Goal: Transaction & Acquisition: Obtain resource

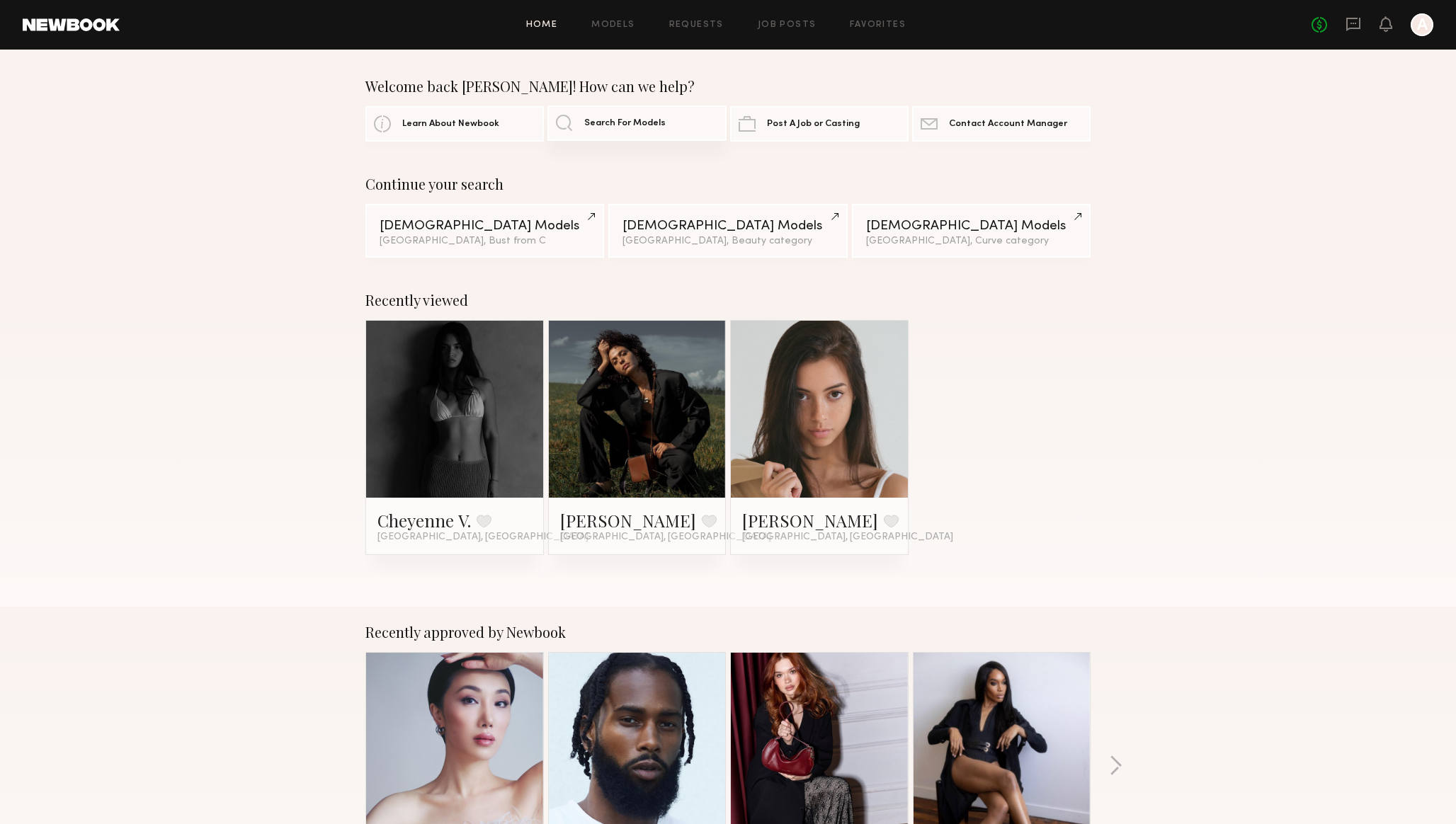
click at [630, 119] on span "Search For Models" at bounding box center [624, 123] width 82 height 9
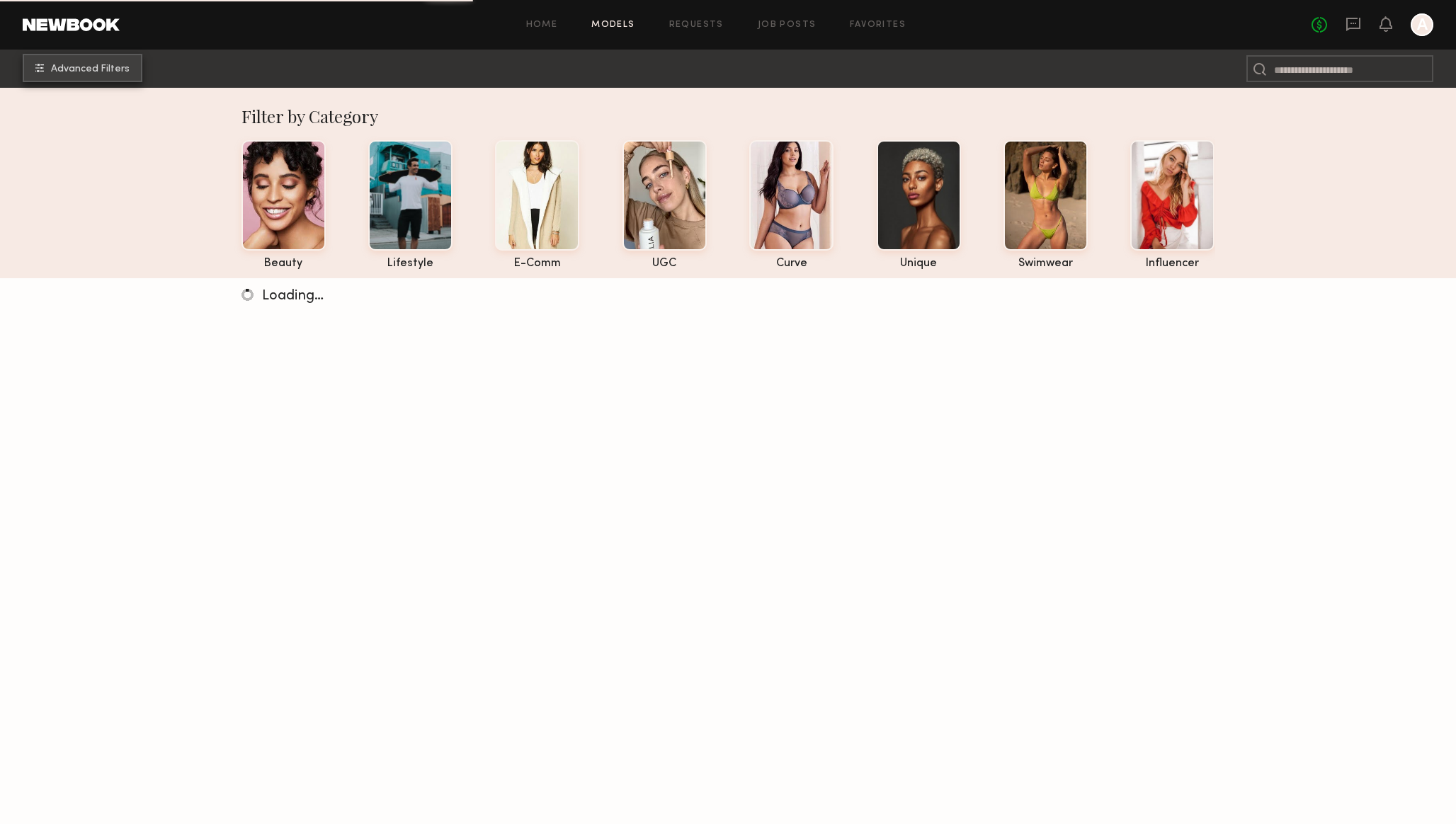
click at [88, 66] on span "Advanced Filters" at bounding box center [90, 69] width 78 height 10
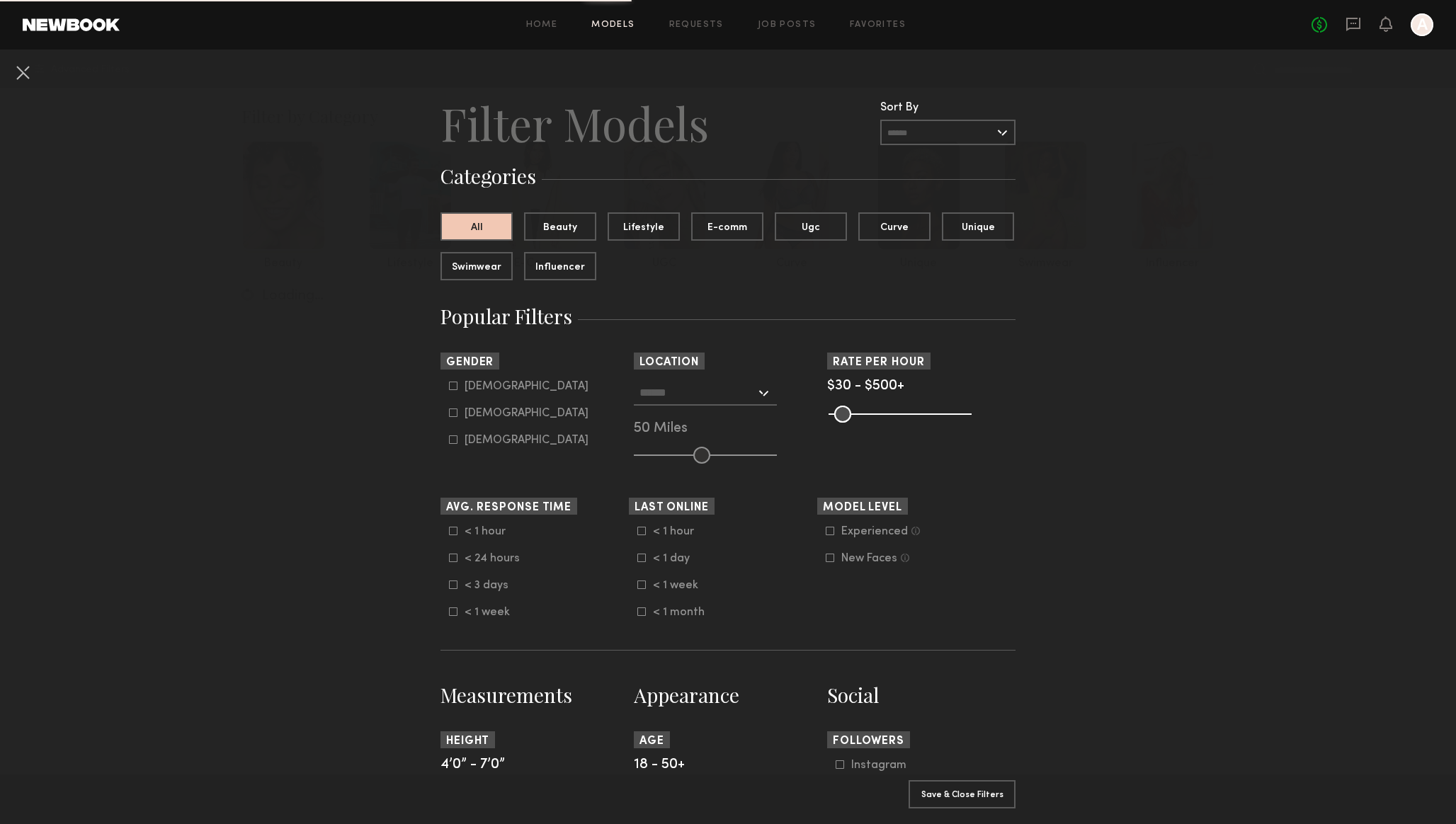
click at [670, 399] on input "text" at bounding box center [697, 392] width 116 height 24
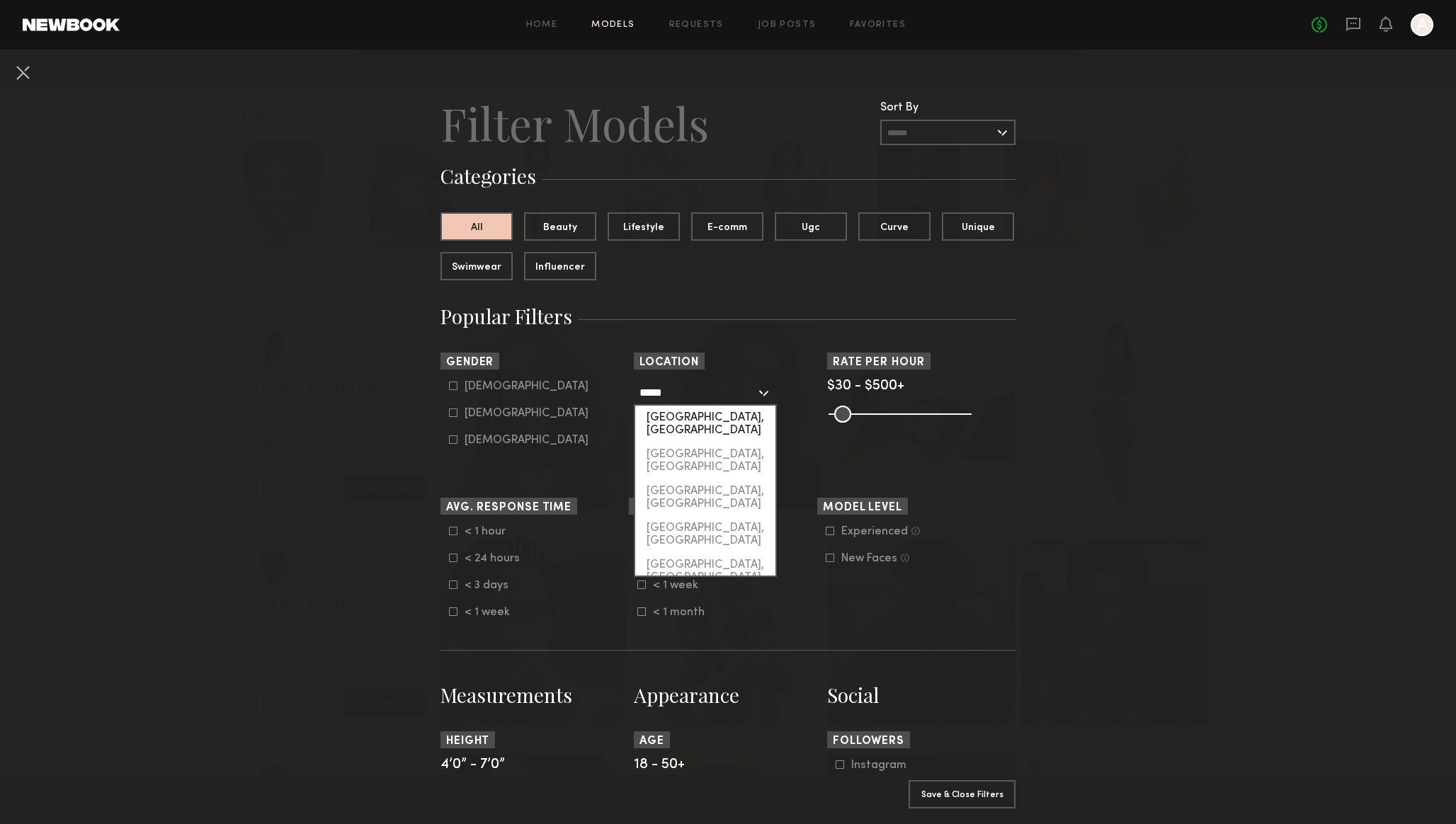
click at [668, 413] on div "[GEOGRAPHIC_DATA], [GEOGRAPHIC_DATA]" at bounding box center [705, 424] width 140 height 37
type input "*********"
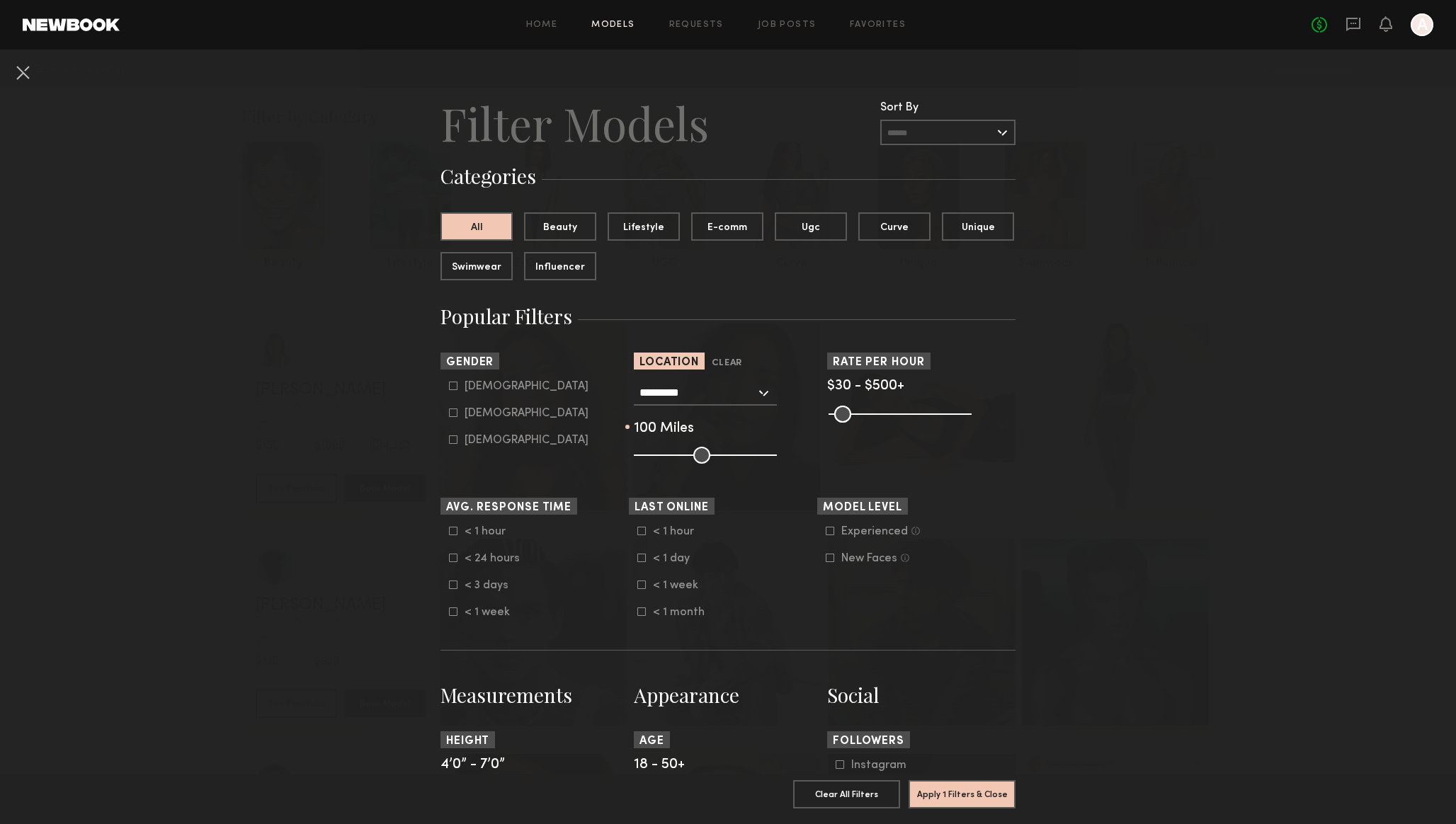
drag, startPoint x: 705, startPoint y: 454, endPoint x: 828, endPoint y: 454, distance: 123.0
type input "***"
click at [777, 454] on input "range" at bounding box center [705, 455] width 143 height 17
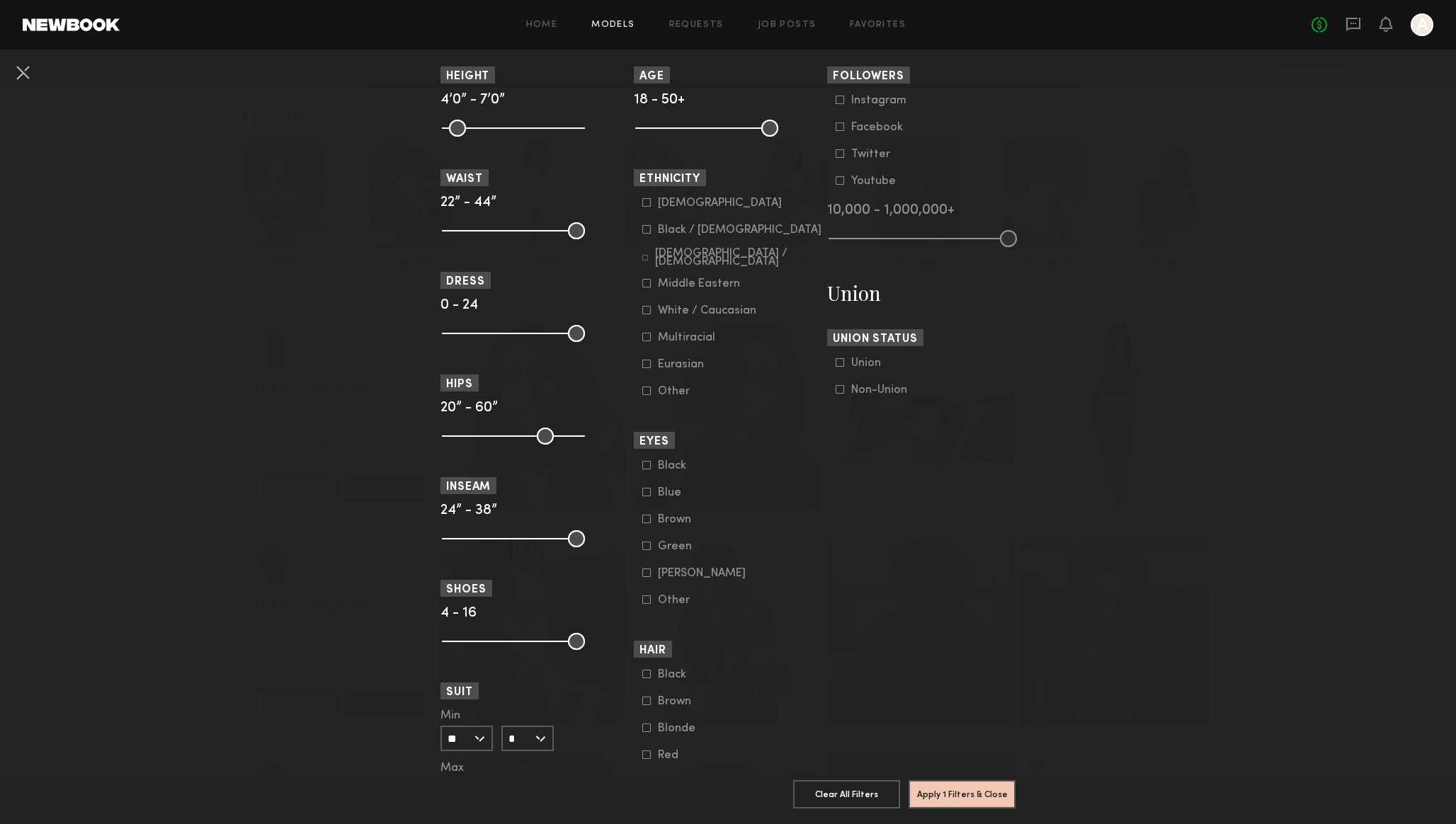
scroll to position [675, 0]
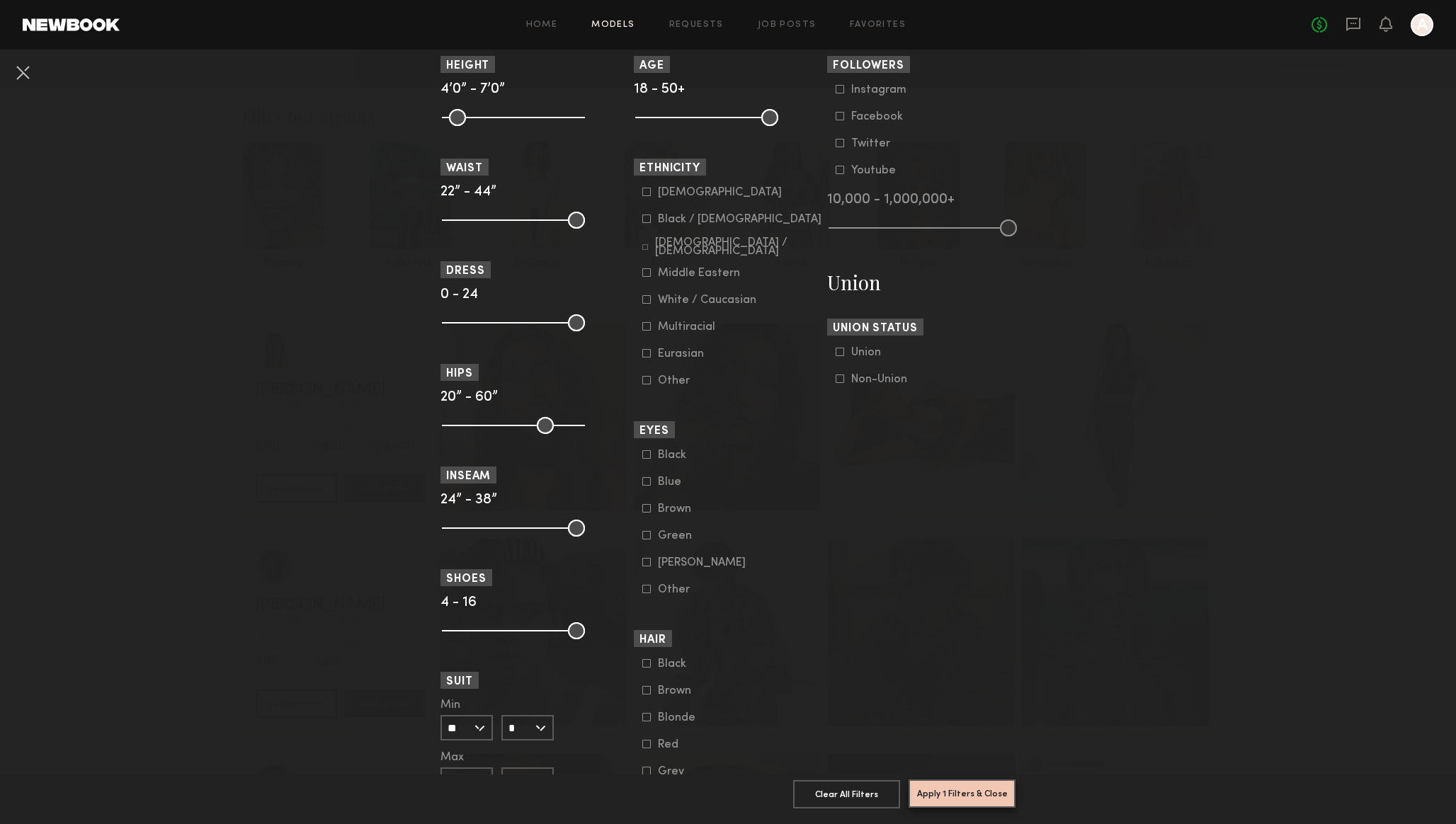
click at [972, 786] on button "Apply 1 Filters & Close" at bounding box center [962, 794] width 107 height 28
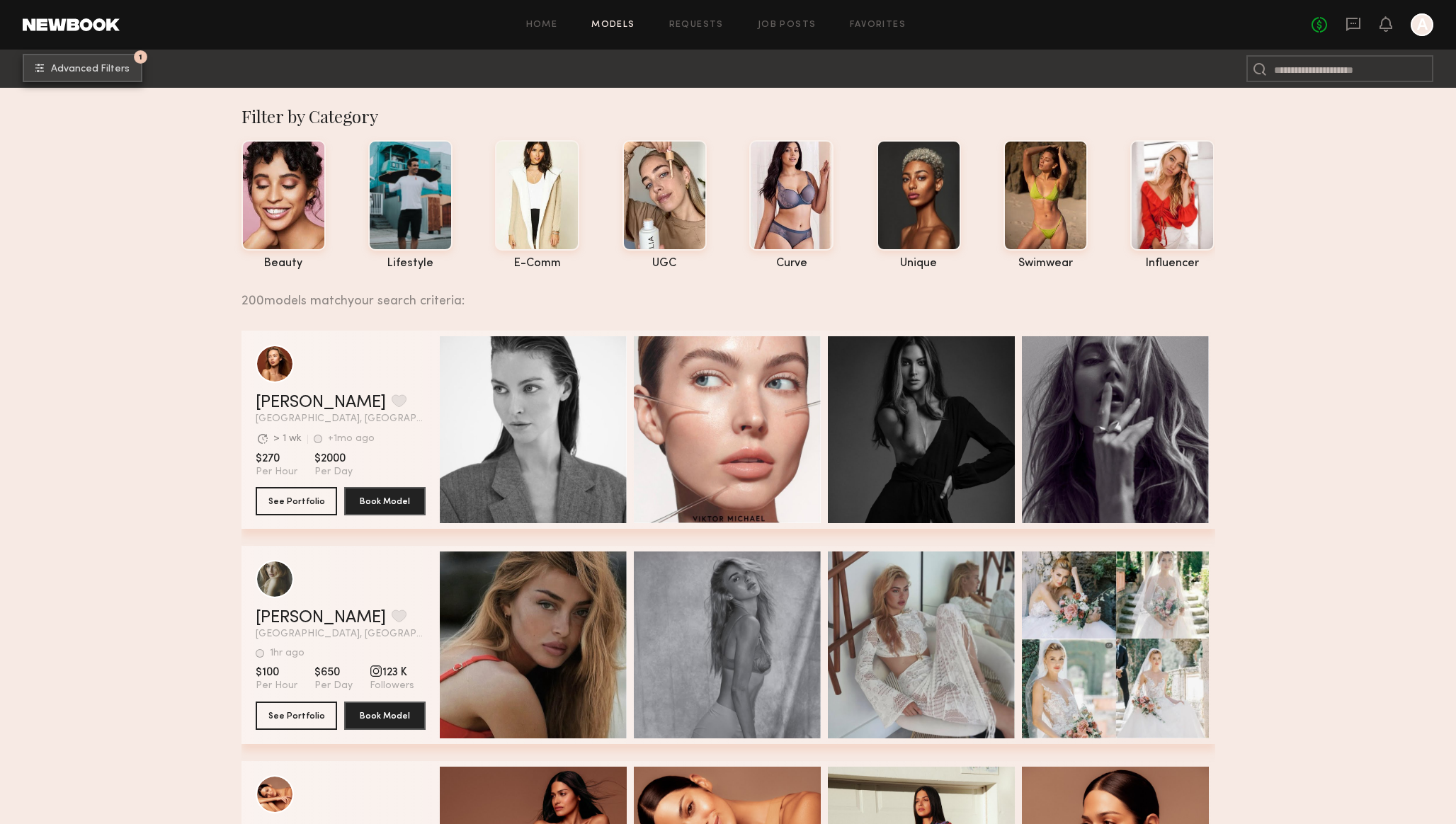
click at [96, 63] on button "1 Advanced Filters" at bounding box center [82, 68] width 119 height 28
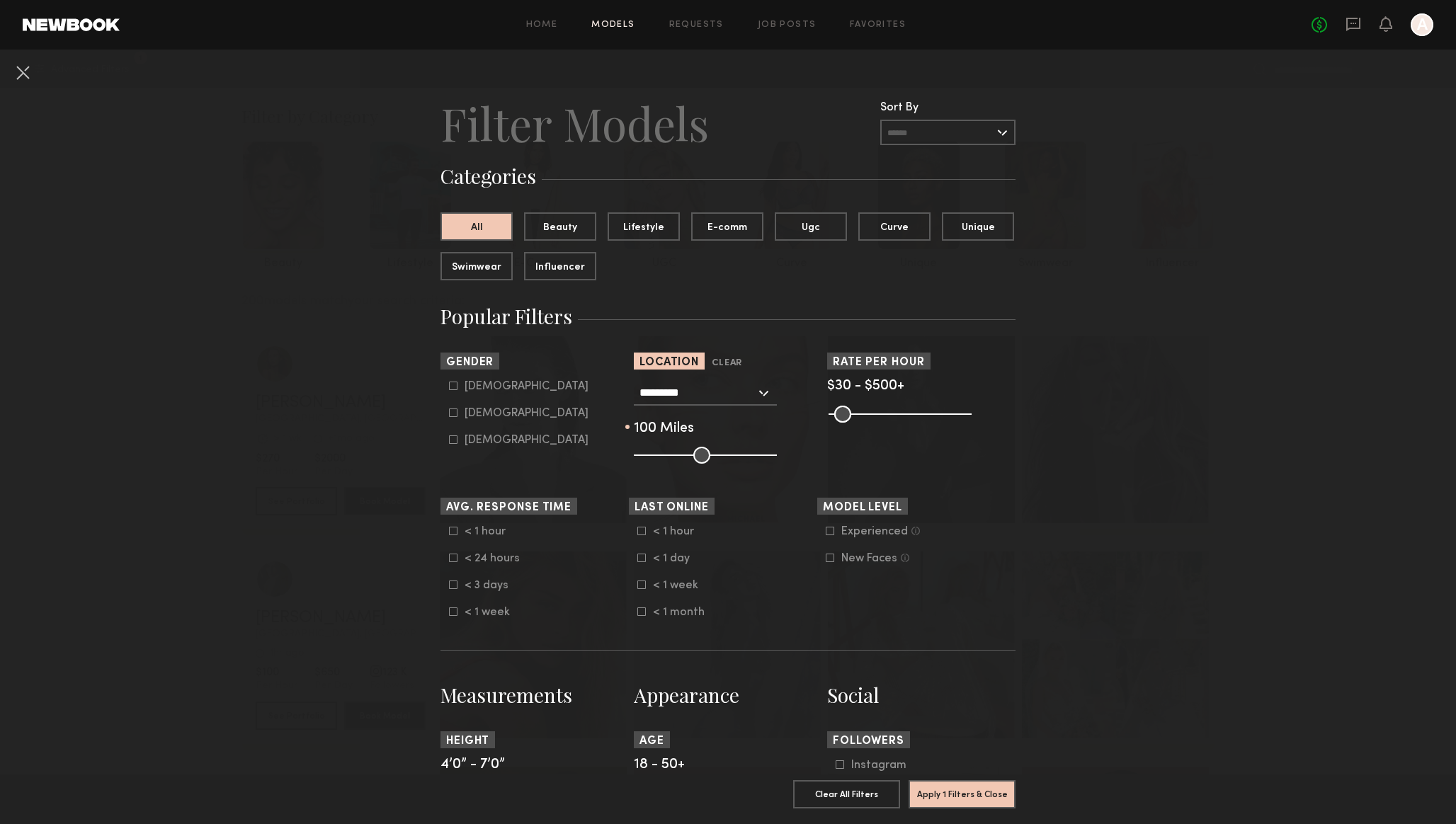
click at [936, 132] on input "text" at bounding box center [948, 132] width 135 height 26
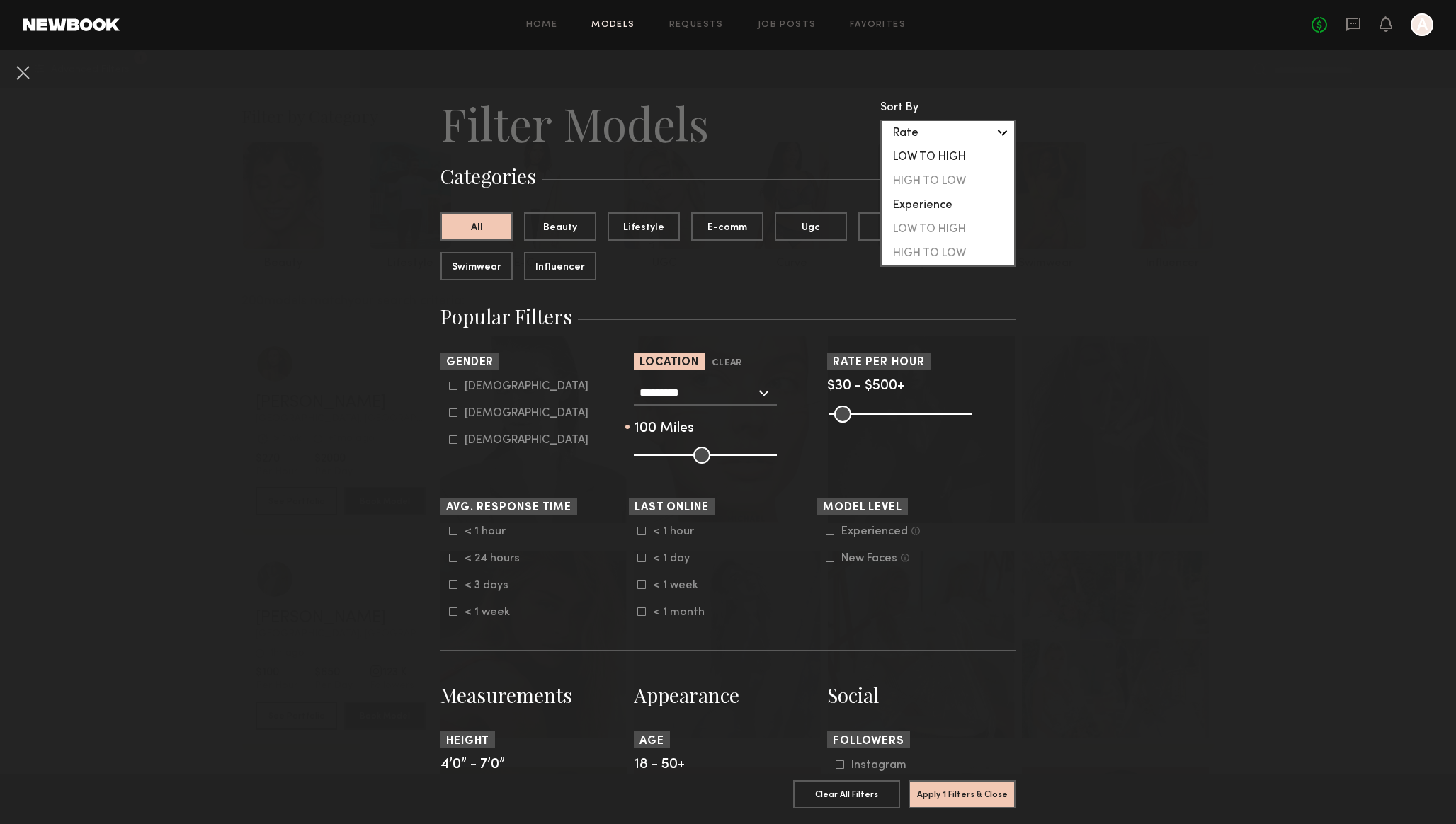
click at [936, 154] on div "LOW TO HIGH" at bounding box center [947, 156] width 133 height 24
type input "**********"
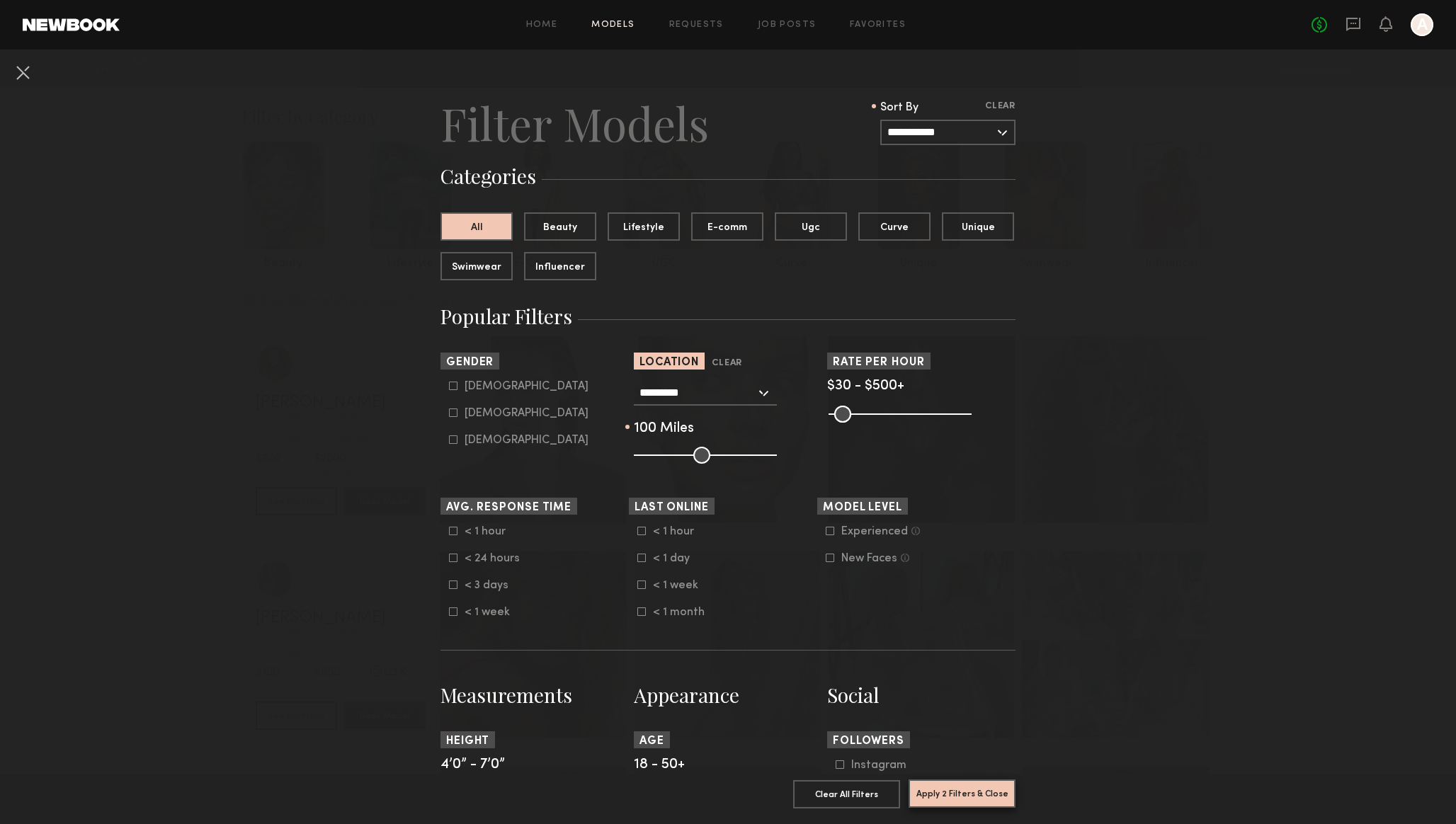
click at [955, 790] on button "Apply 2 Filters & Close" at bounding box center [962, 794] width 107 height 28
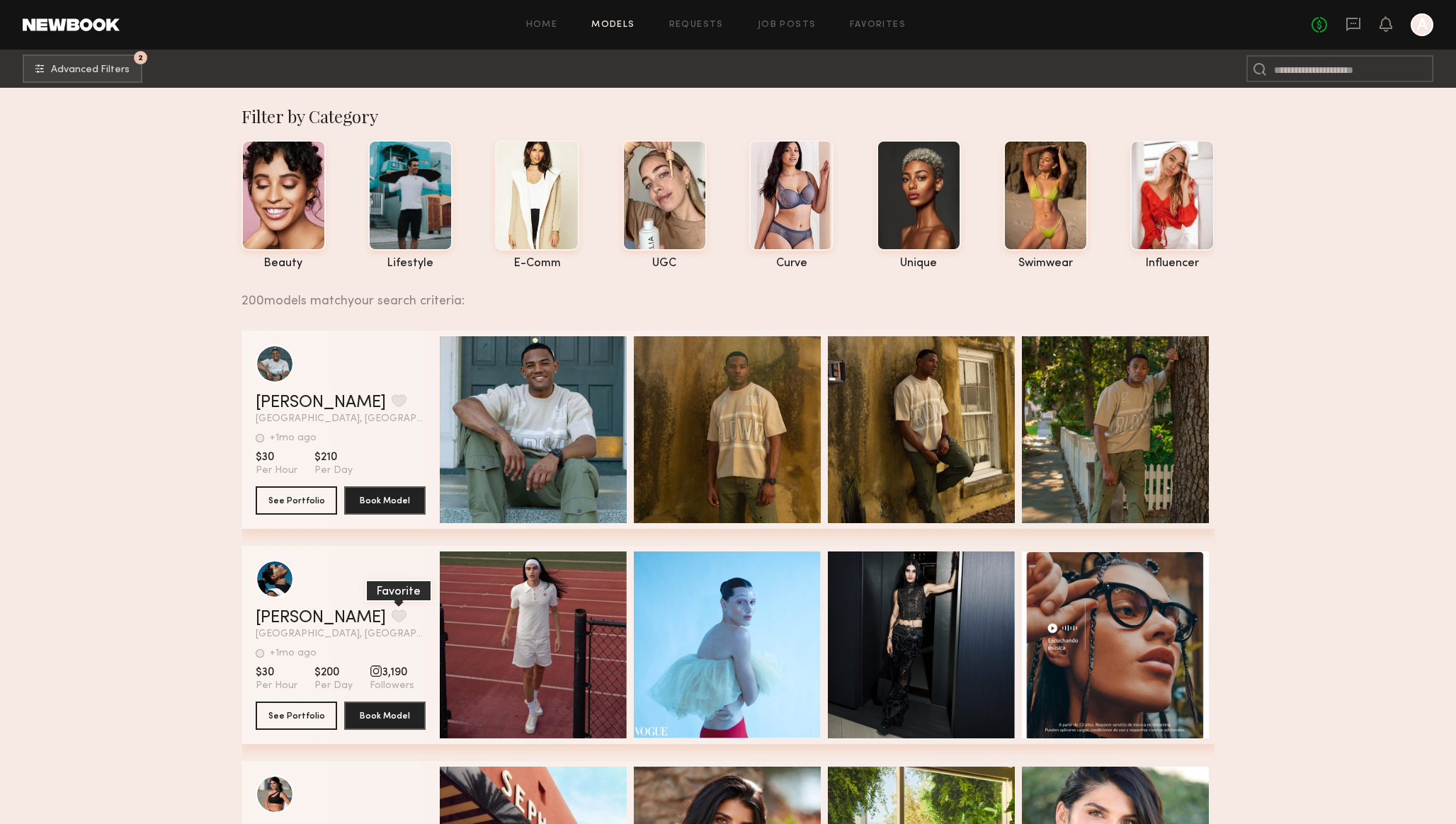
click at [391, 612] on button "grid" at bounding box center [399, 615] width 15 height 12
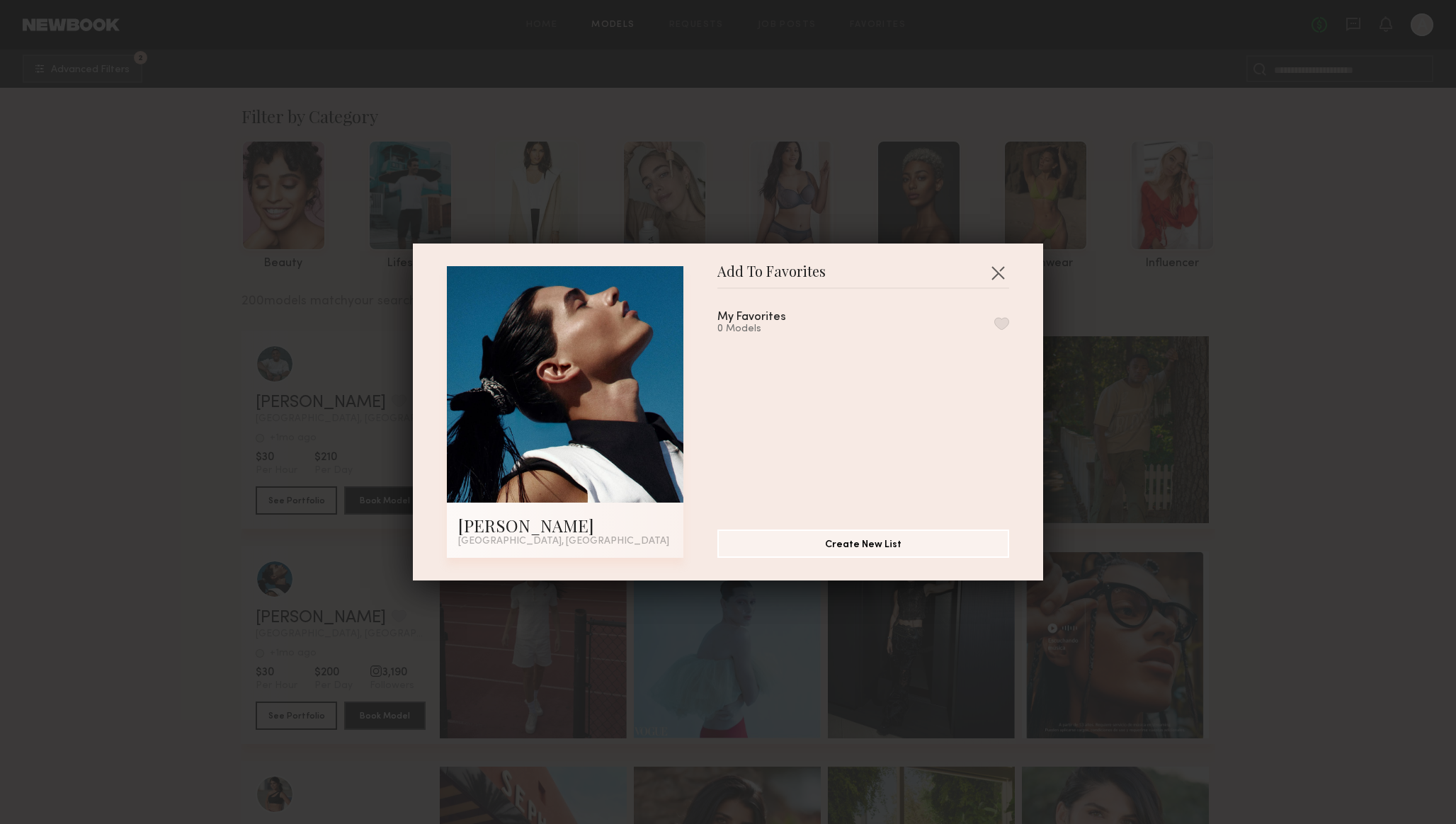
click at [1002, 319] on button "button" at bounding box center [1001, 323] width 15 height 12
click at [1001, 270] on button "button" at bounding box center [998, 272] width 23 height 23
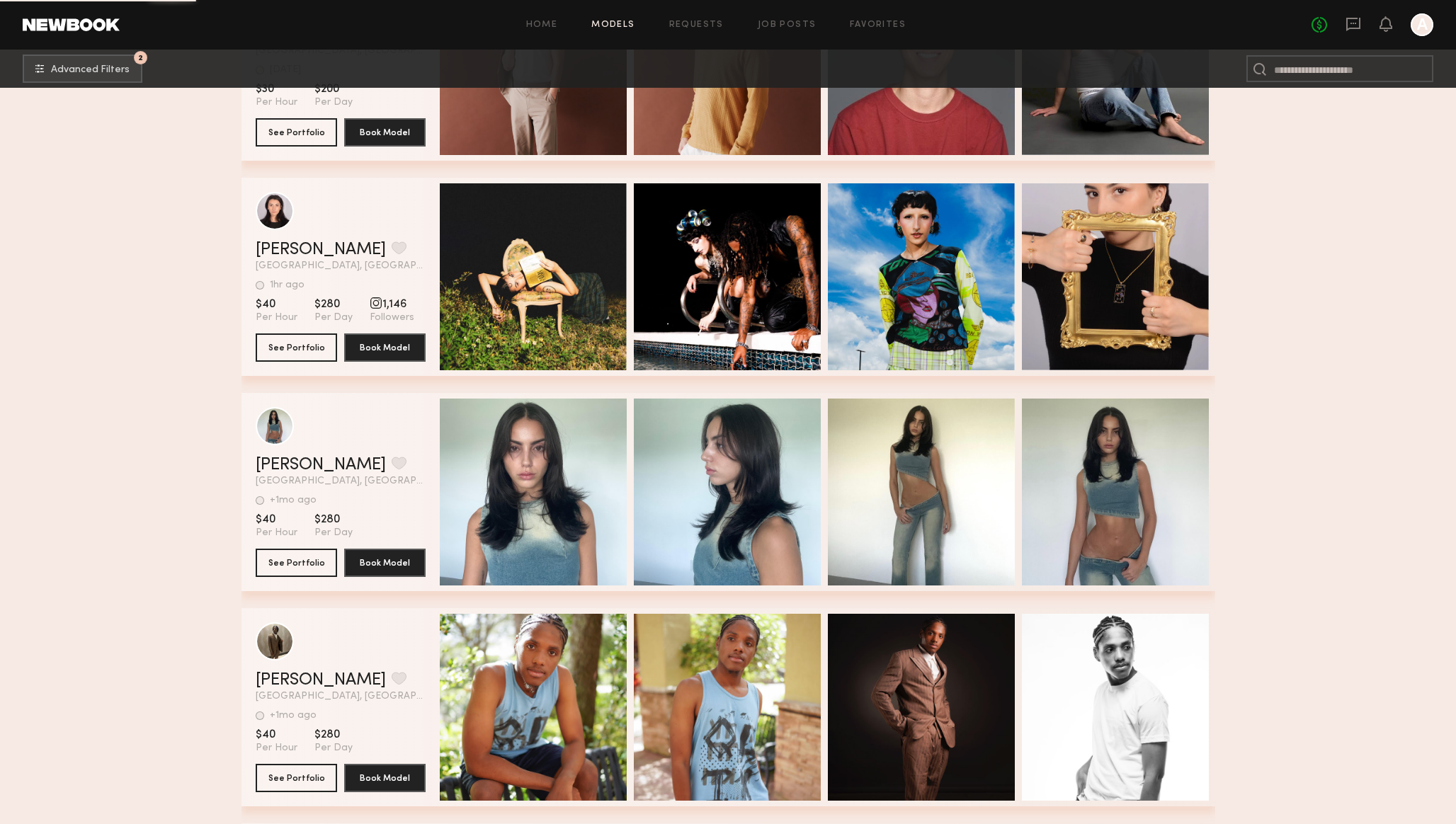
scroll to position [1929, 0]
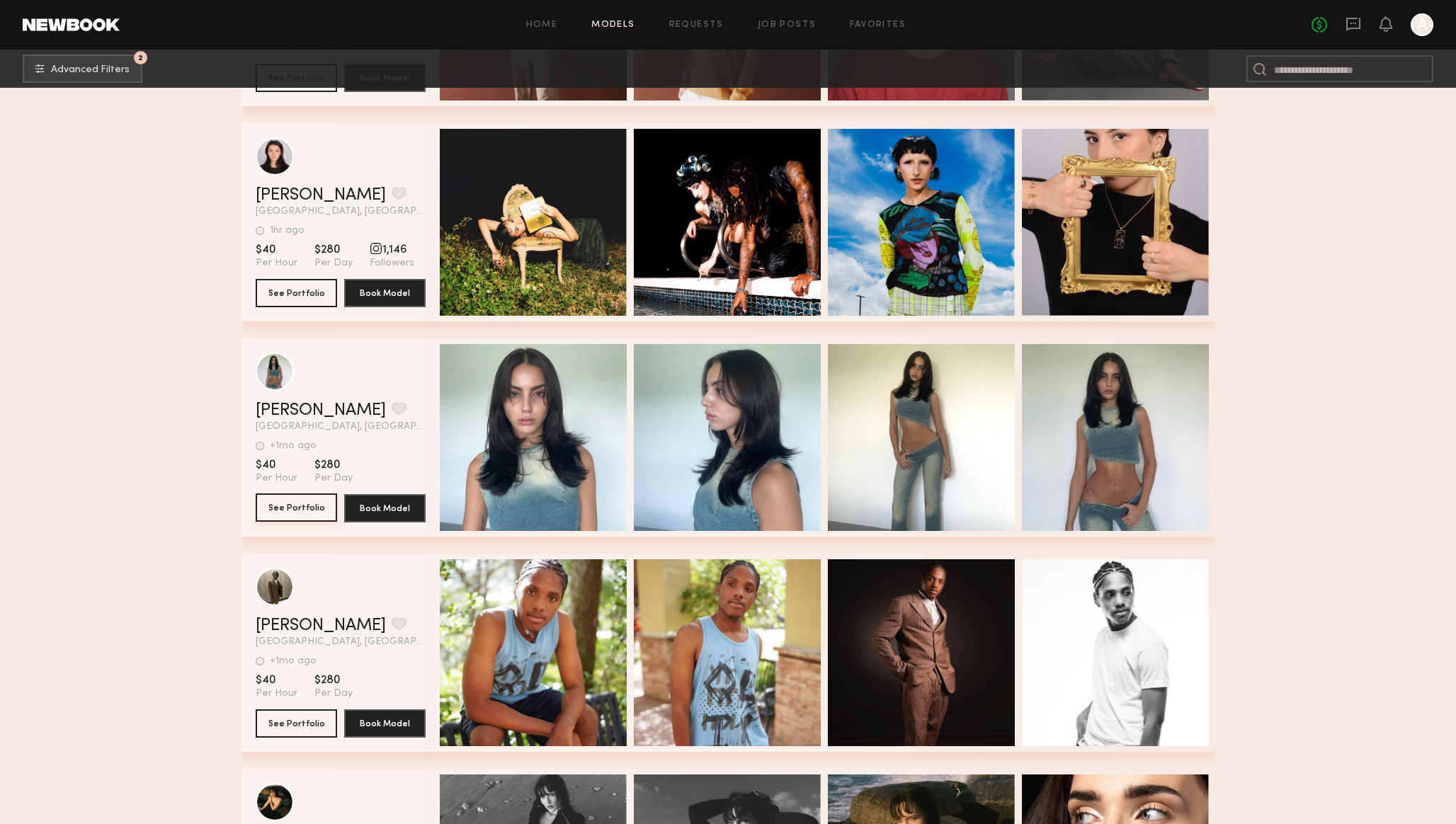
click at [285, 500] on button "See Portfolio" at bounding box center [296, 507] width 82 height 28
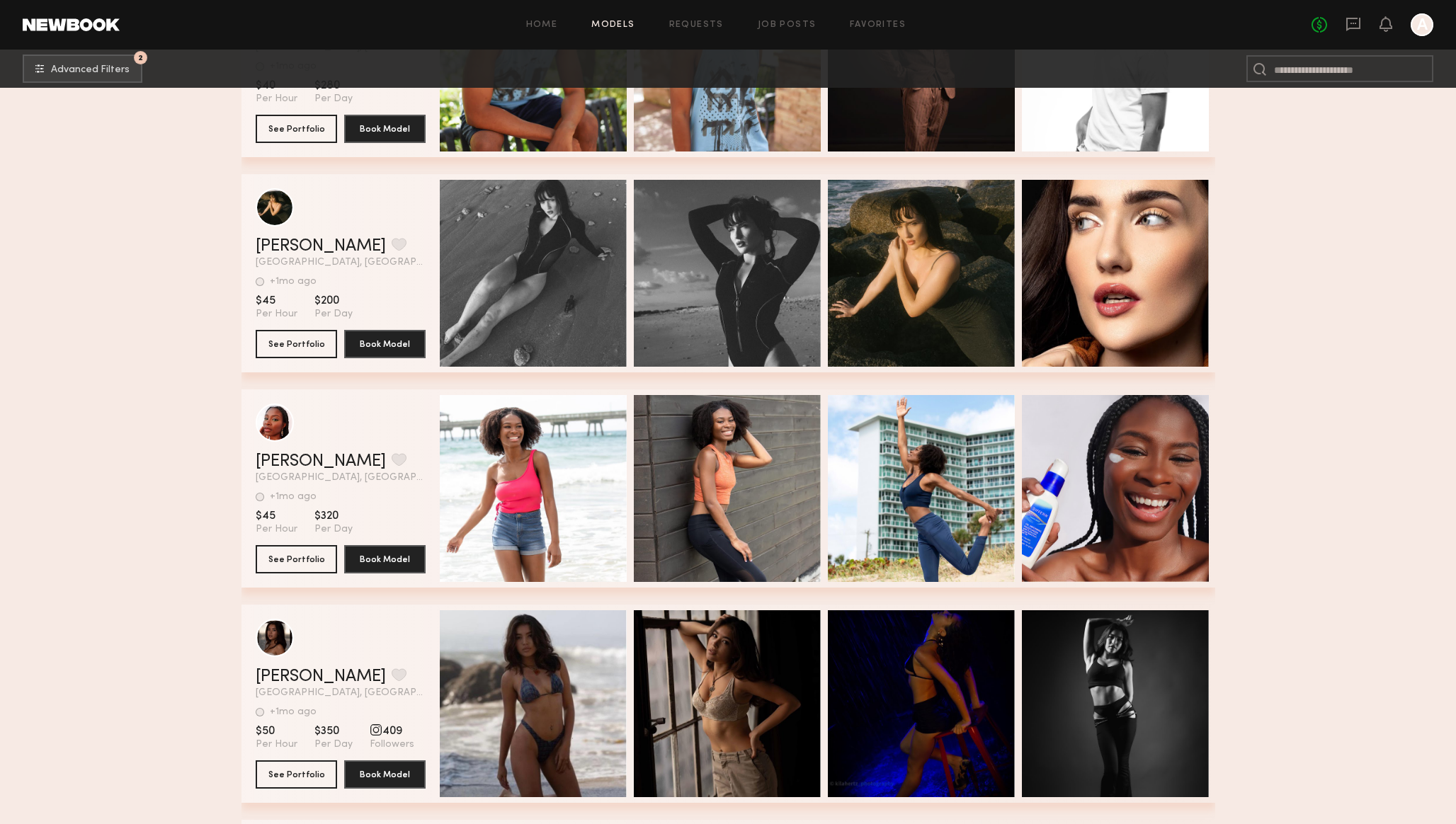
scroll to position [2778, 0]
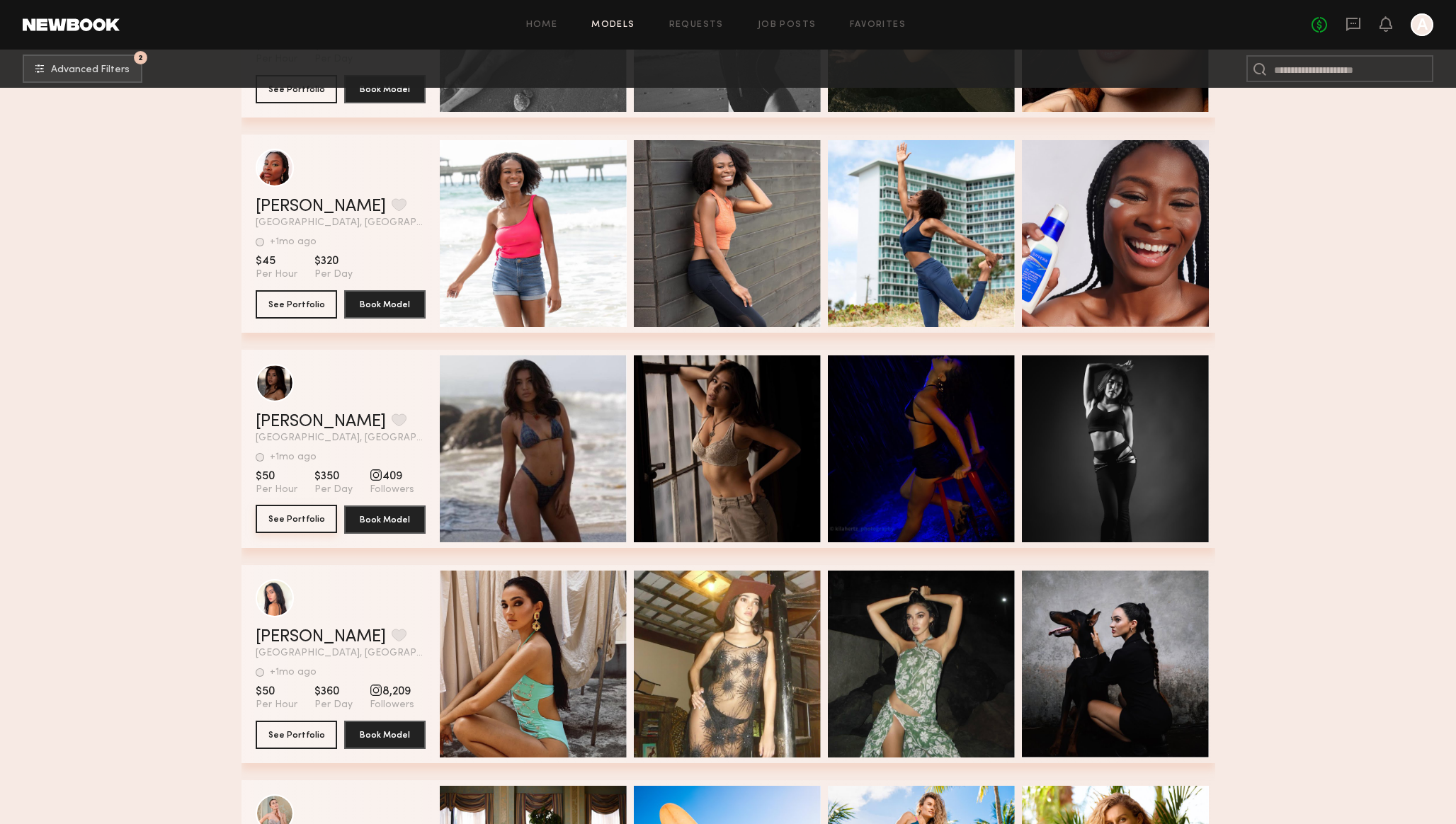
click at [294, 517] on button "See Portfolio" at bounding box center [296, 519] width 82 height 28
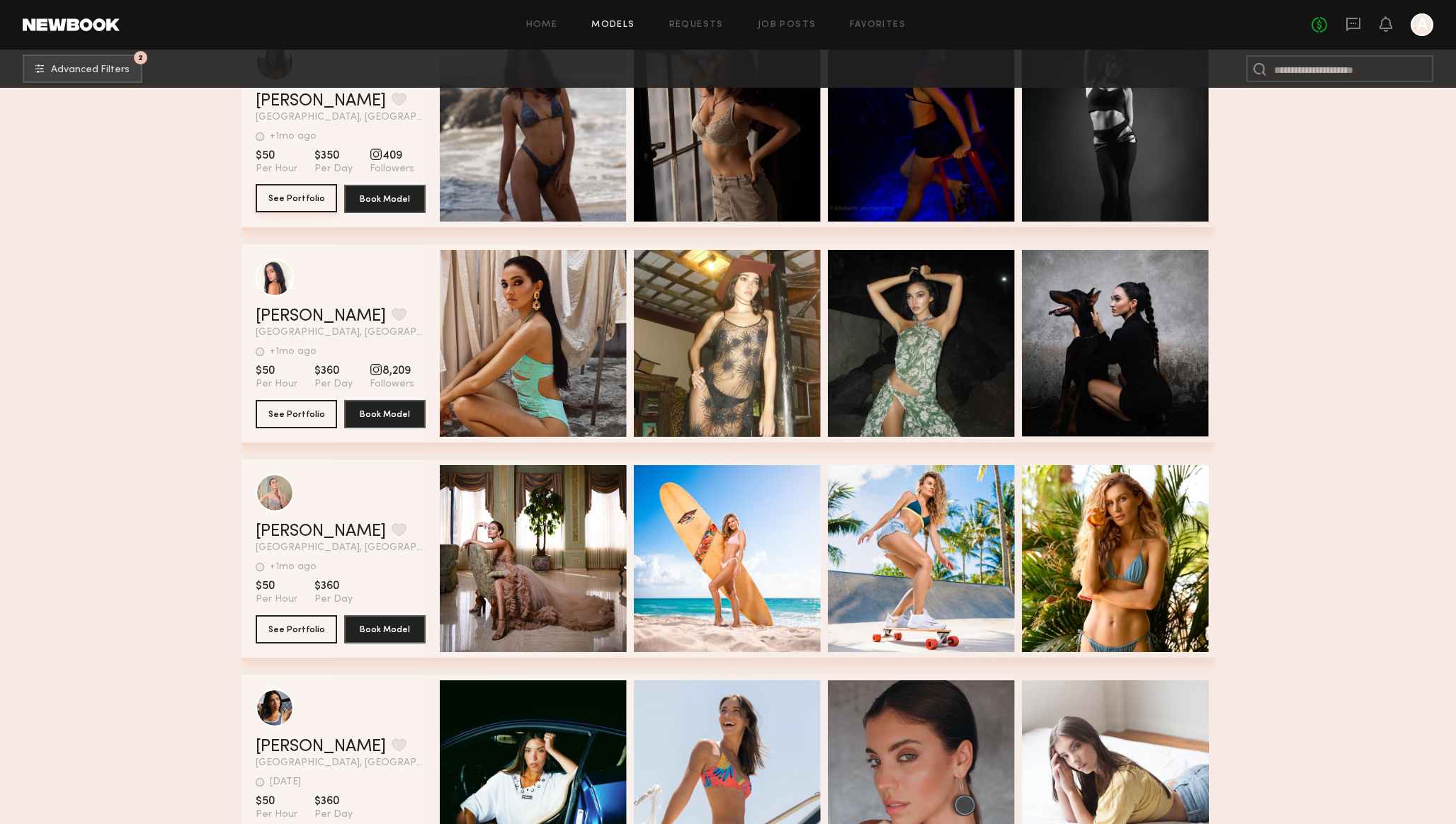
scroll to position [3102, 0]
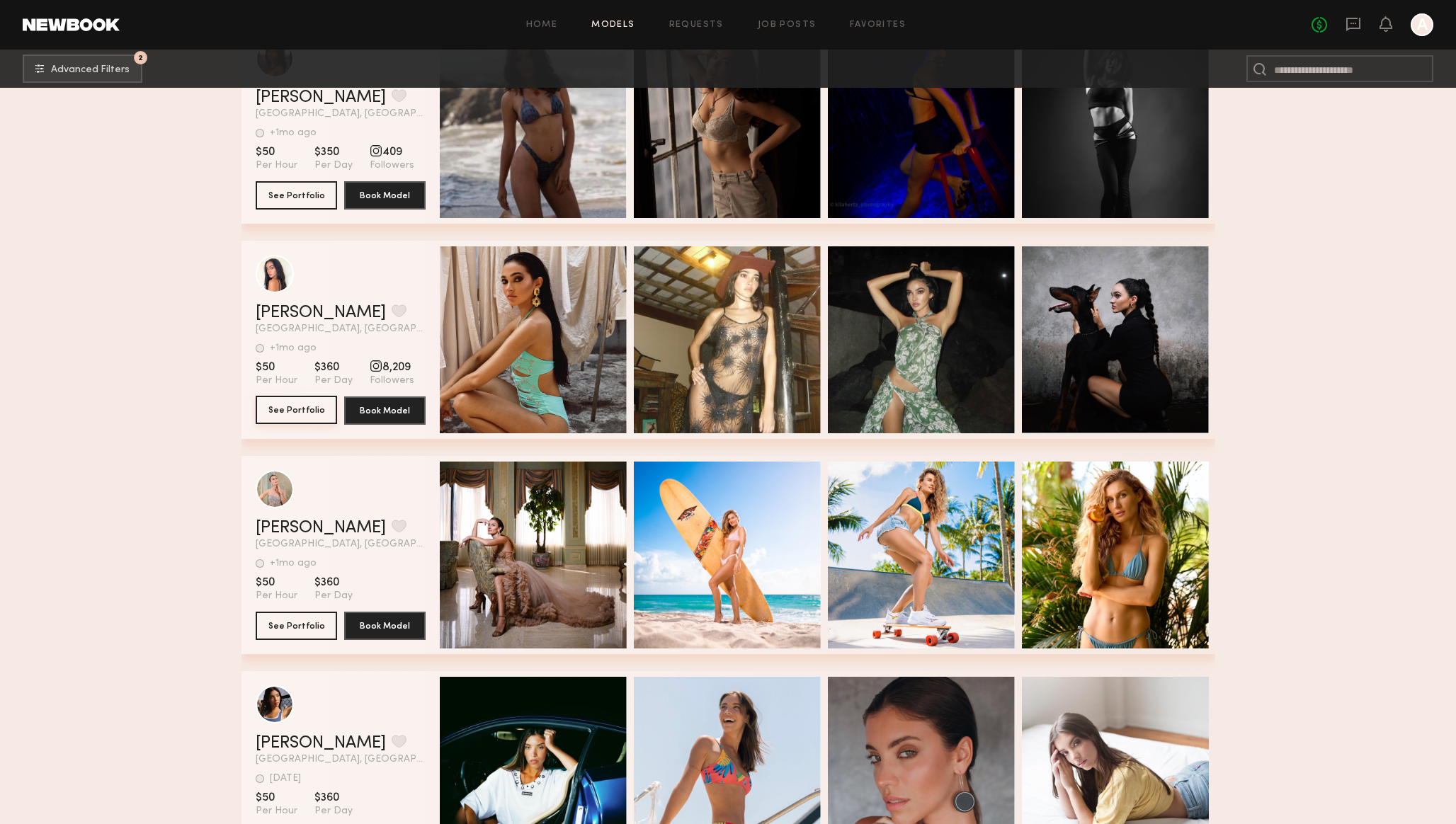
click at [289, 407] on button "See Portfolio" at bounding box center [296, 410] width 82 height 28
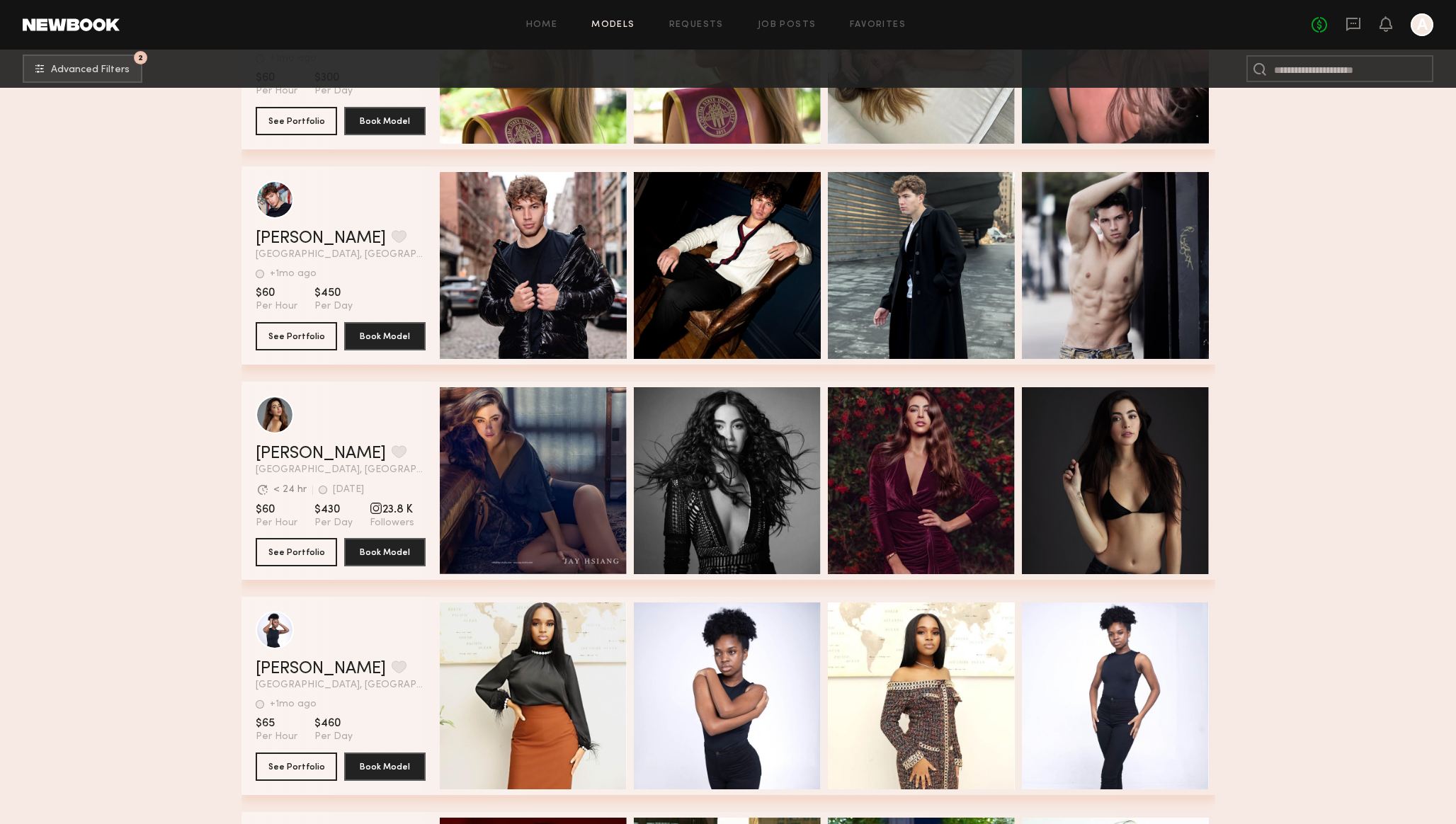
scroll to position [5208, 0]
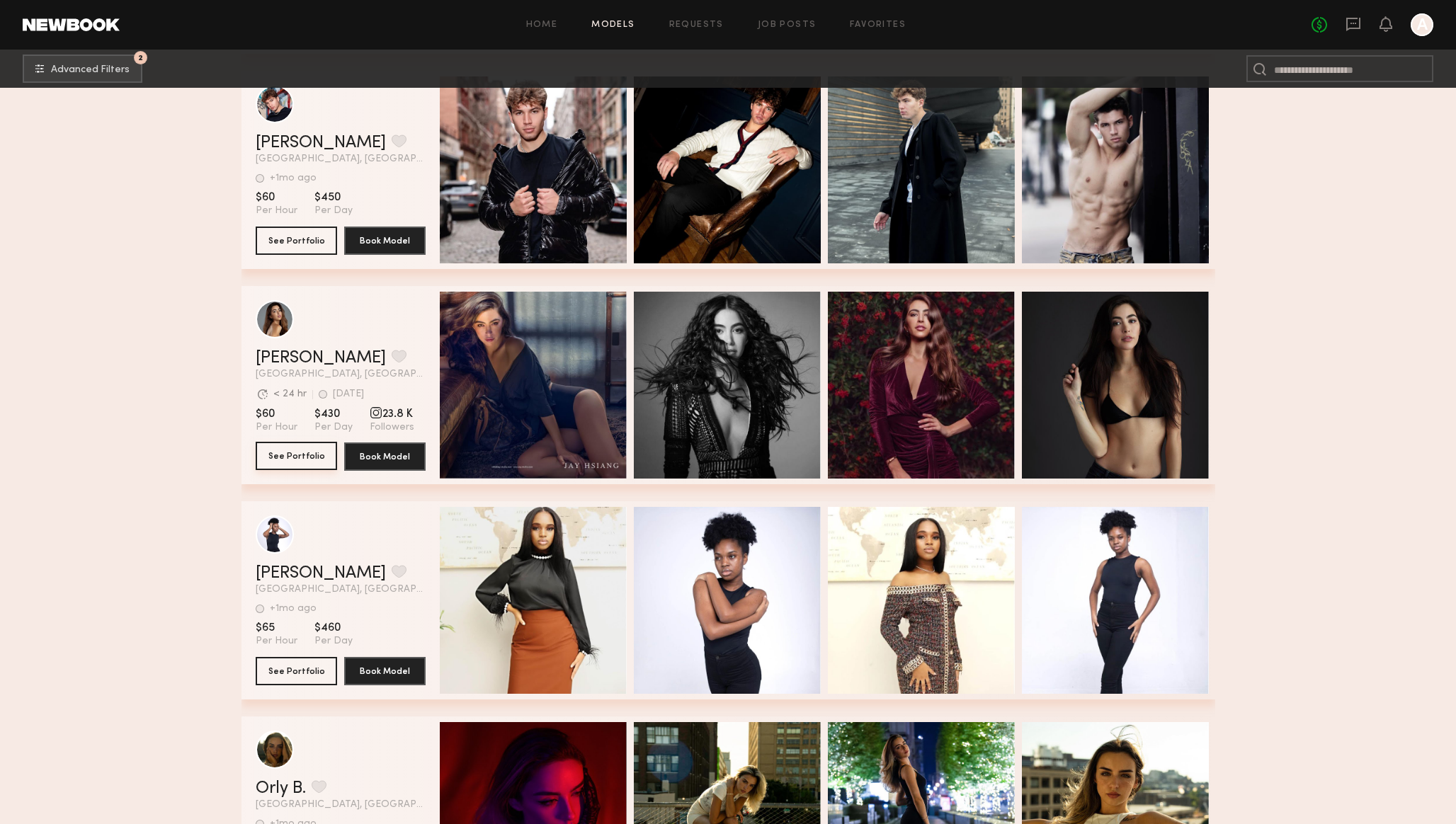
click at [287, 452] on button "See Portfolio" at bounding box center [296, 455] width 82 height 28
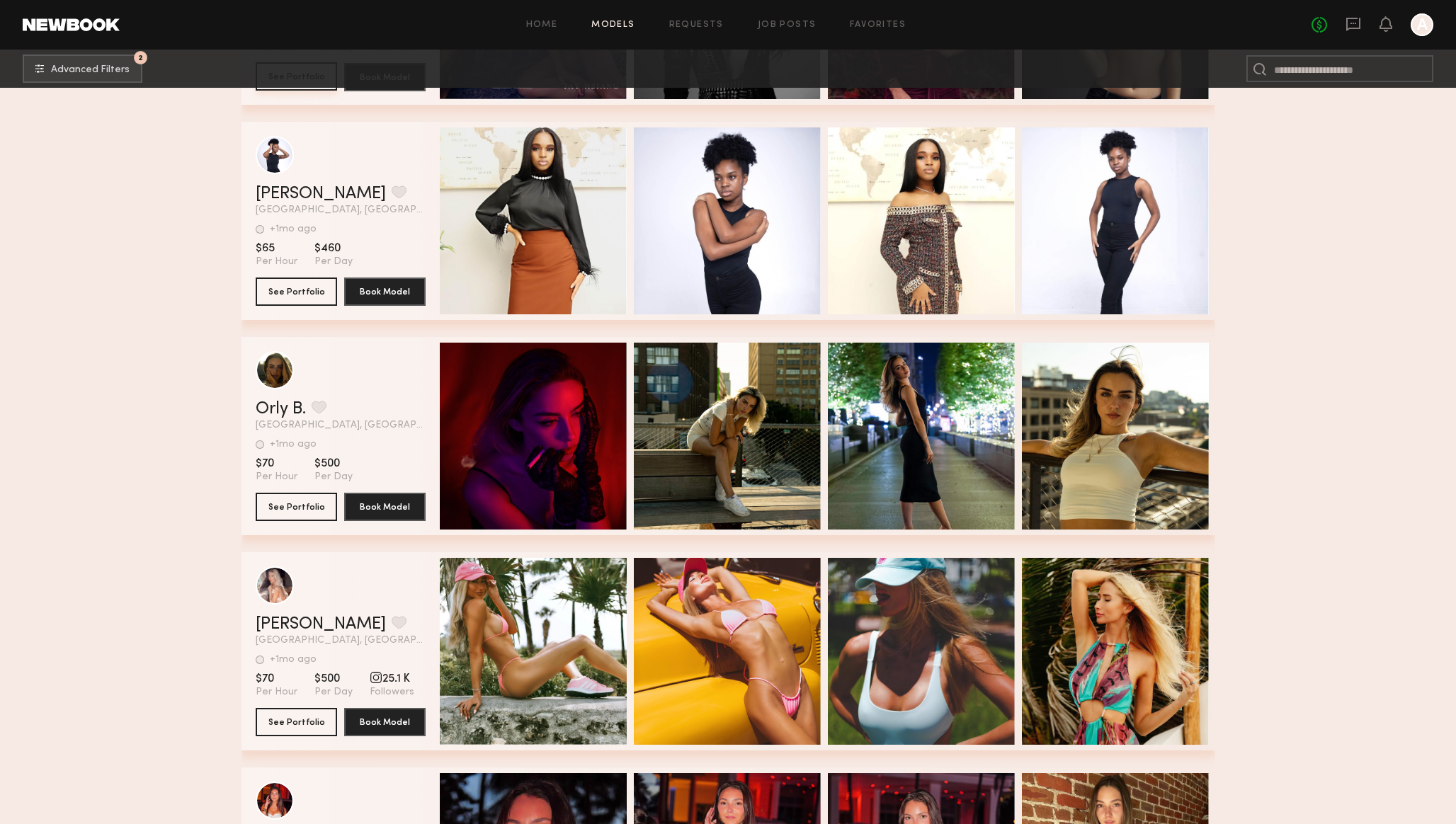
scroll to position [5590, 0]
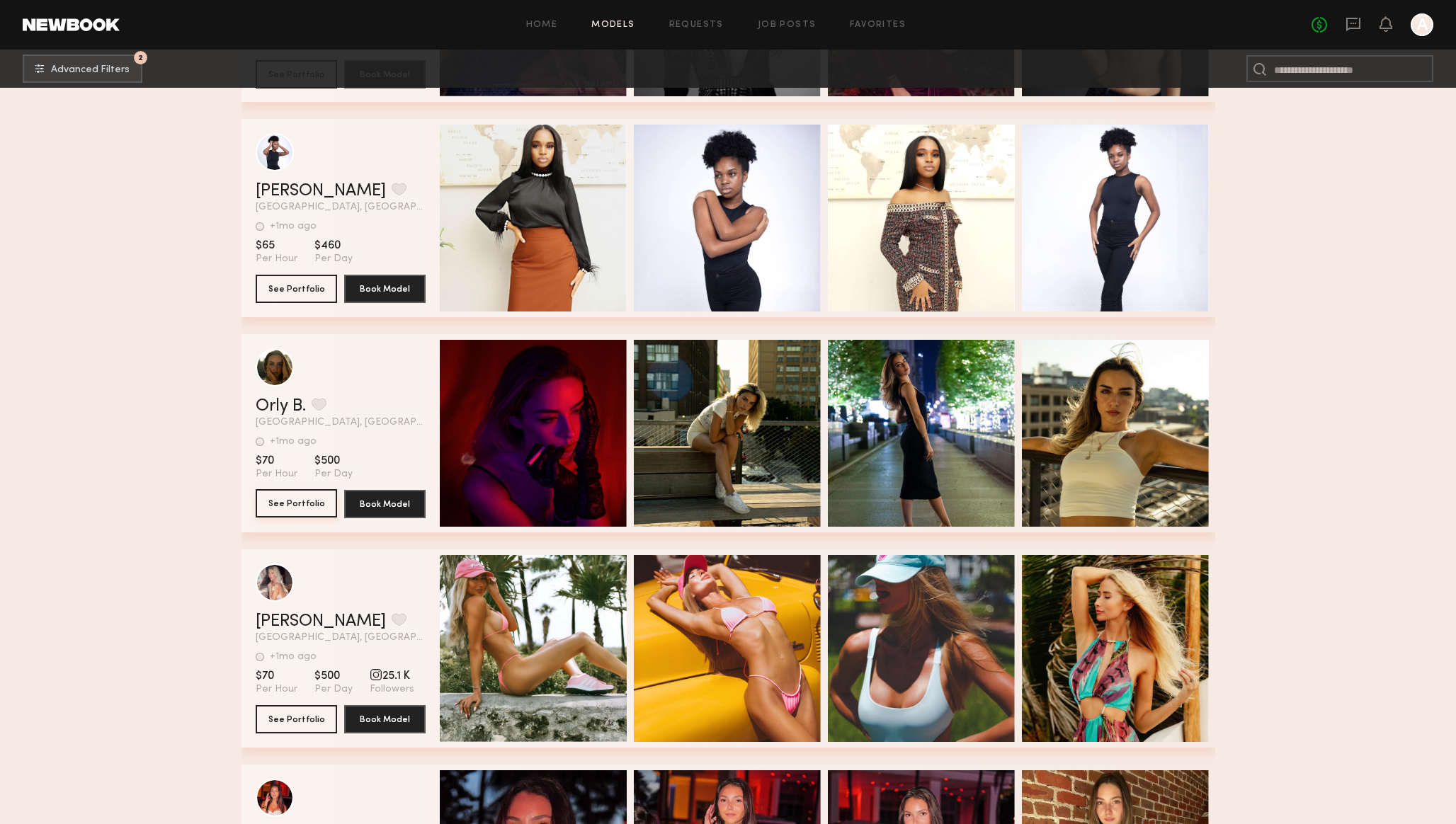
click at [294, 501] on button "See Portfolio" at bounding box center [296, 503] width 82 height 28
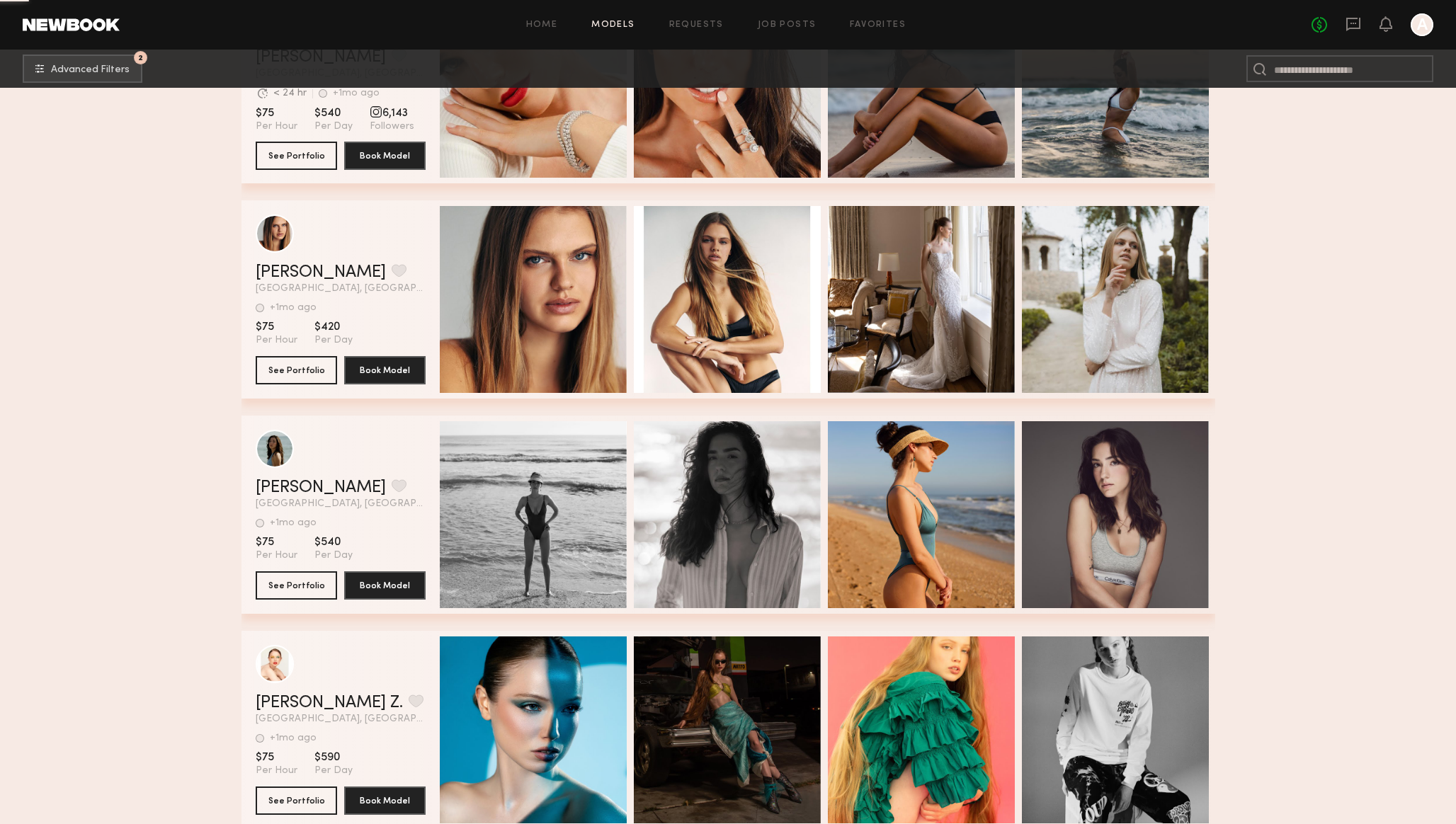
scroll to position [6804, 0]
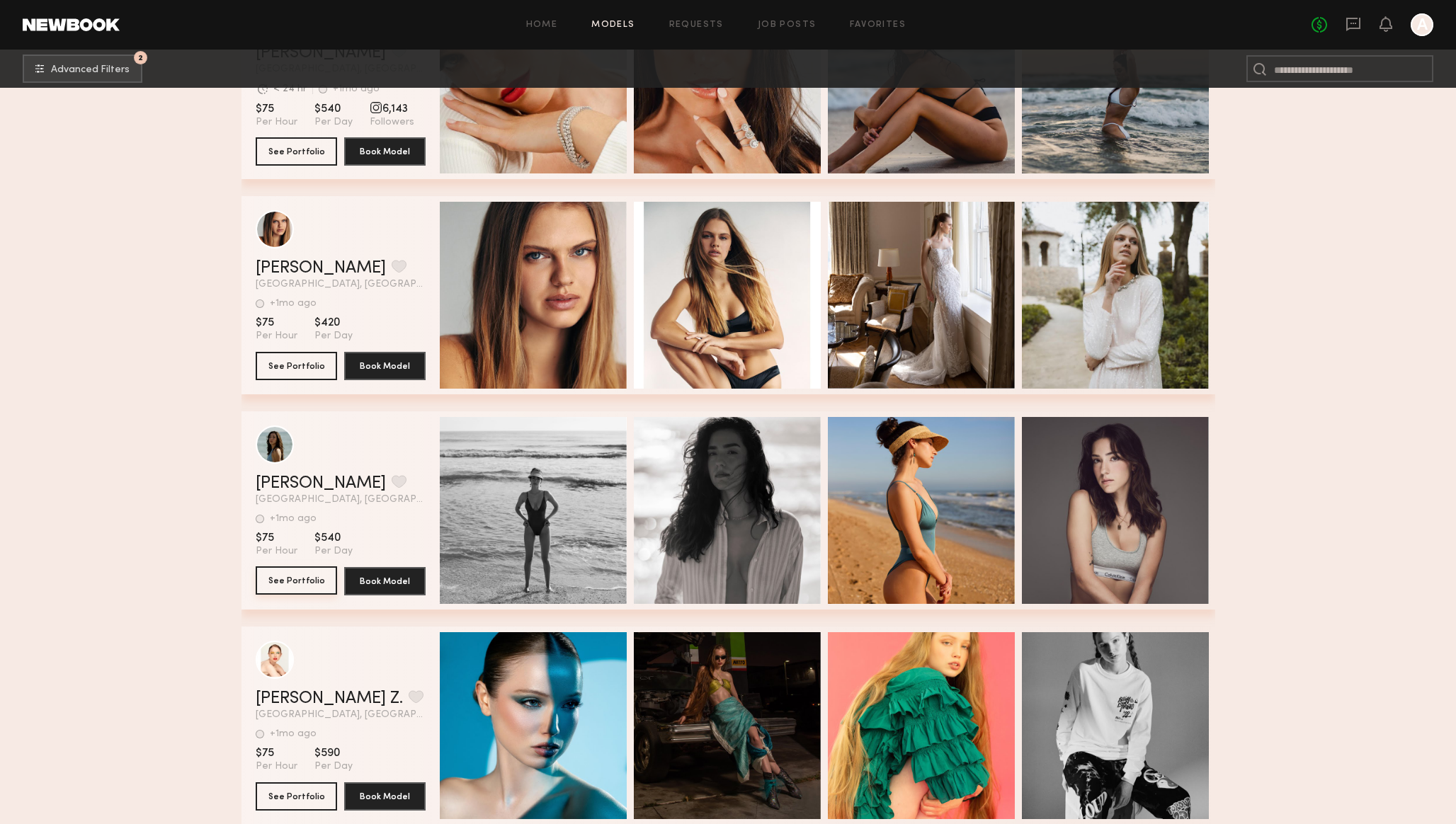
click at [301, 585] on button "See Portfolio" at bounding box center [296, 580] width 82 height 28
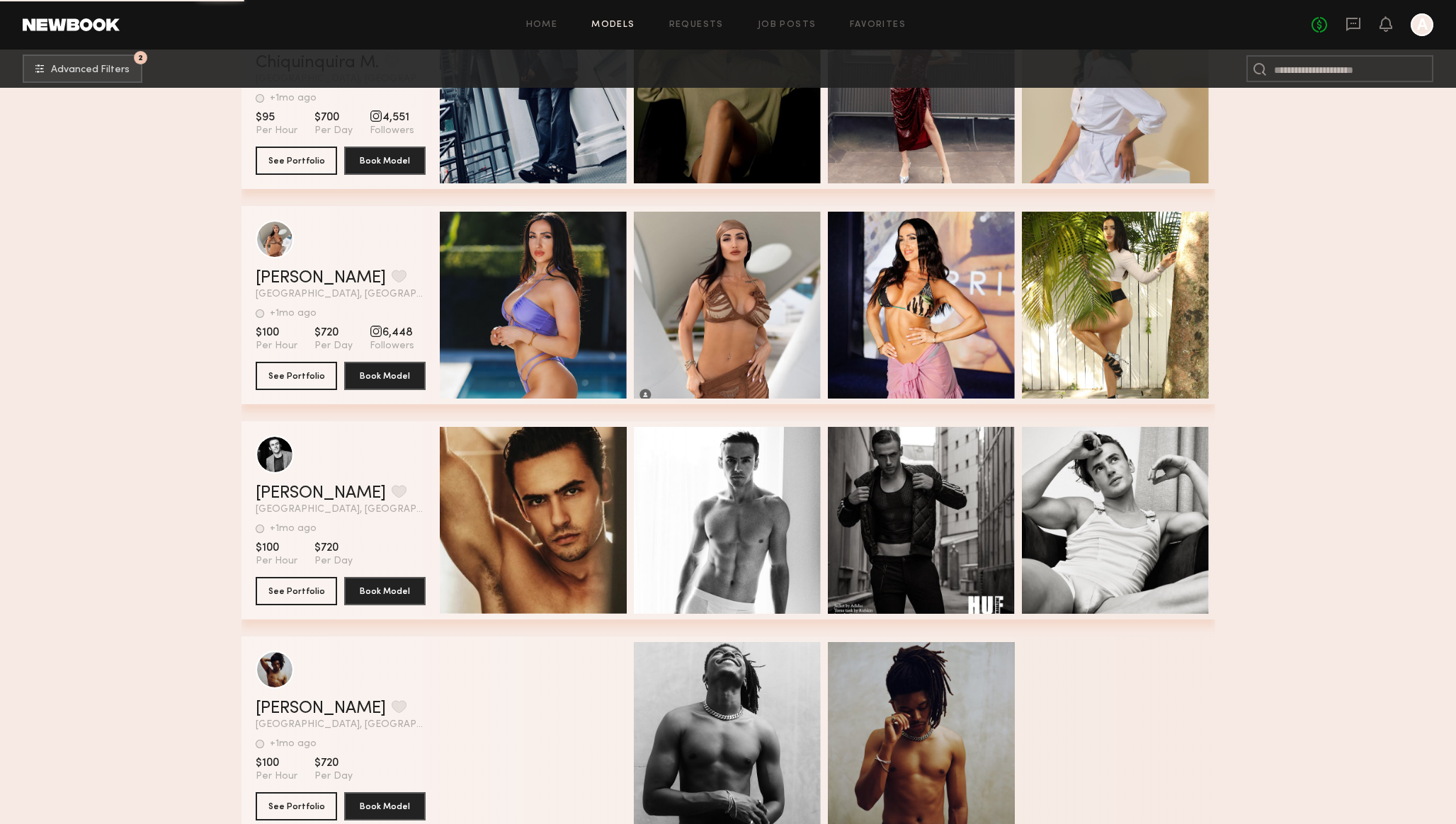
scroll to position [9374, 0]
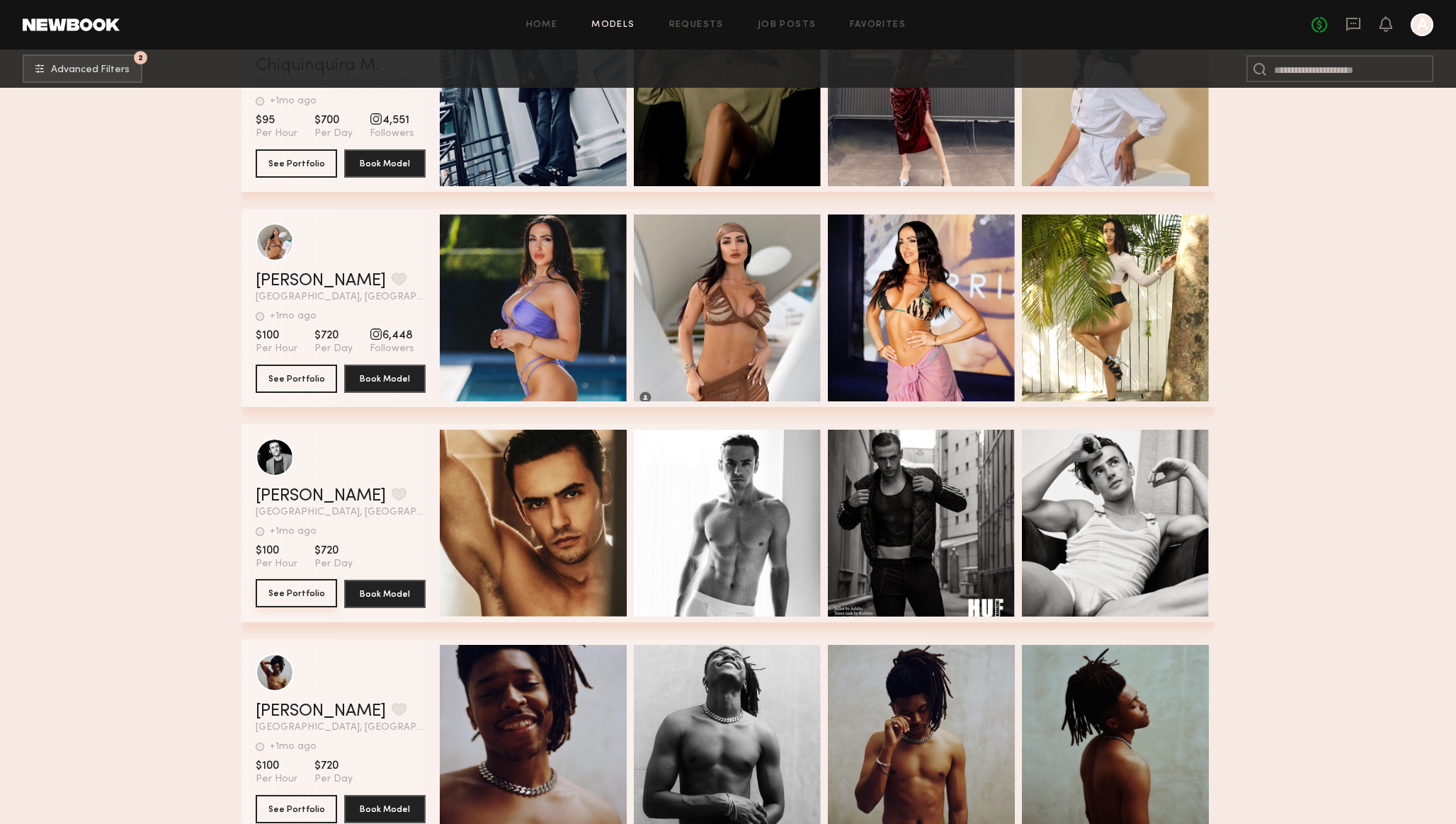
click at [292, 595] on button "See Portfolio" at bounding box center [296, 593] width 82 height 28
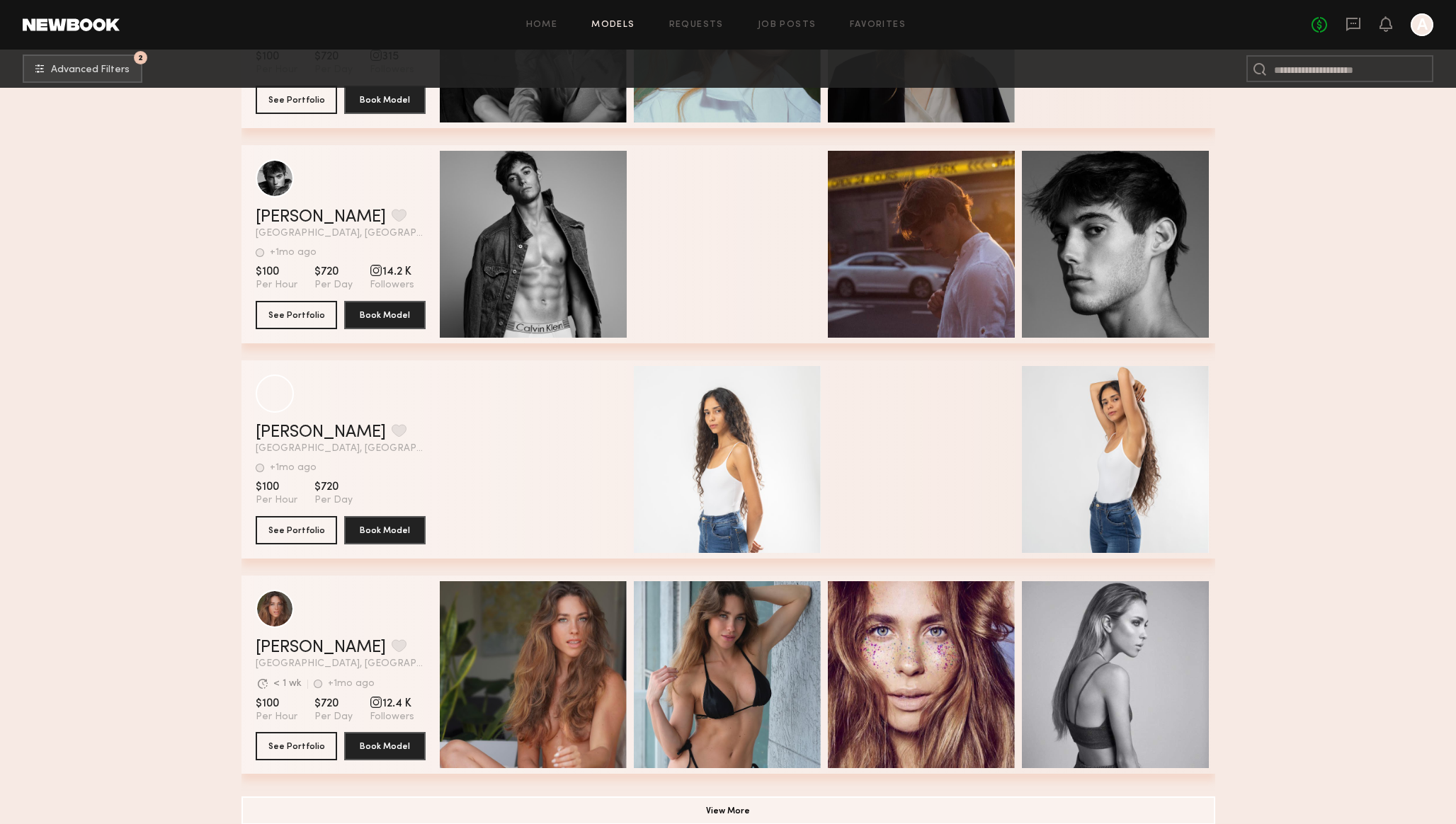
scroll to position [15048, 0]
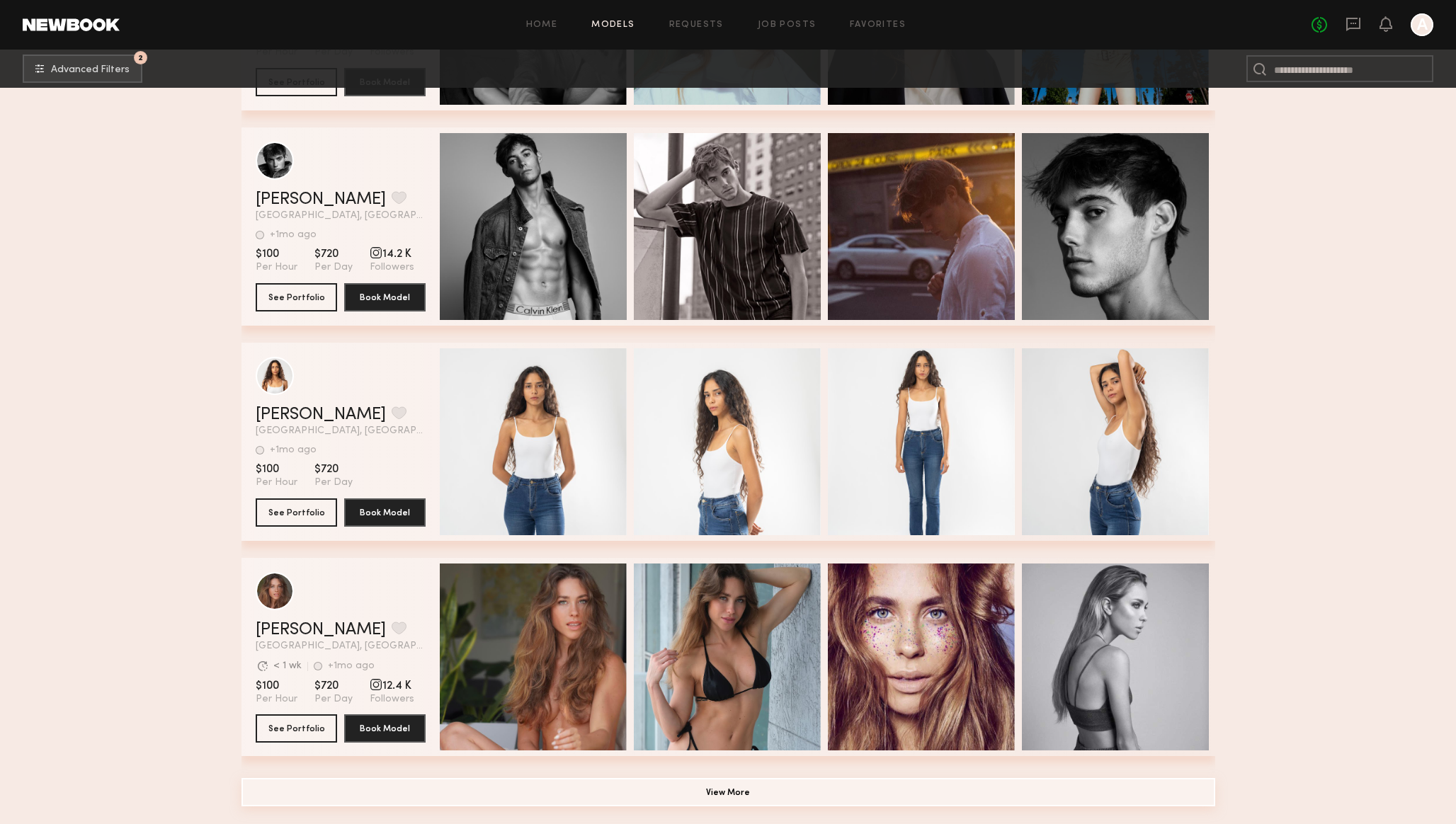
click at [417, 800] on button "View More" at bounding box center [728, 792] width 973 height 28
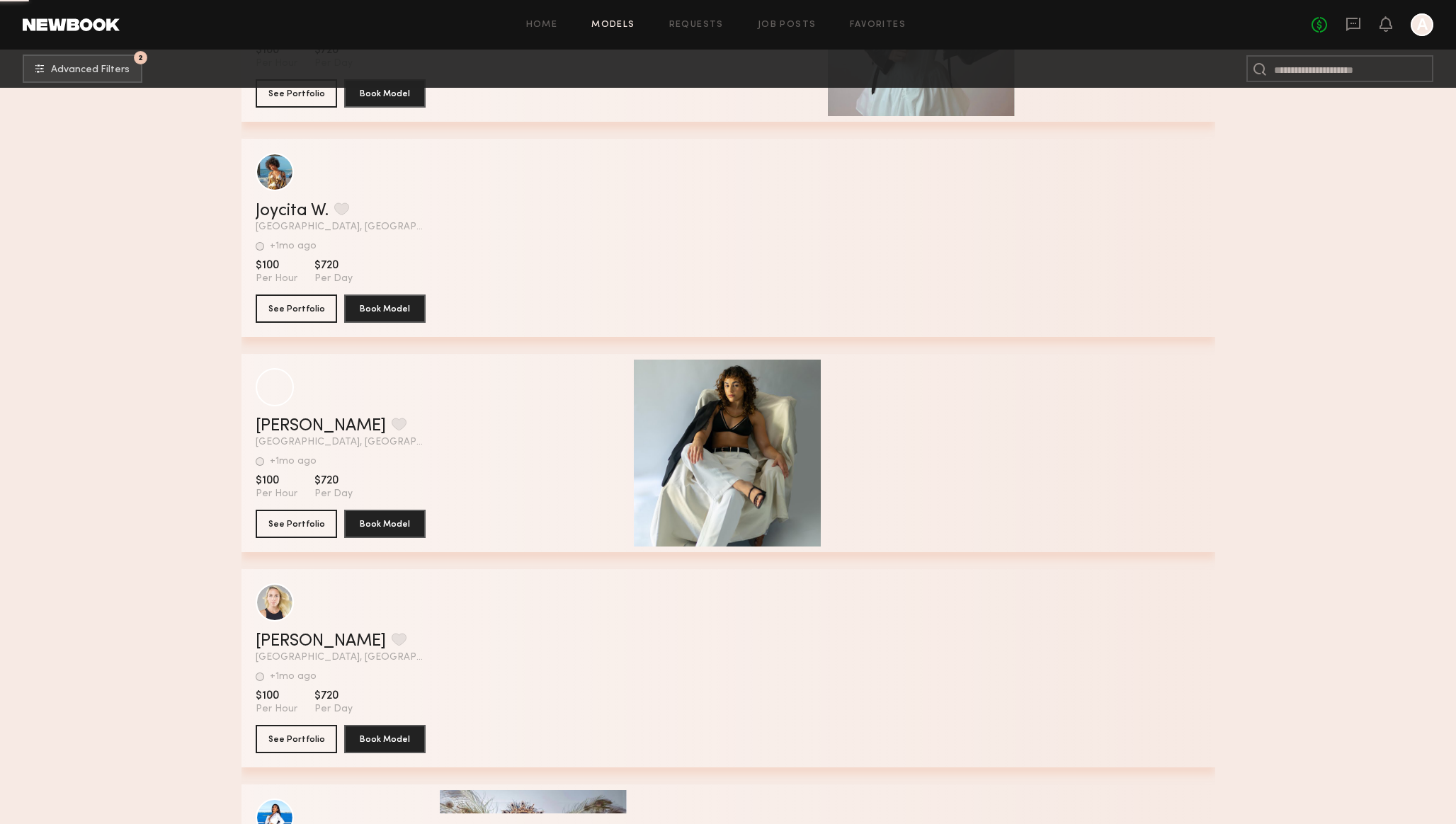
scroll to position [17190, 0]
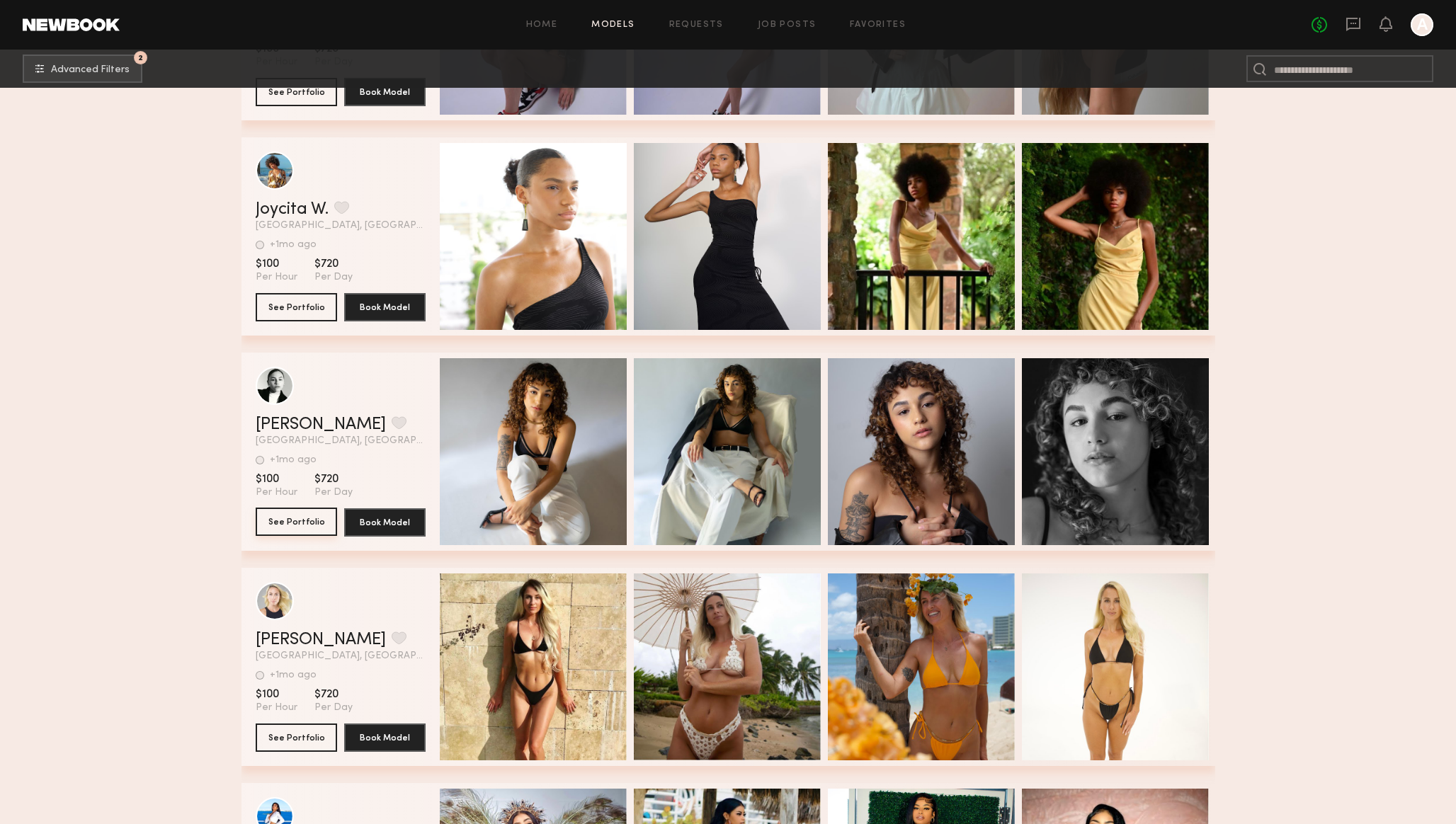
click at [302, 522] on button "See Portfolio" at bounding box center [296, 521] width 82 height 28
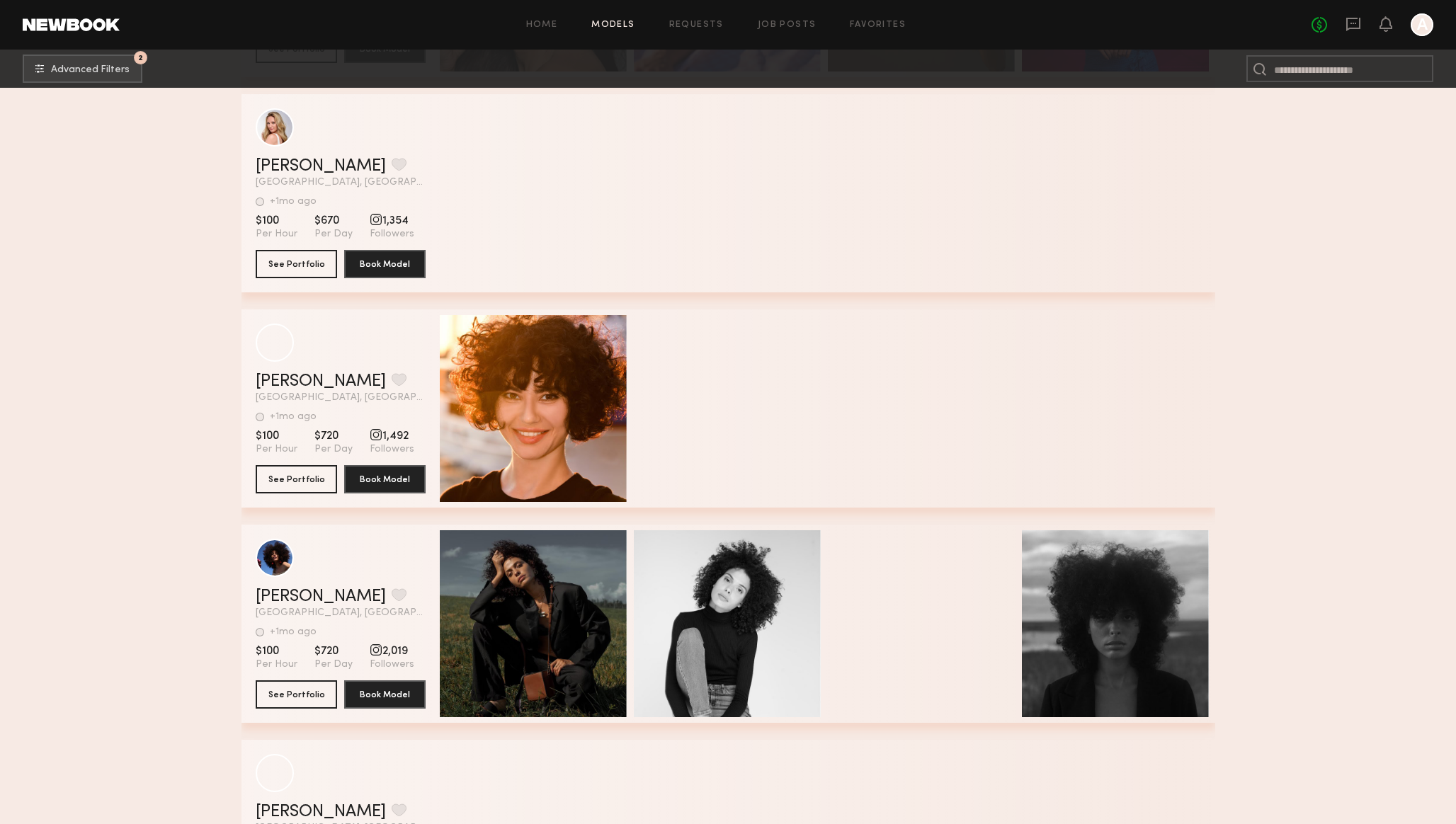
scroll to position [20905, 0]
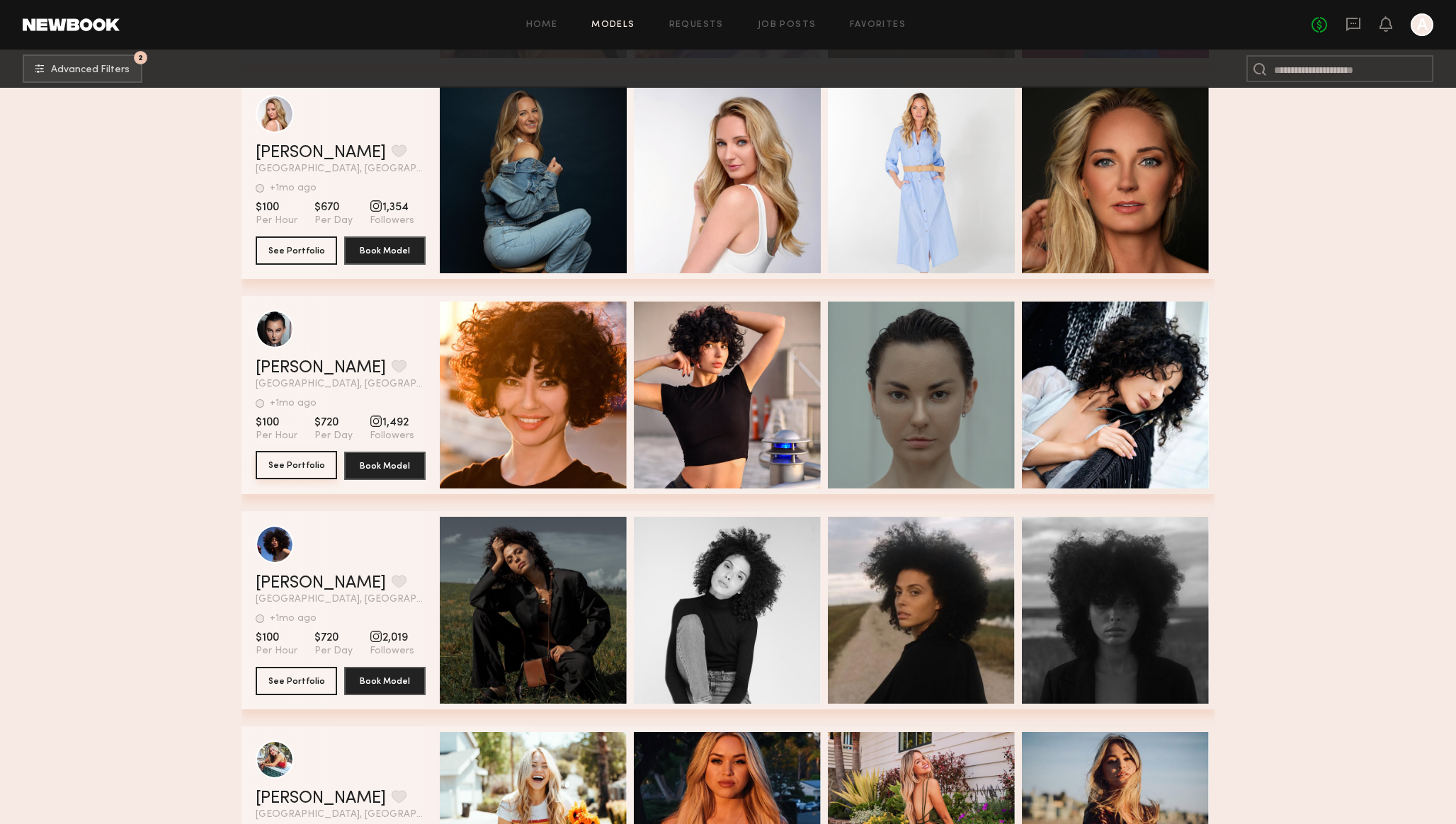
click at [298, 472] on button "See Portfolio" at bounding box center [296, 465] width 82 height 28
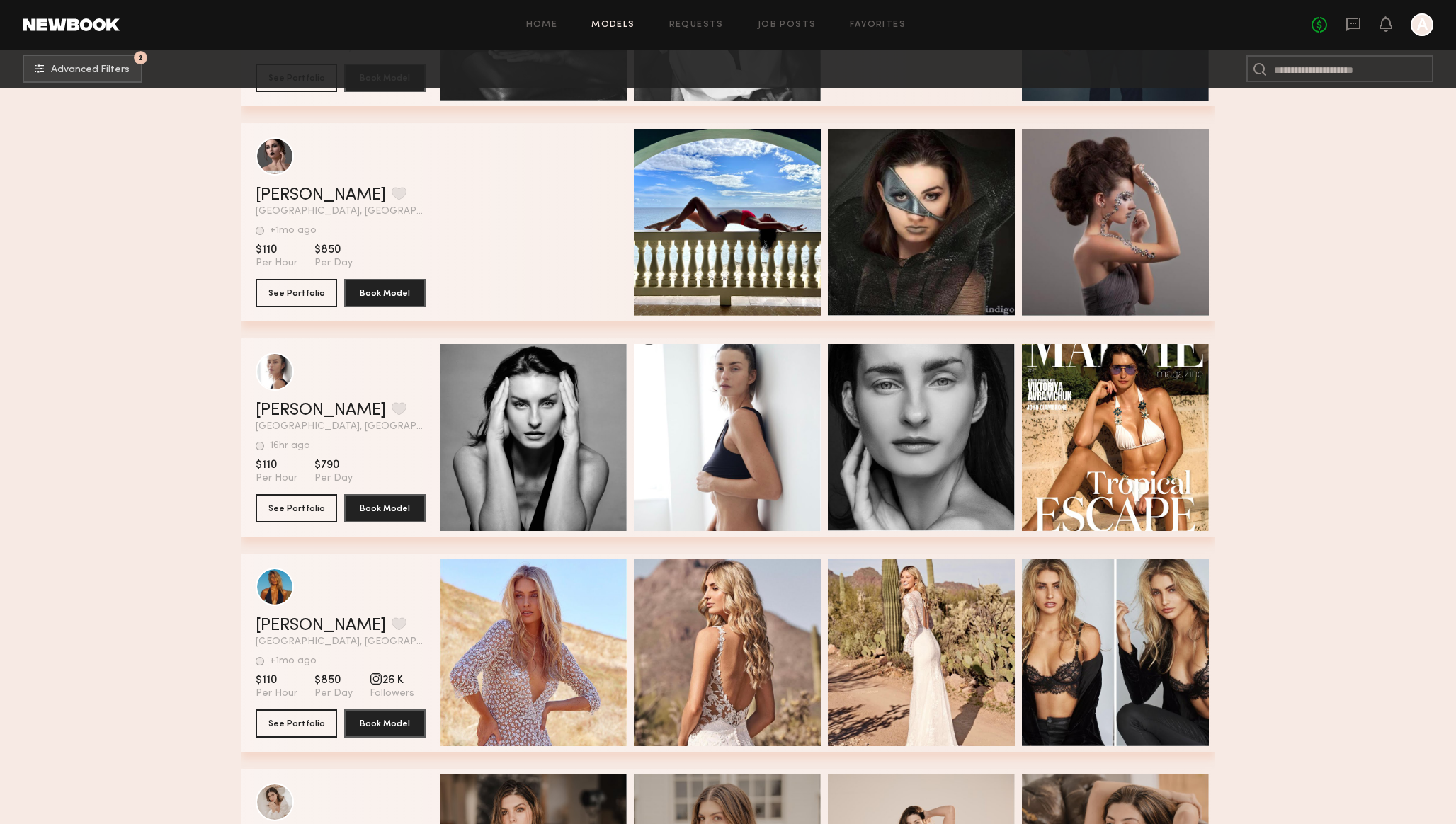
scroll to position [24090, 0]
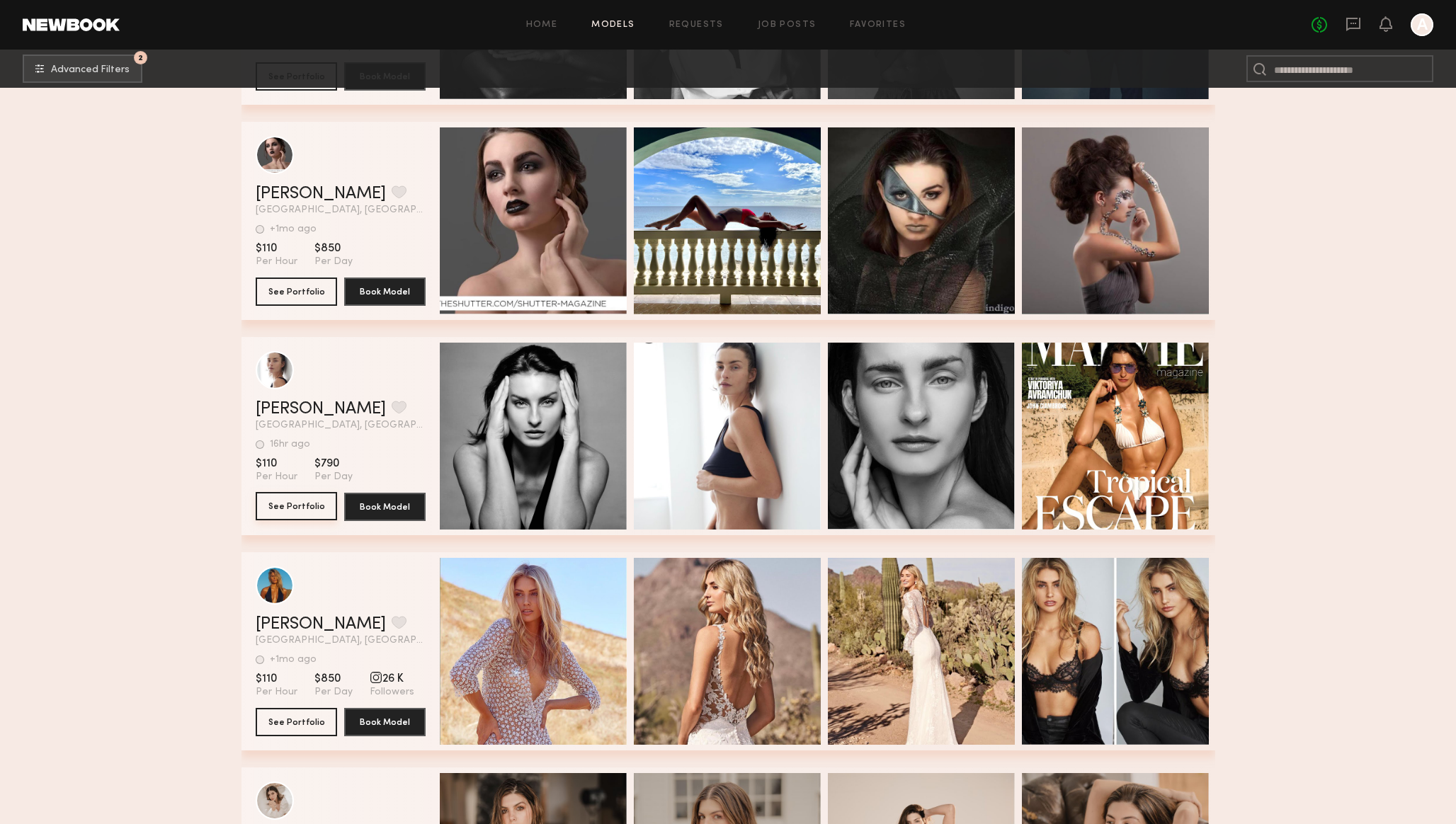
click at [296, 503] on button "See Portfolio" at bounding box center [296, 506] width 82 height 28
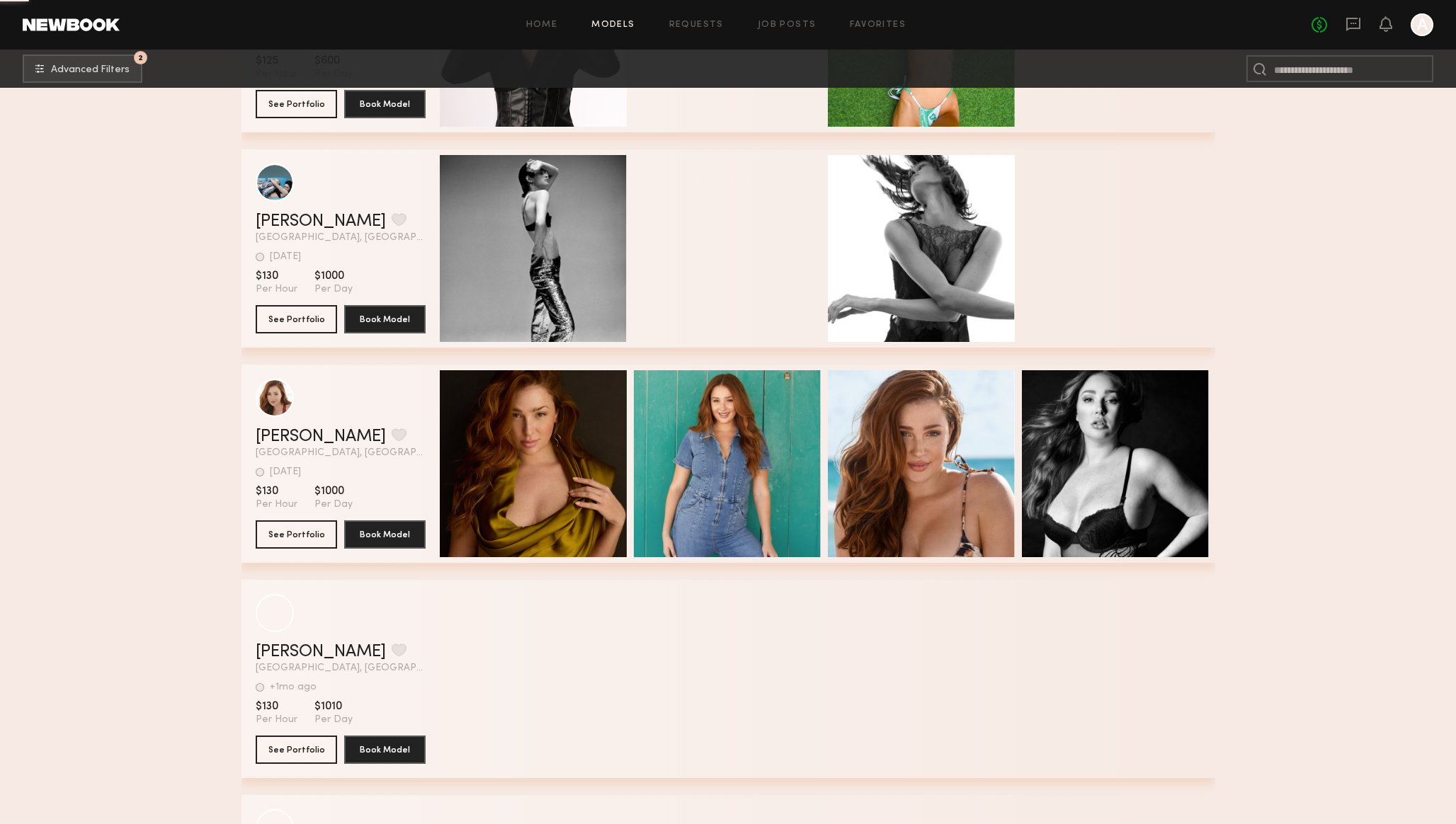
scroll to position [27527, 0]
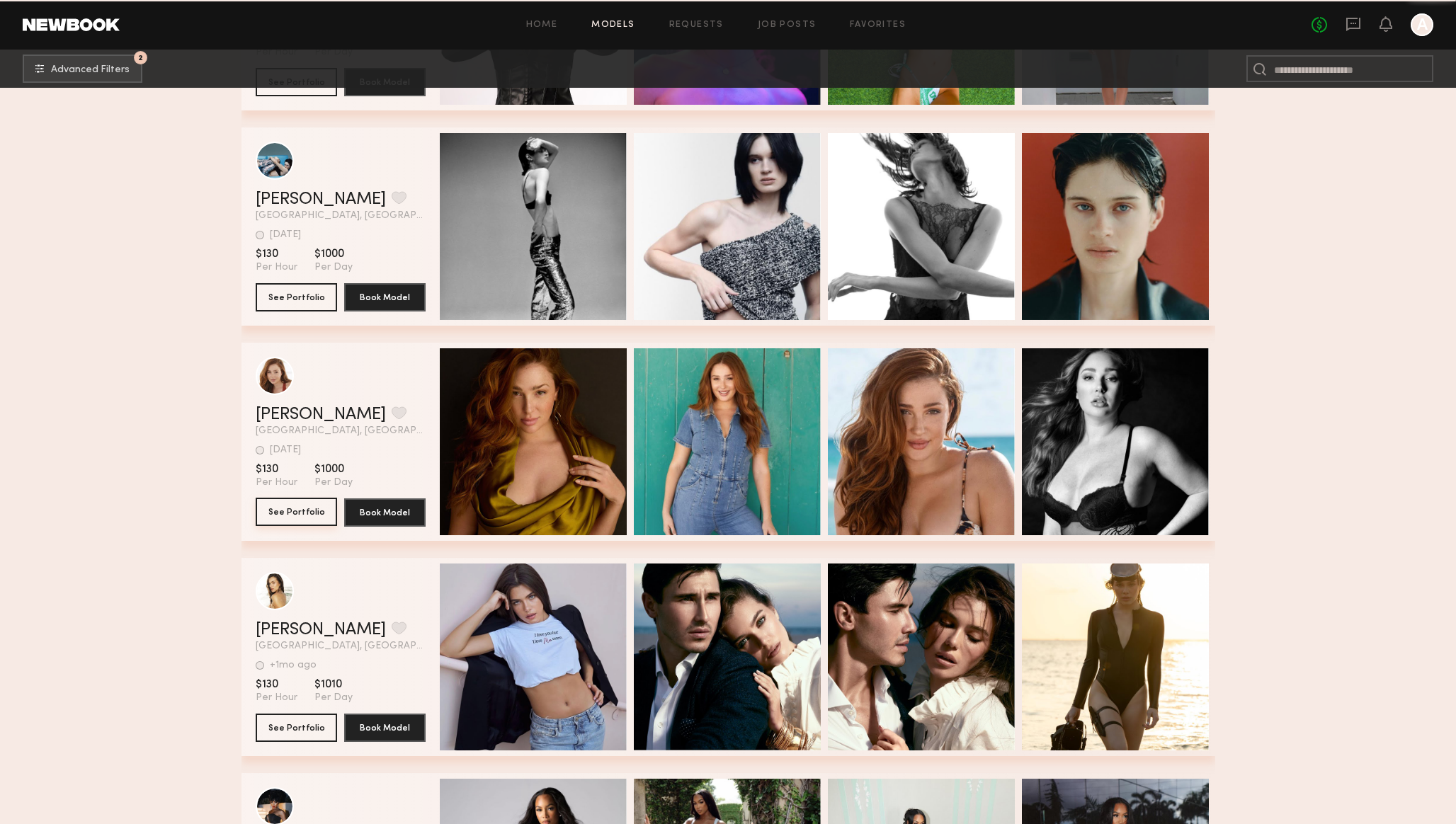
click at [293, 512] on button "See Portfolio" at bounding box center [296, 511] width 82 height 28
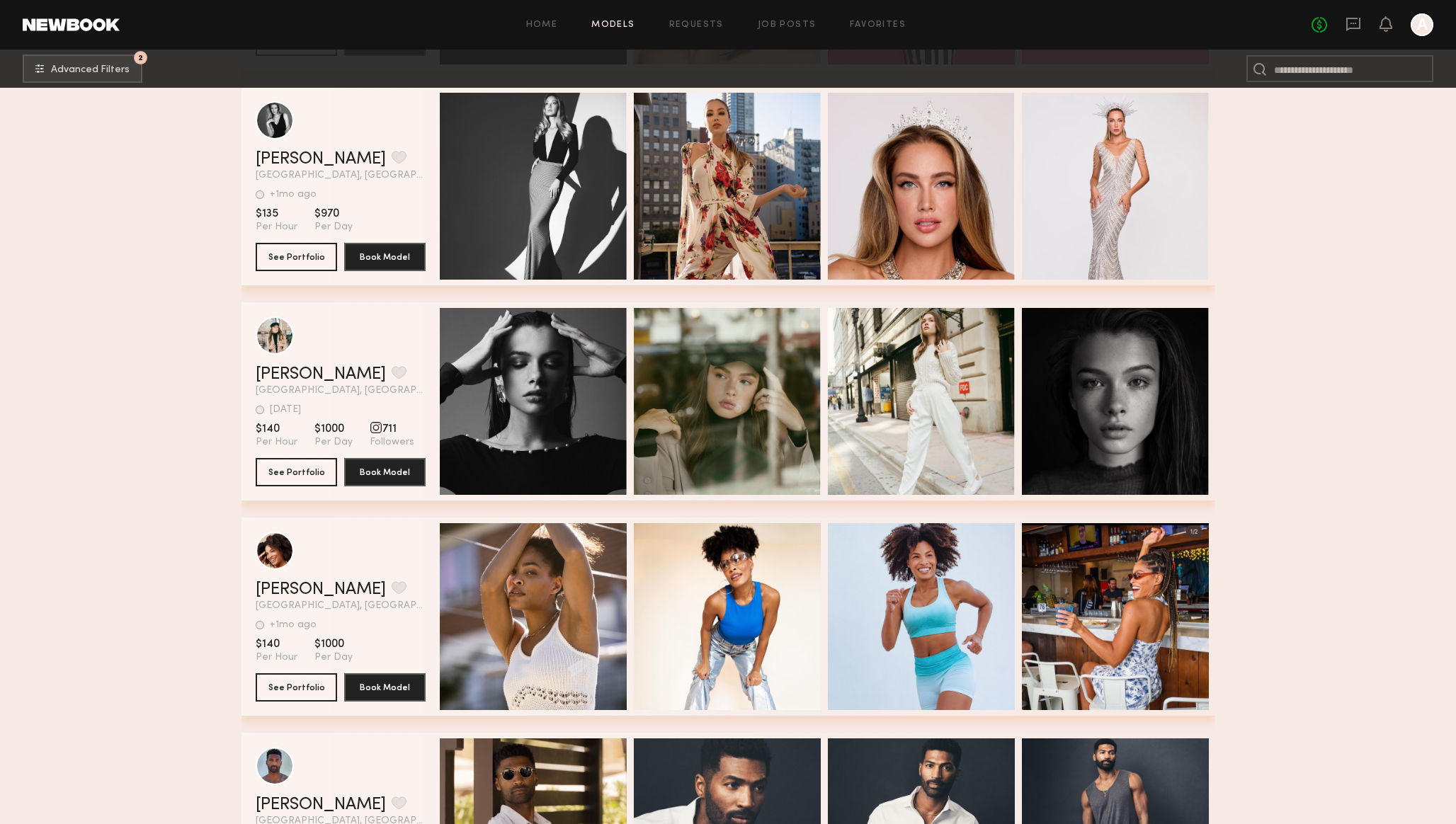
scroll to position [28919, 0]
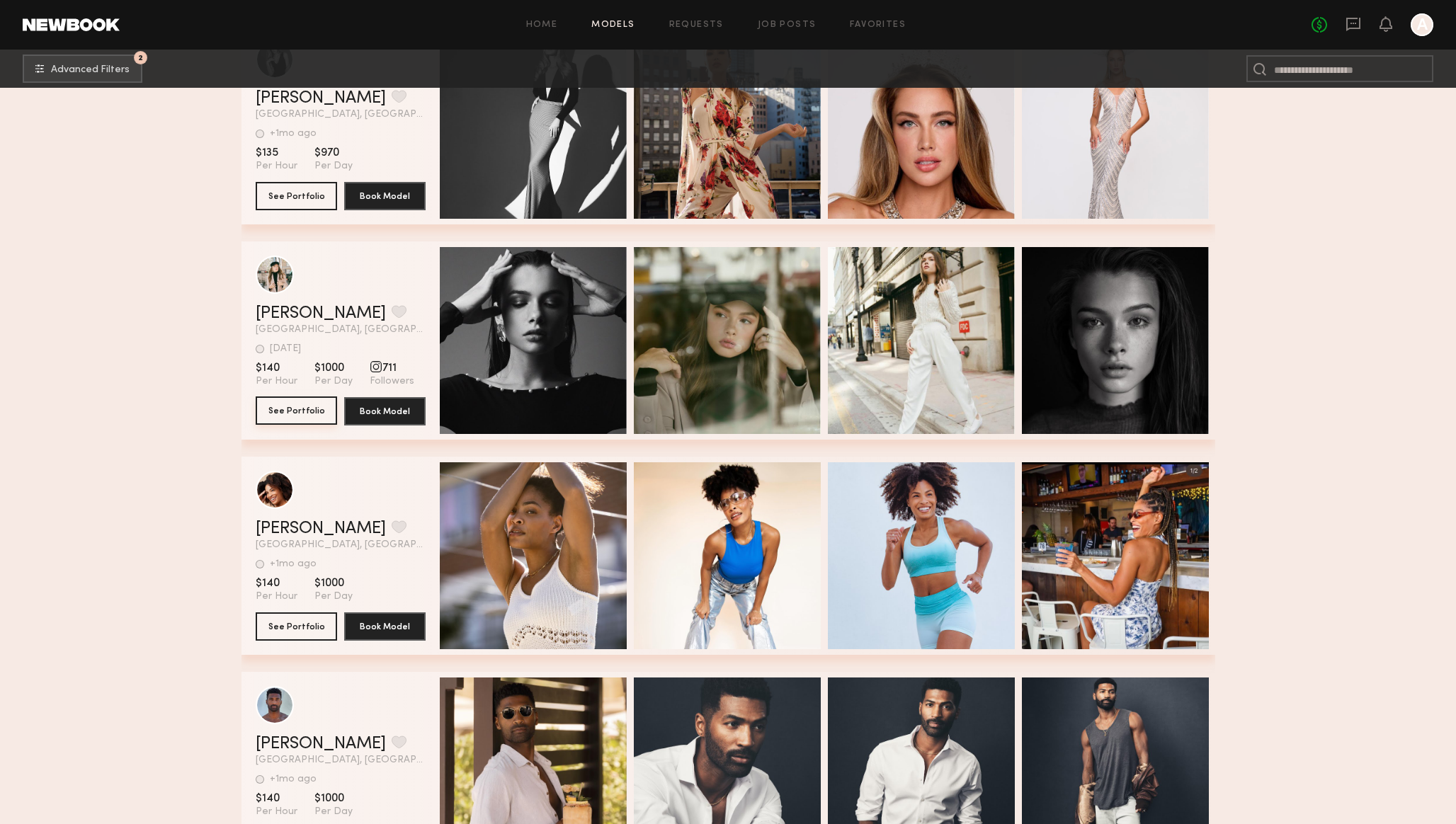
click at [299, 412] on button "See Portfolio" at bounding box center [296, 410] width 82 height 28
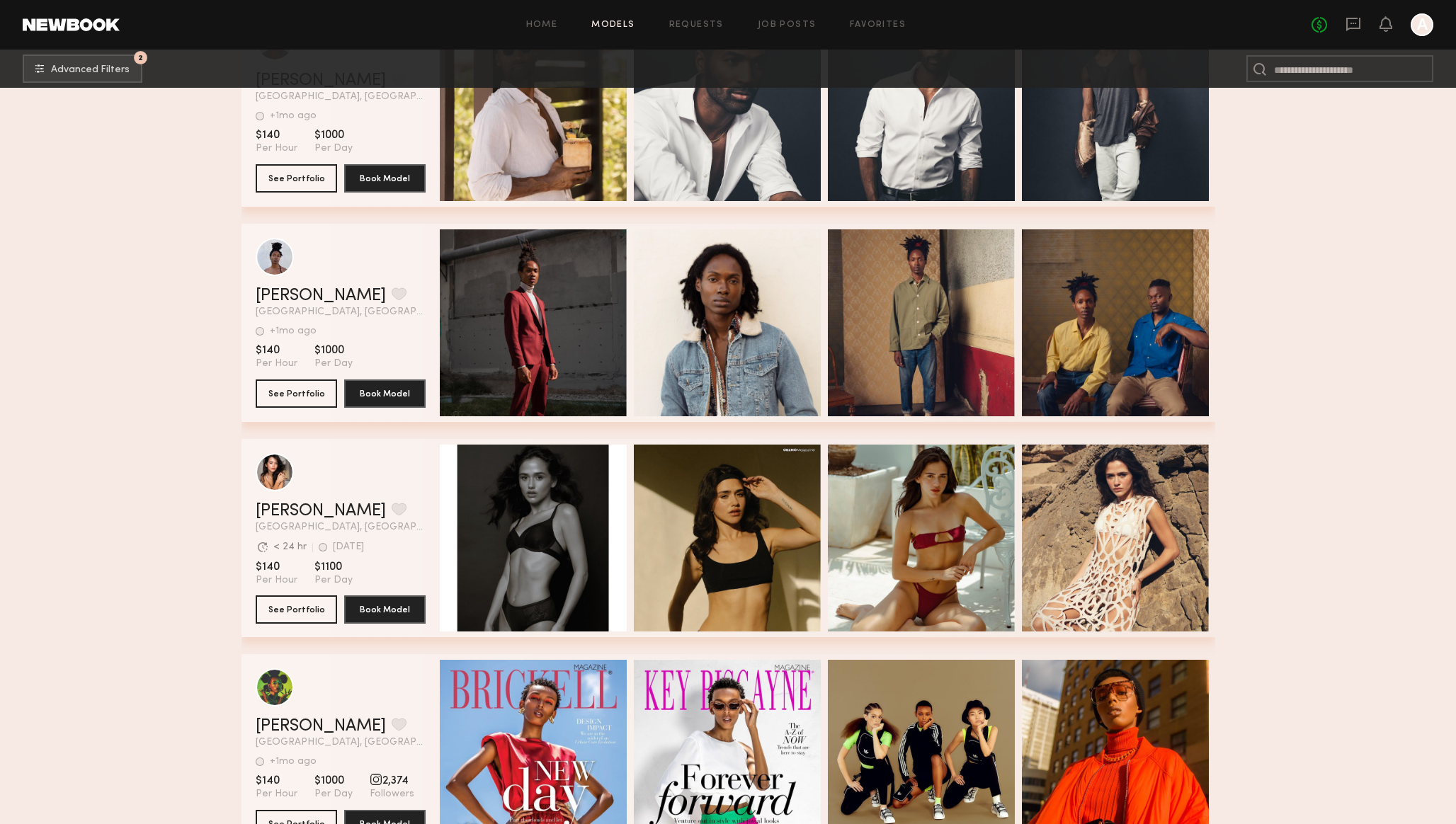
scroll to position [29579, 0]
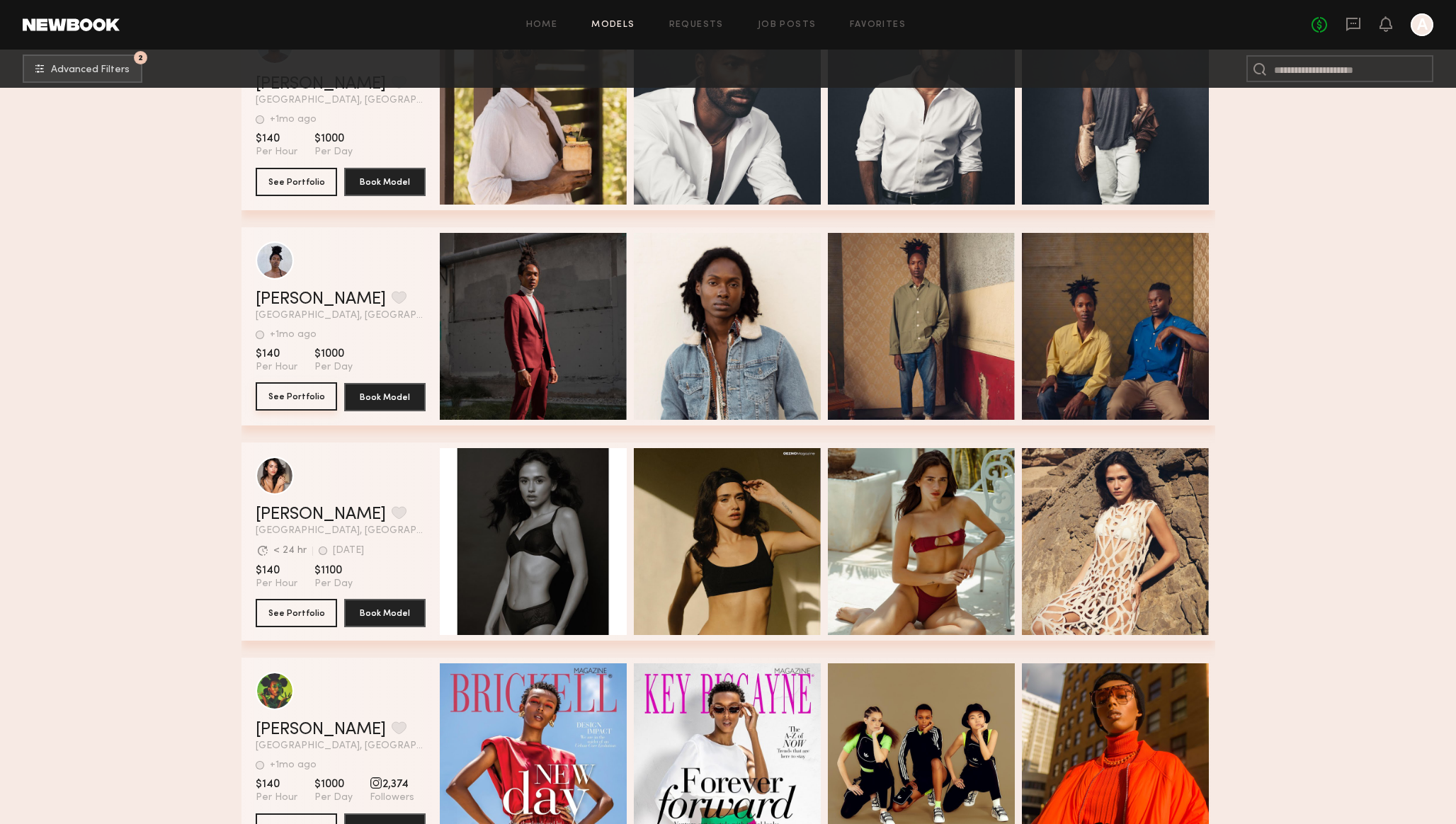
click at [301, 391] on button "See Portfolio" at bounding box center [296, 396] width 82 height 28
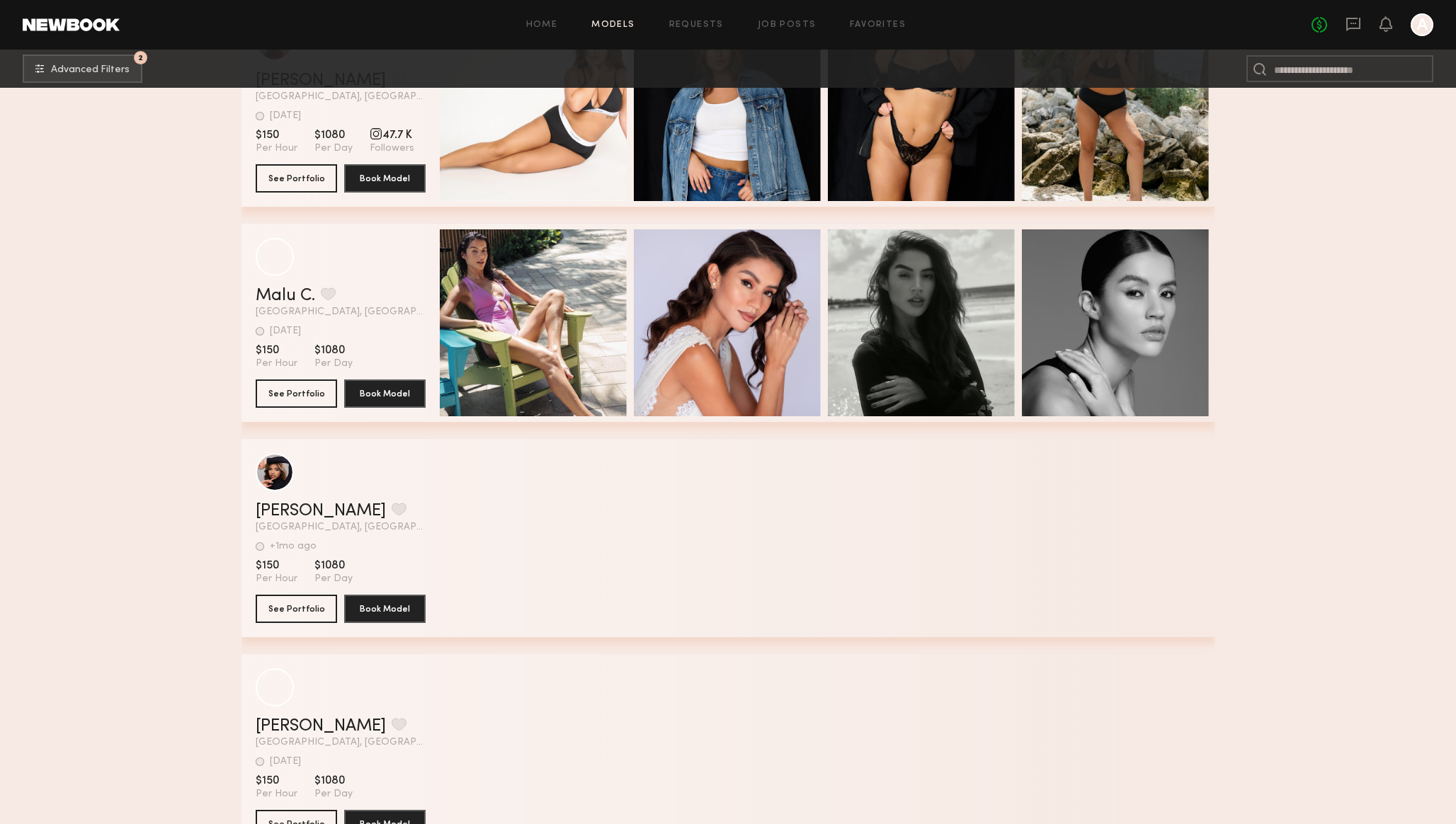
scroll to position [31094, 0]
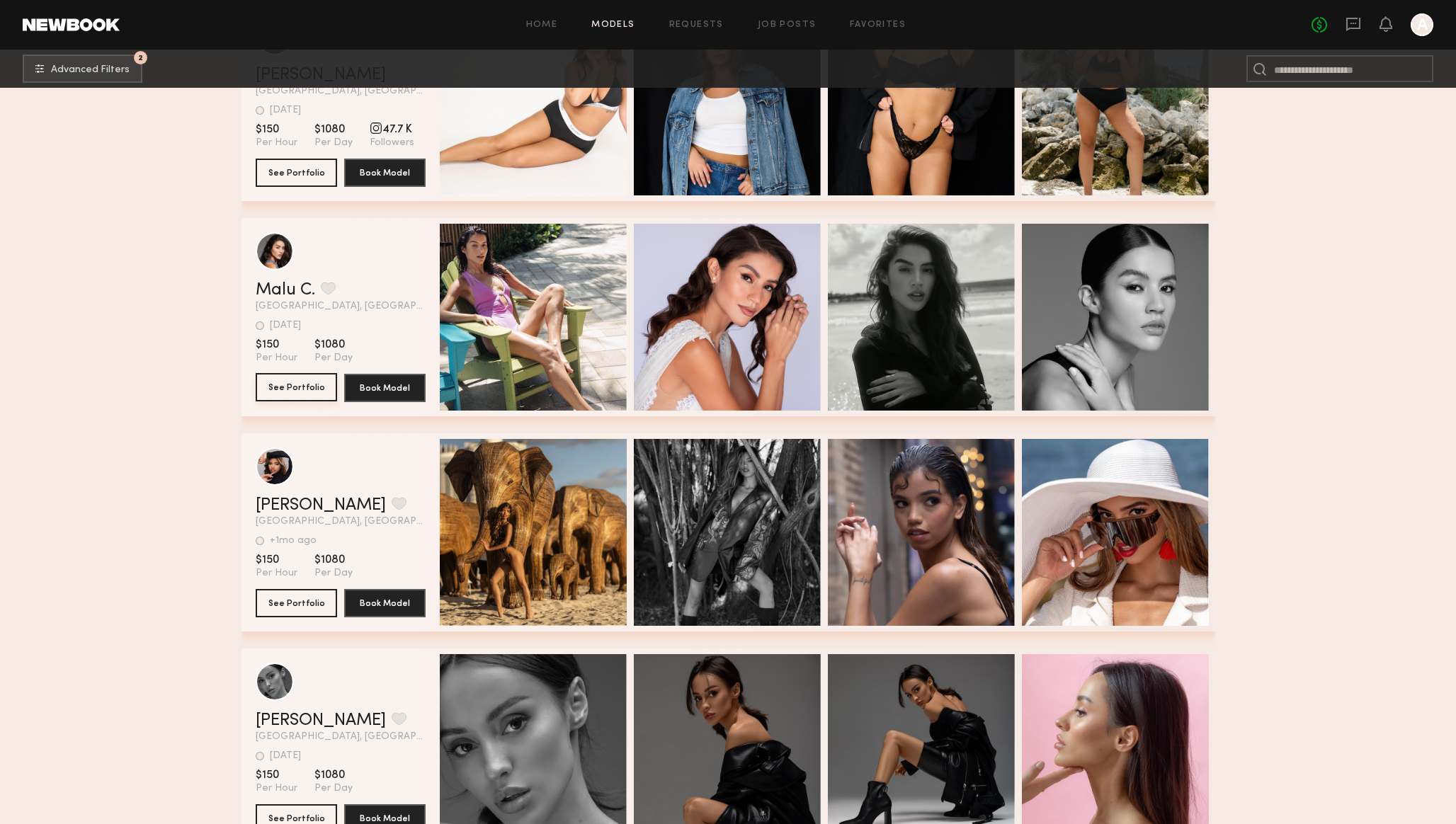
click at [294, 382] on button "See Portfolio" at bounding box center [296, 387] width 82 height 28
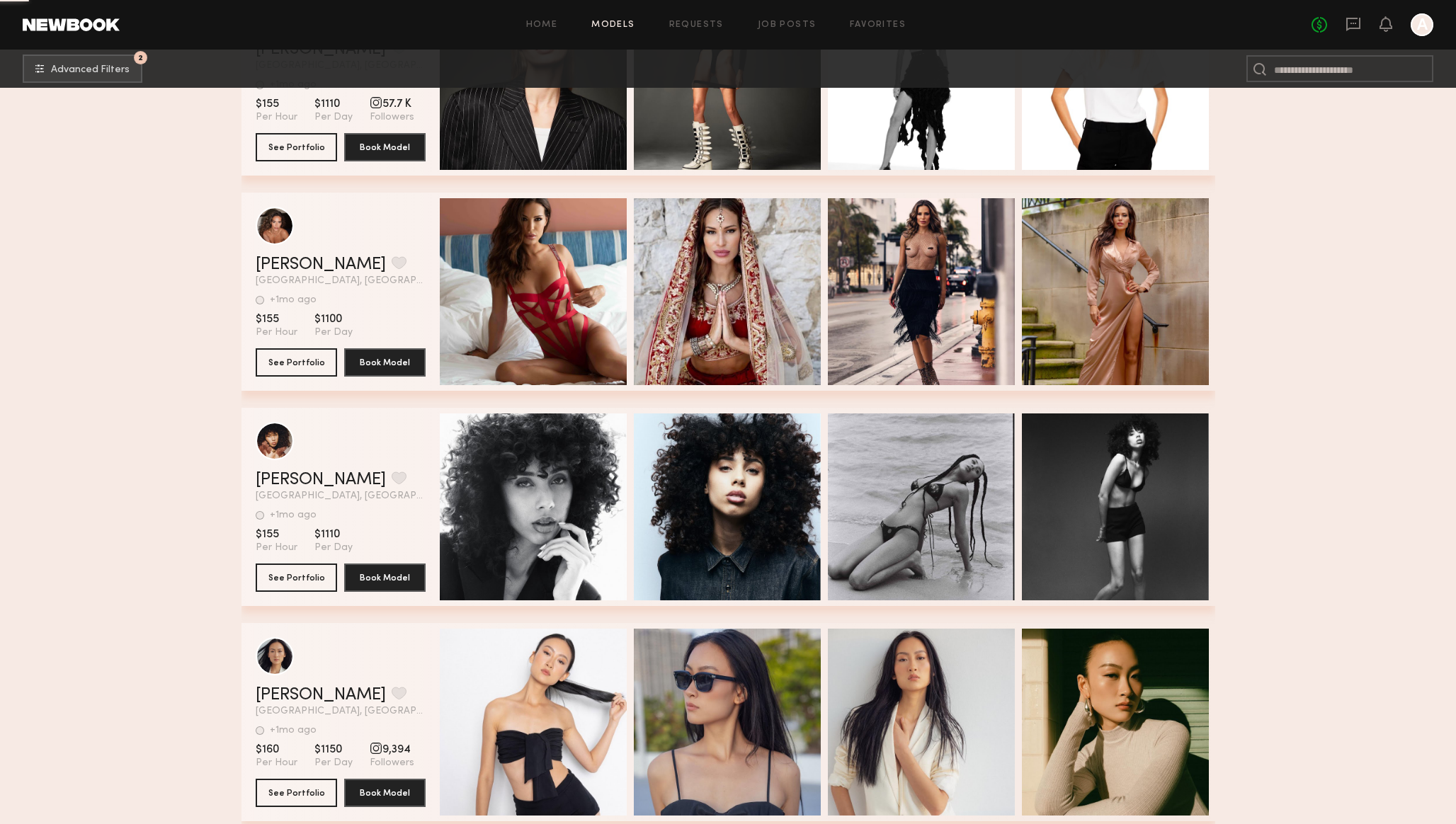
scroll to position [34996, 0]
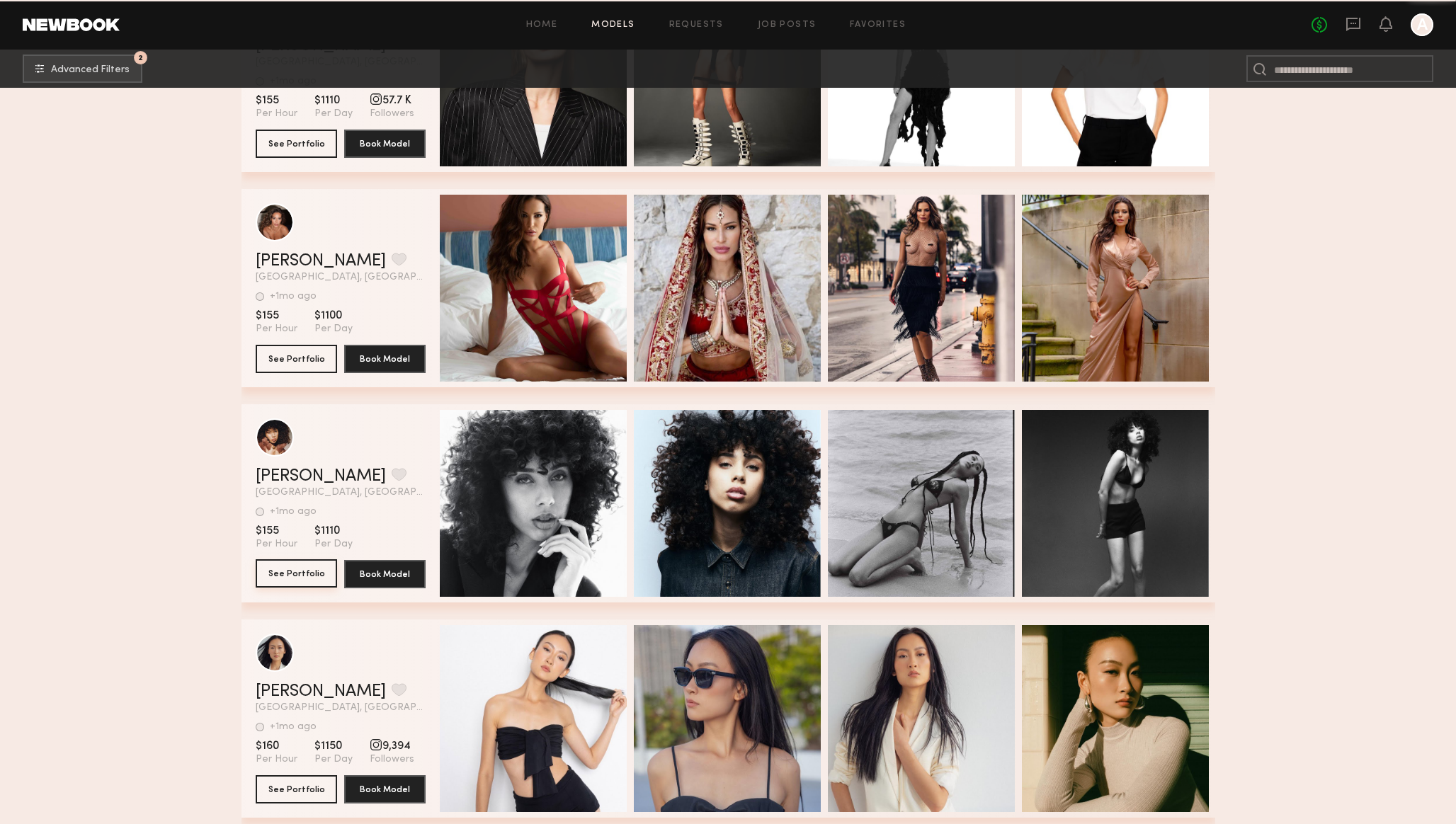
click at [290, 571] on button "See Portfolio" at bounding box center [296, 573] width 82 height 28
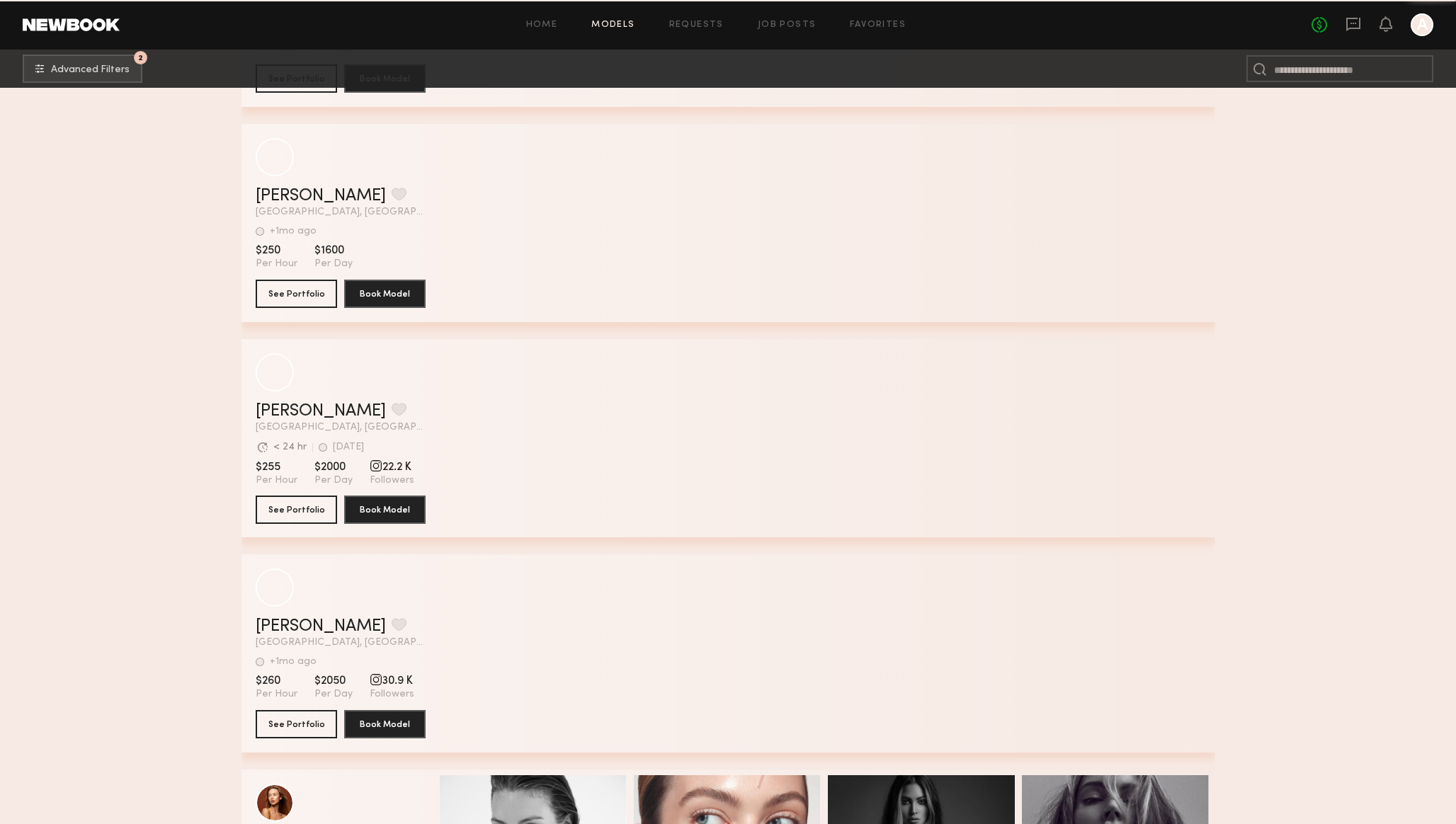
scroll to position [40653, 0]
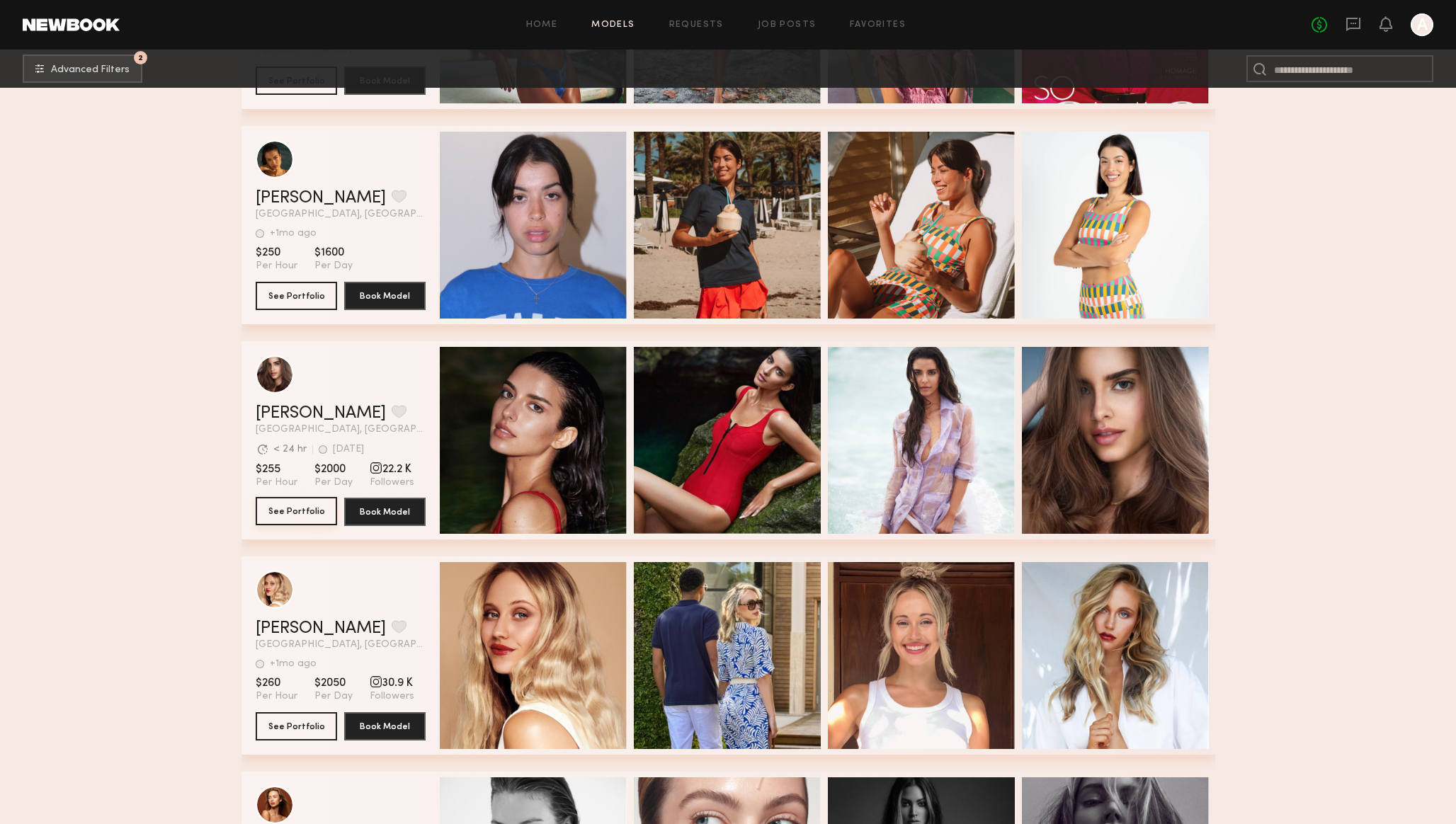
click at [292, 505] on button "See Portfolio" at bounding box center [296, 511] width 82 height 28
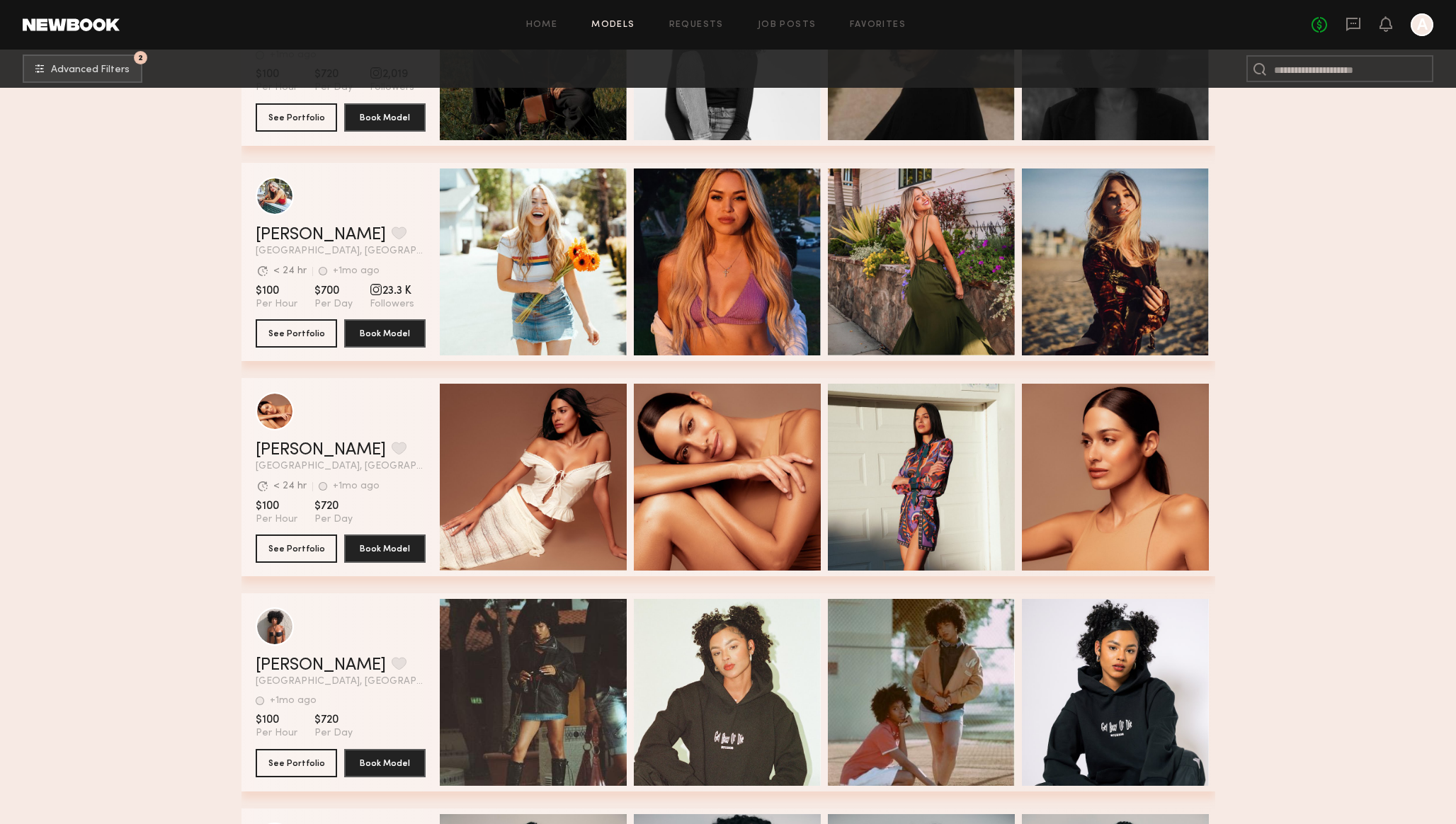
scroll to position [21622, 0]
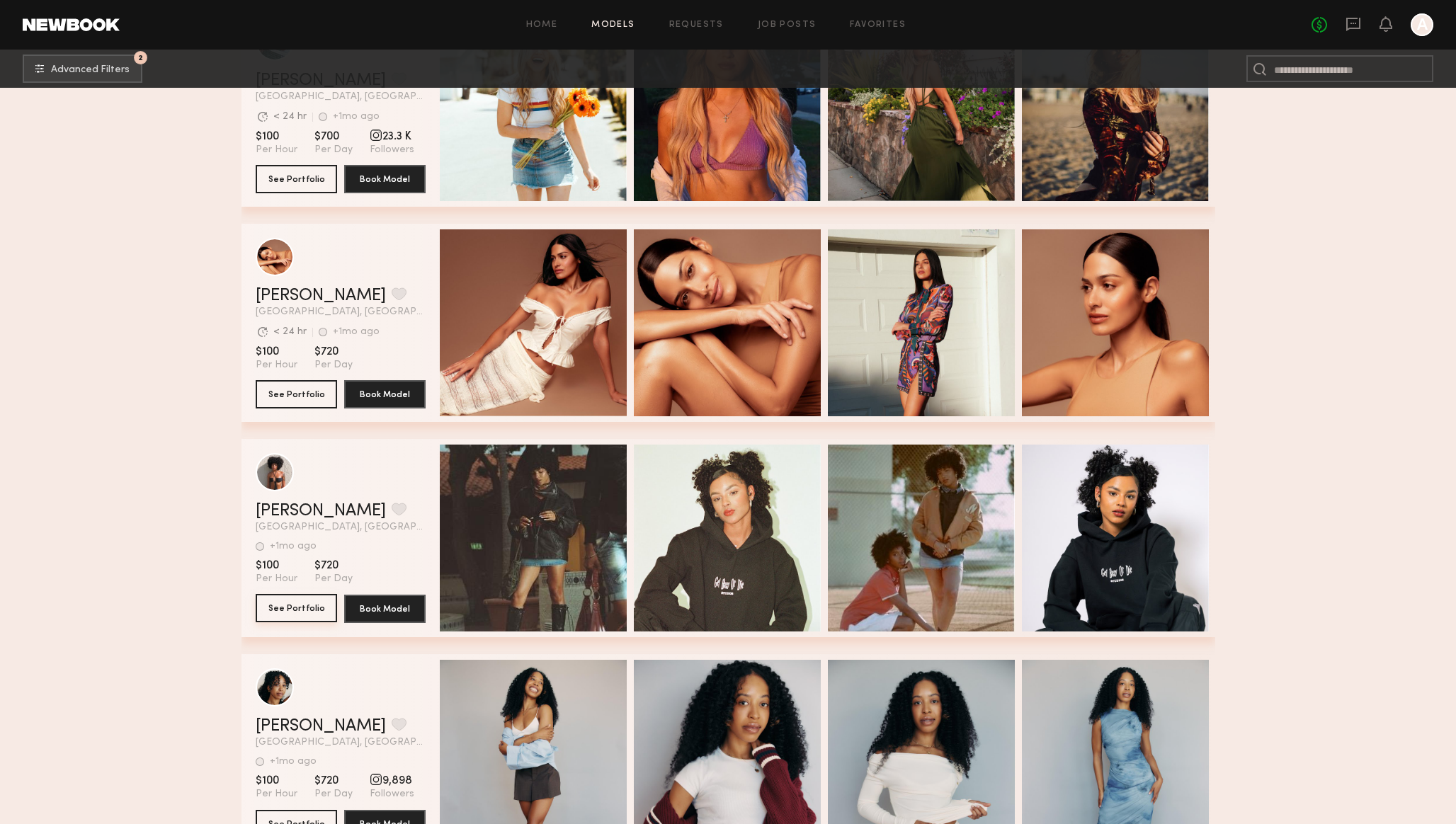
click at [294, 612] on button "See Portfolio" at bounding box center [296, 608] width 82 height 28
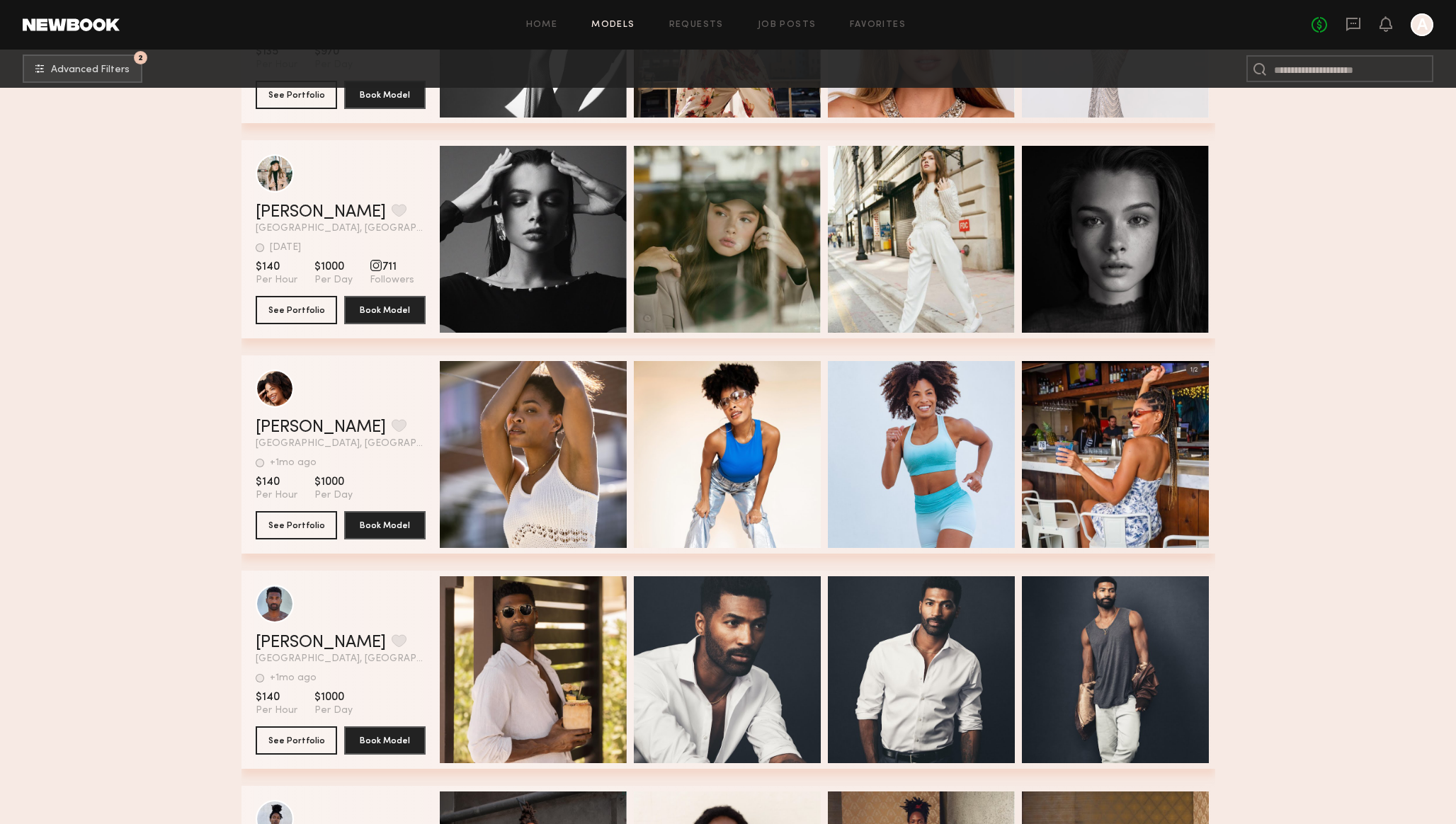
scroll to position [29022, 0]
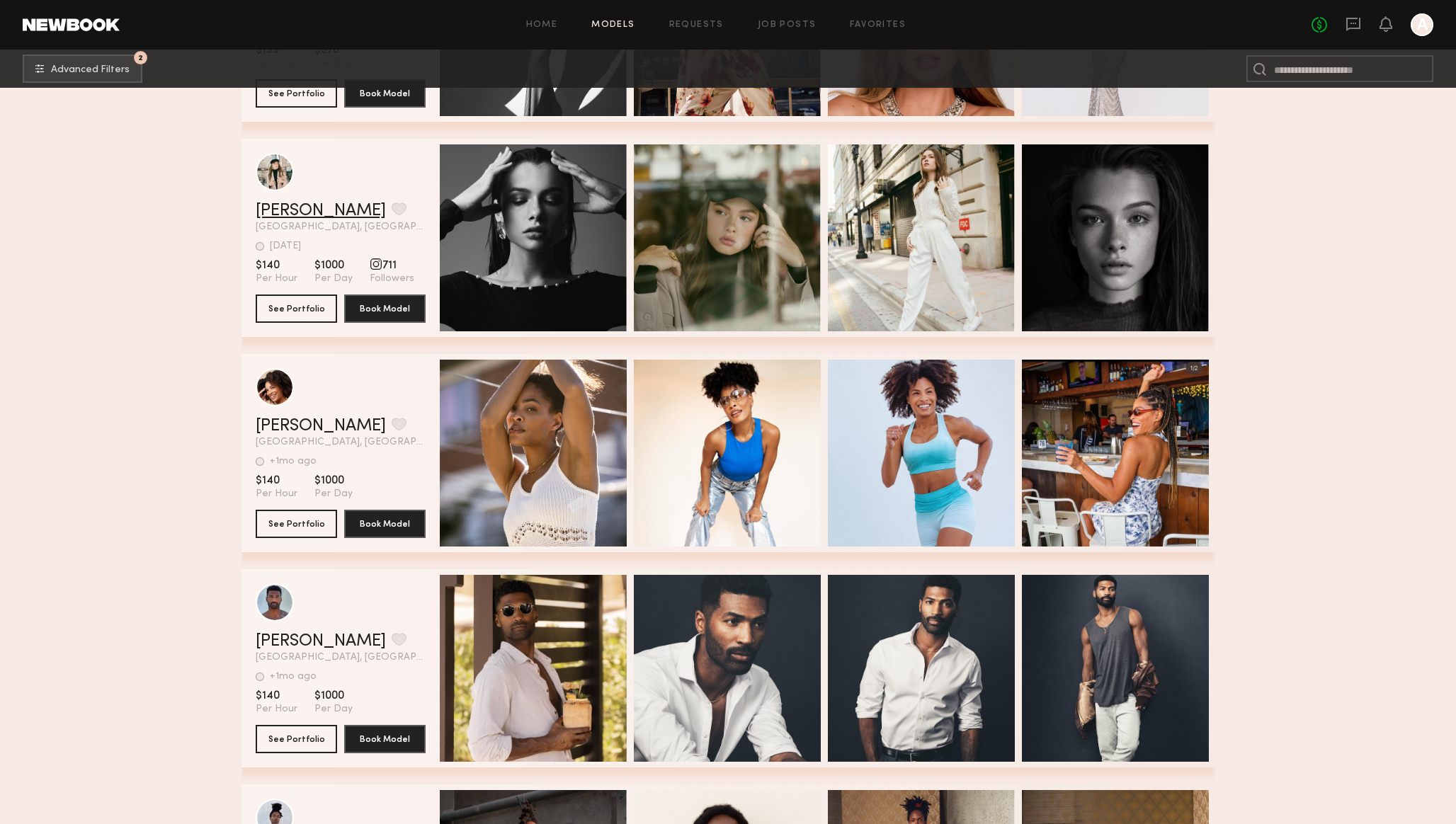
drag, startPoint x: 240, startPoint y: 207, endPoint x: 306, endPoint y: 208, distance: 66.0
click at [306, 208] on div "Annamay R. Favorite Miami, FL 1wk ago Last Online View Portfolio 1wk ago Last O…" at bounding box center [728, 238] width 973 height 198
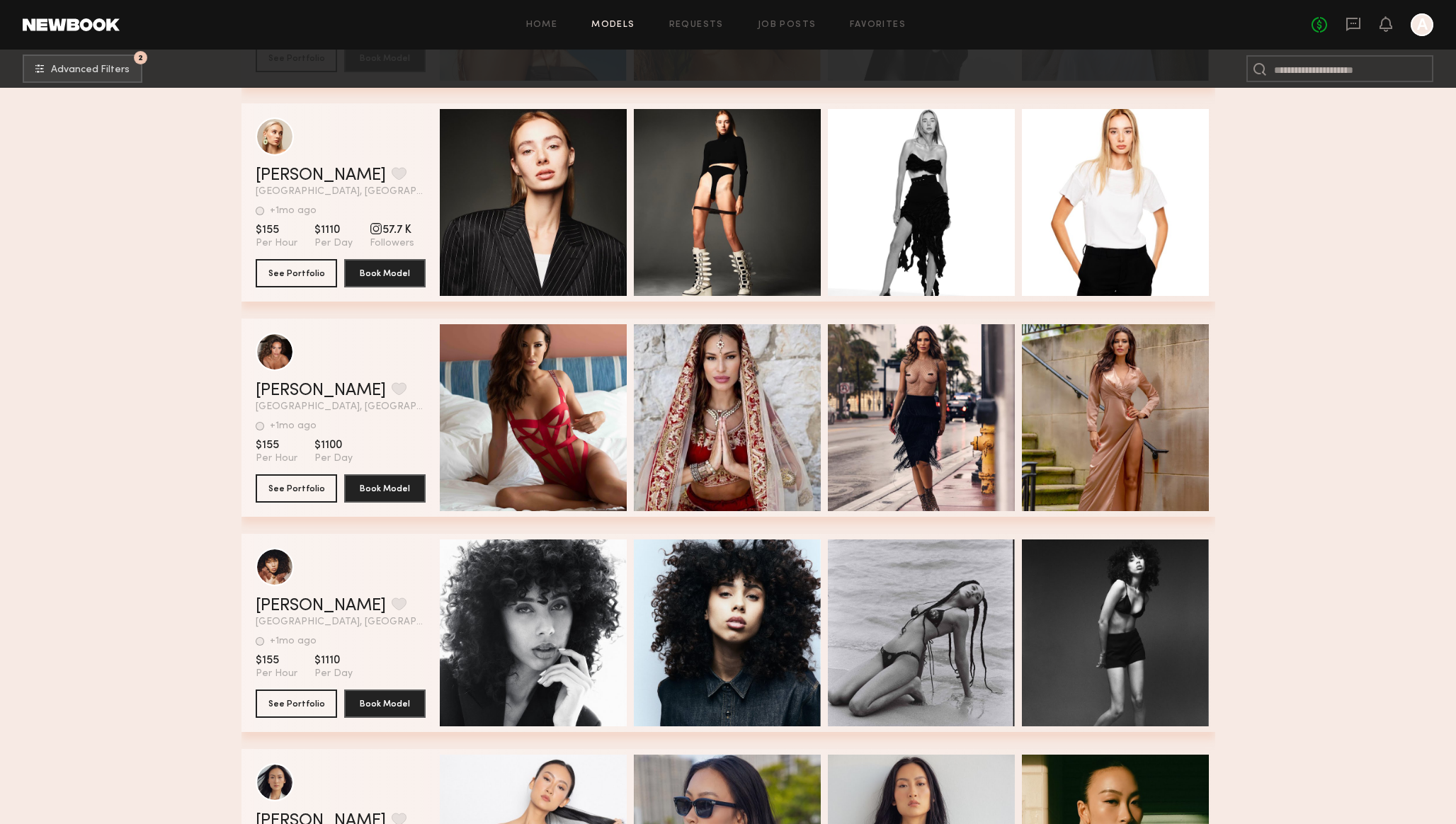
scroll to position [34881, 0]
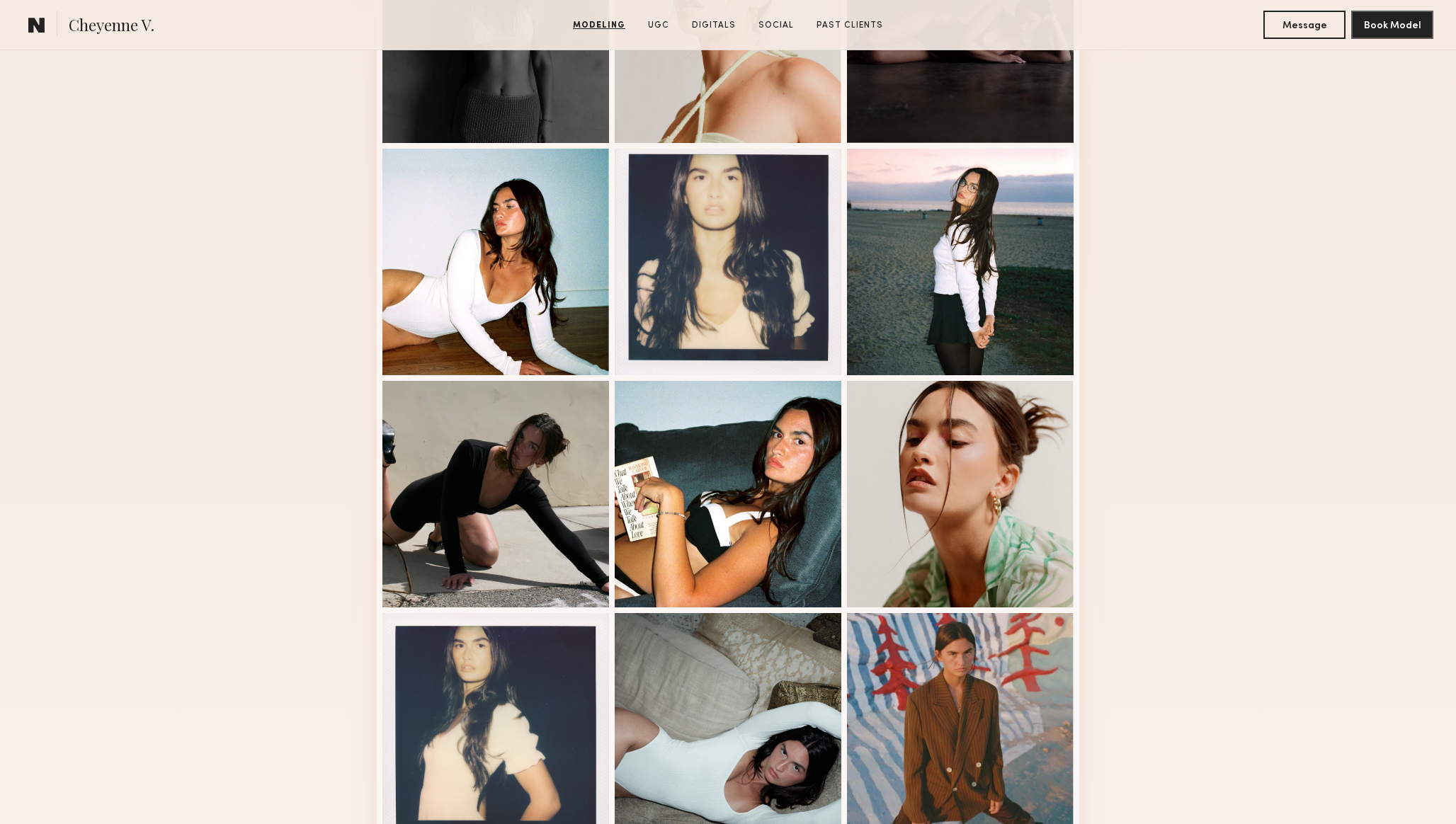
scroll to position [504, 0]
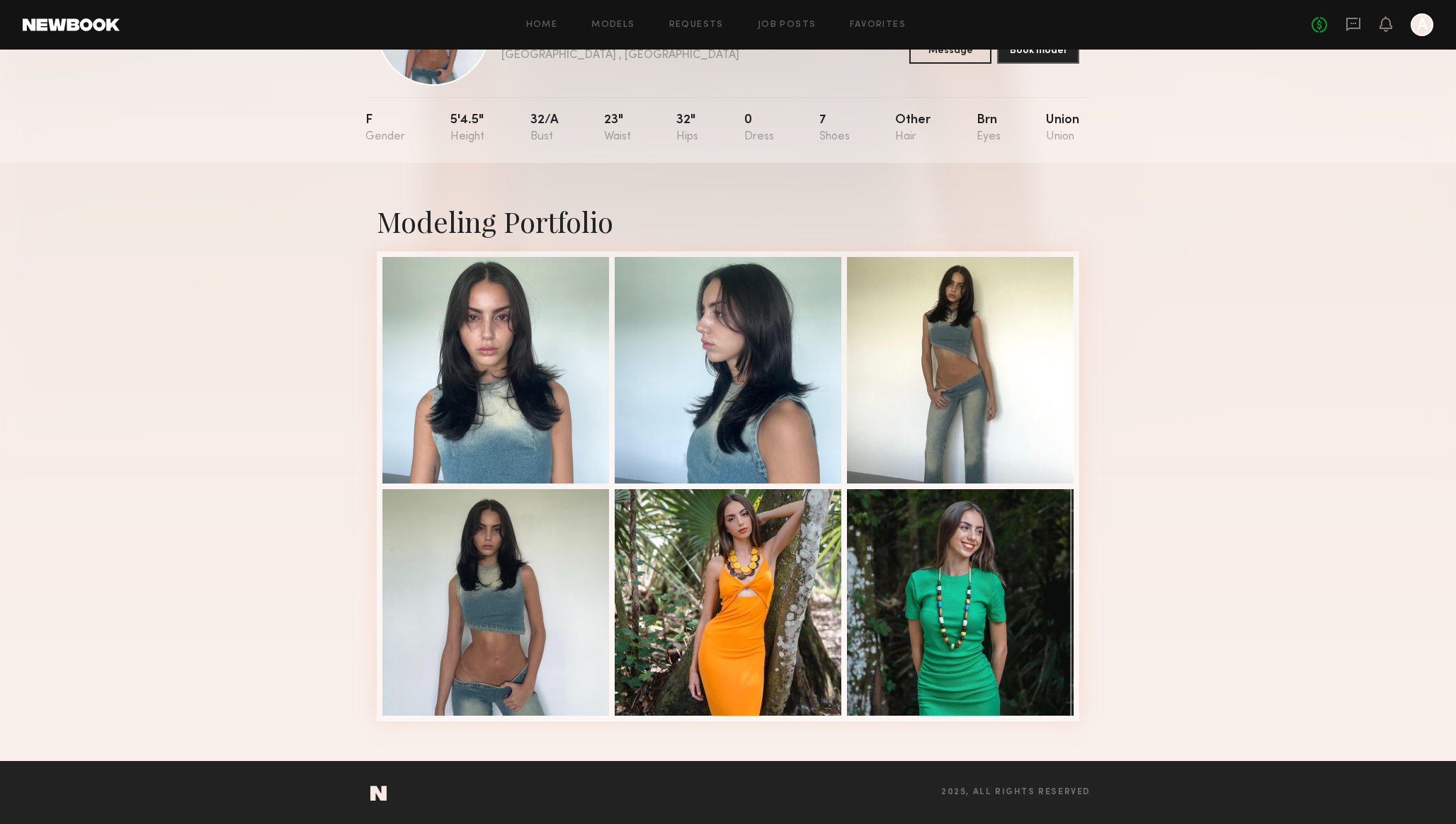
scroll to position [111, 0]
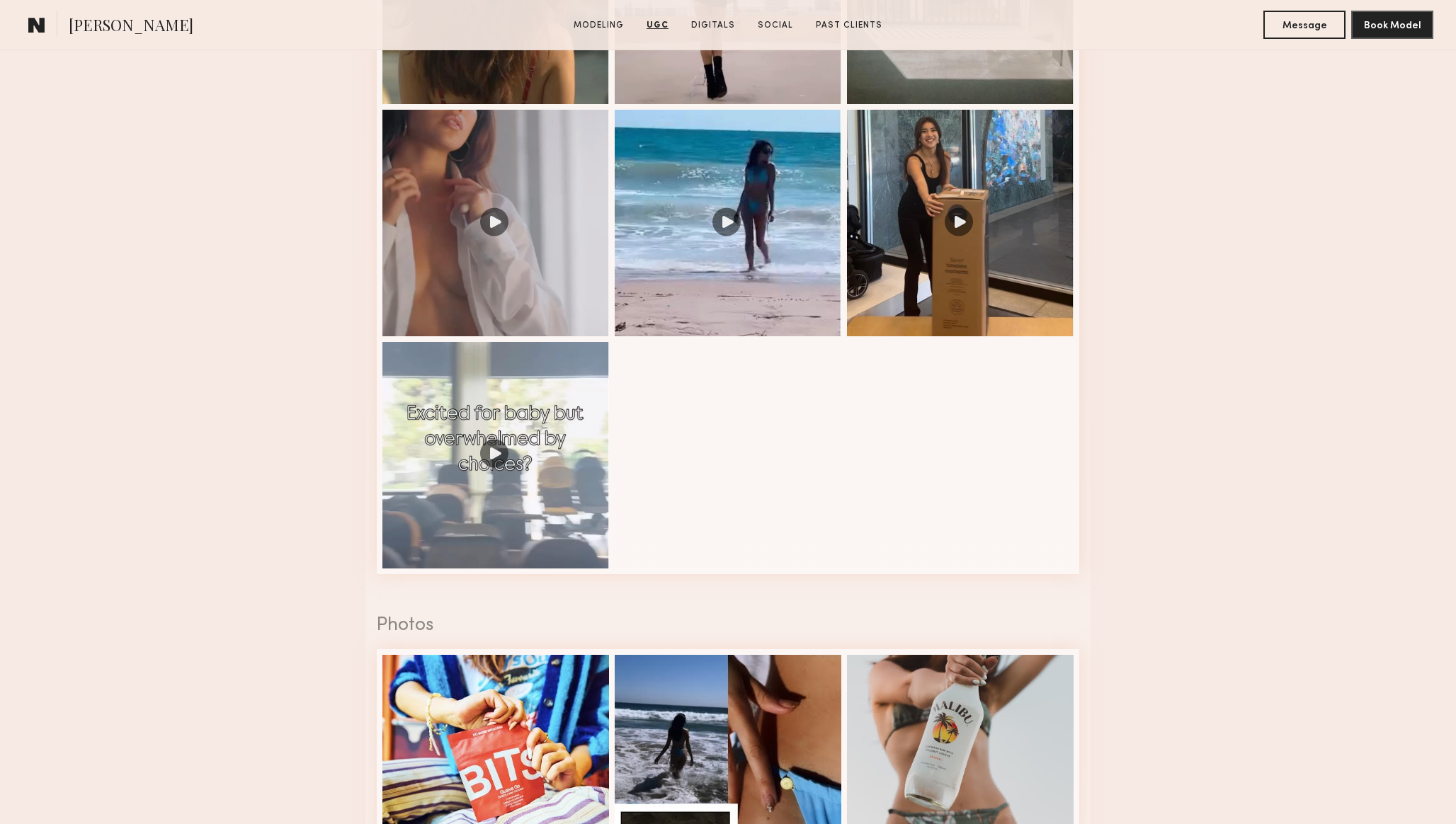
scroll to position [1668, 0]
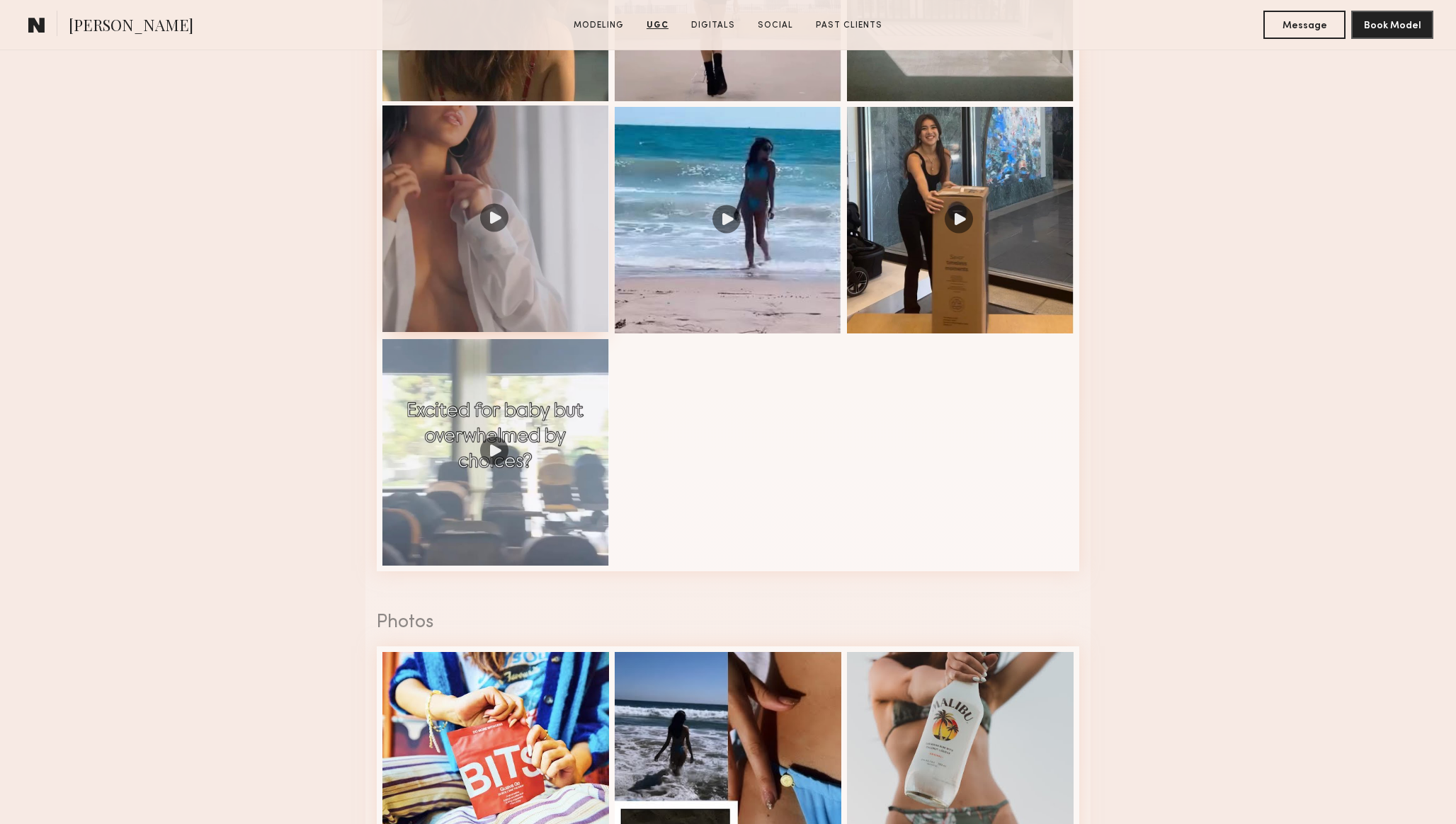
click at [492, 222] on div at bounding box center [495, 218] width 226 height 226
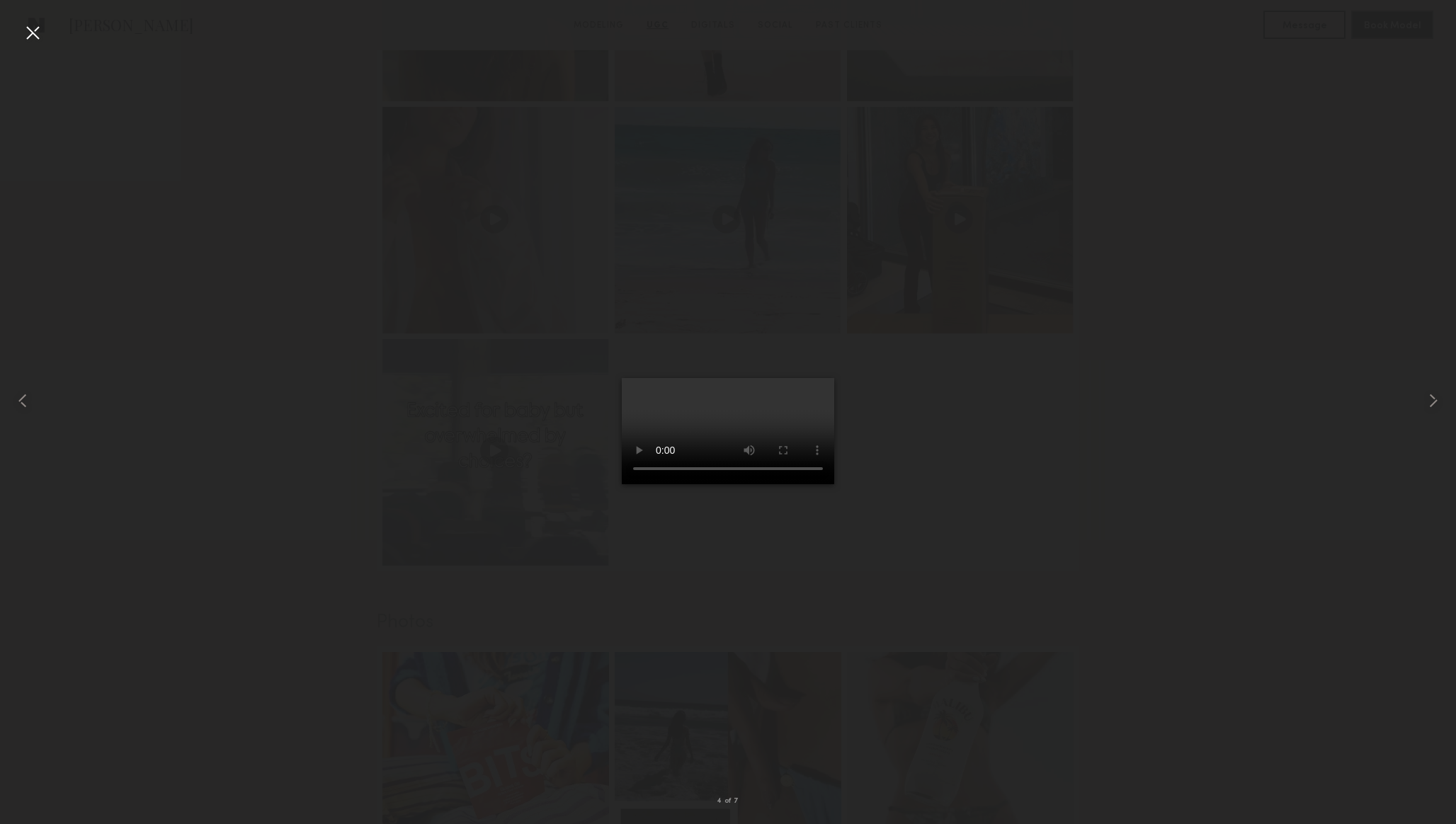
click at [270, 300] on div at bounding box center [728, 401] width 1456 height 756
click at [33, 36] on div at bounding box center [33, 33] width 23 height 23
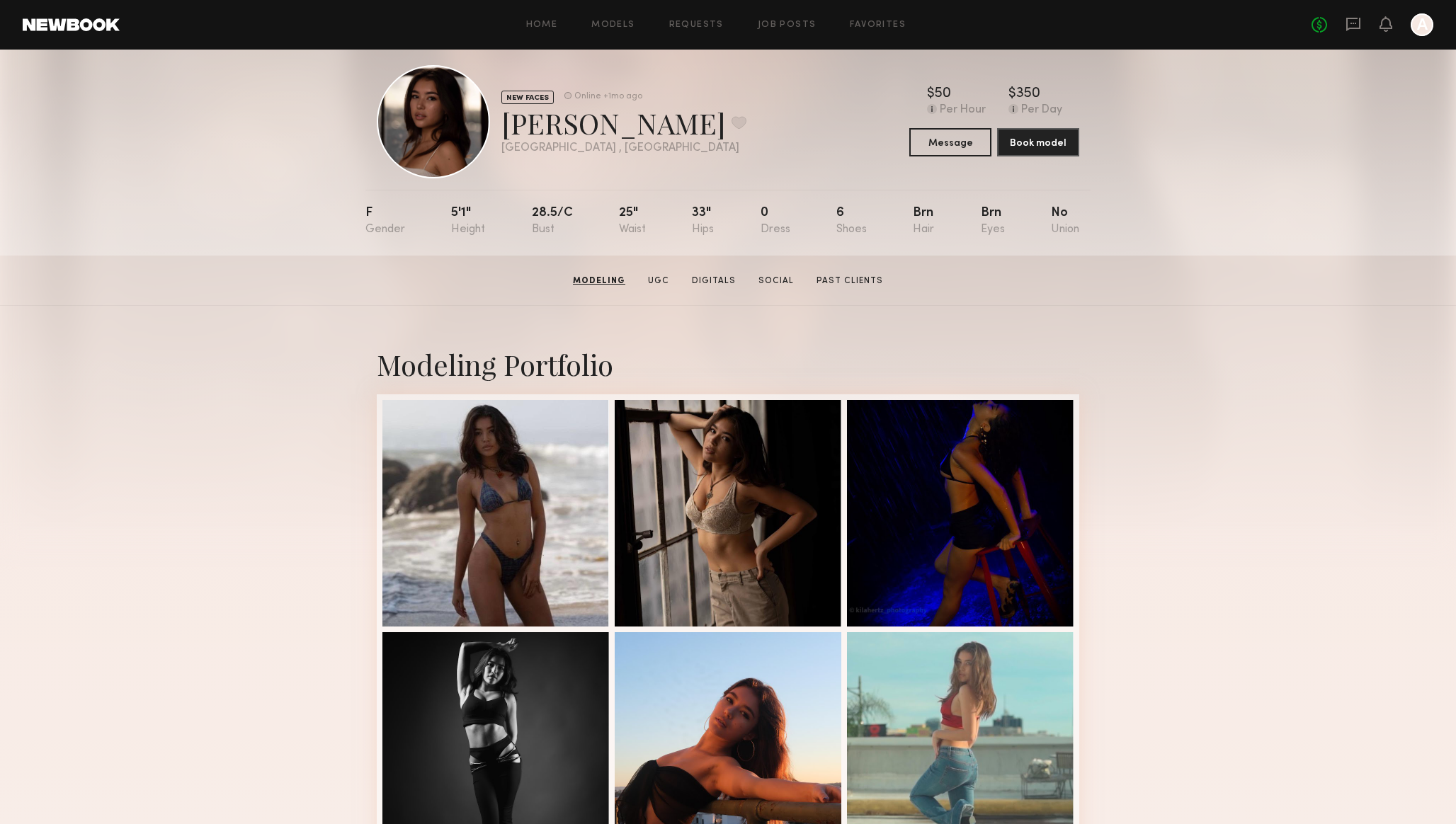
scroll to position [0, 0]
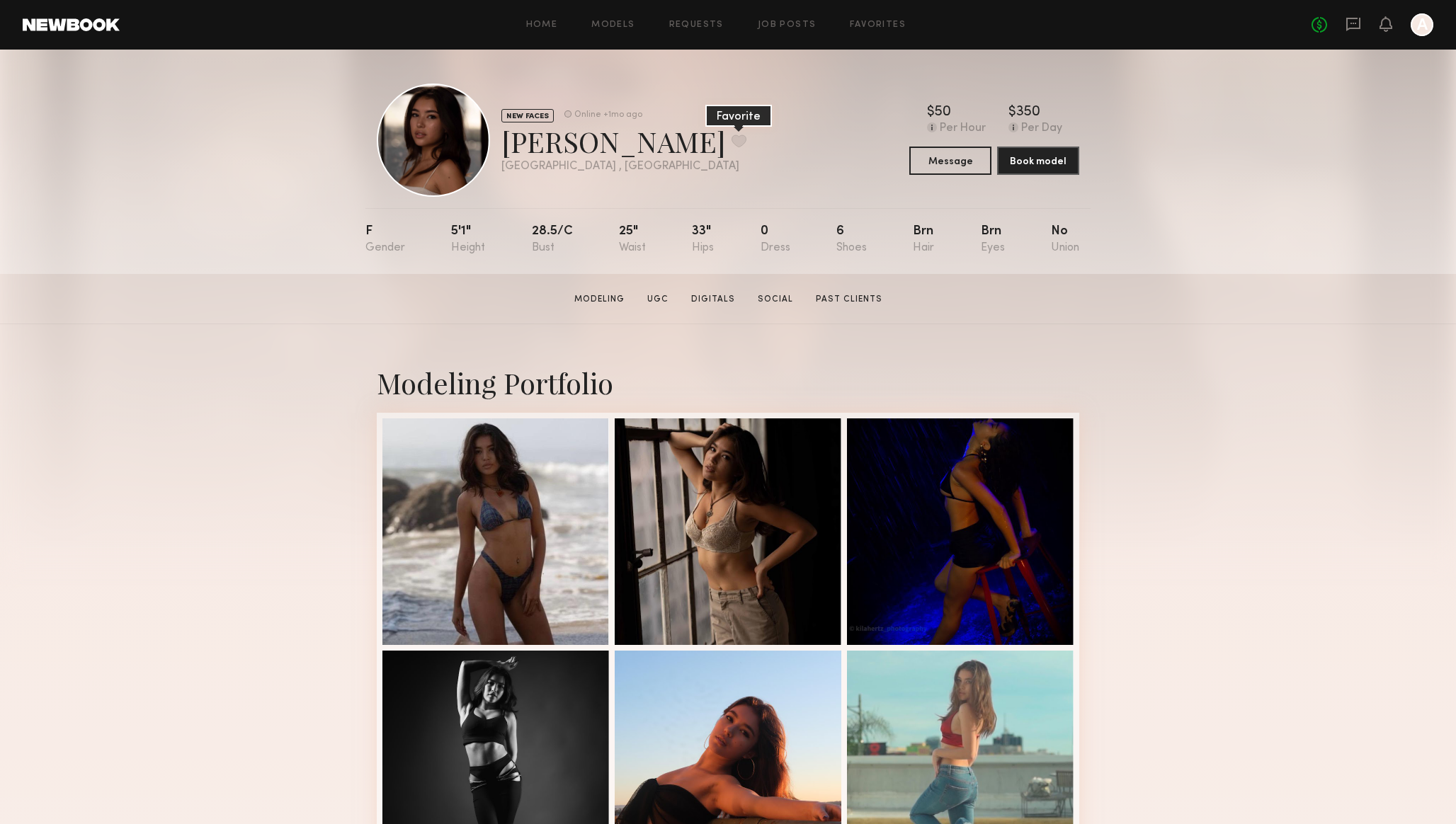
click at [731, 142] on button at bounding box center [739, 140] width 15 height 12
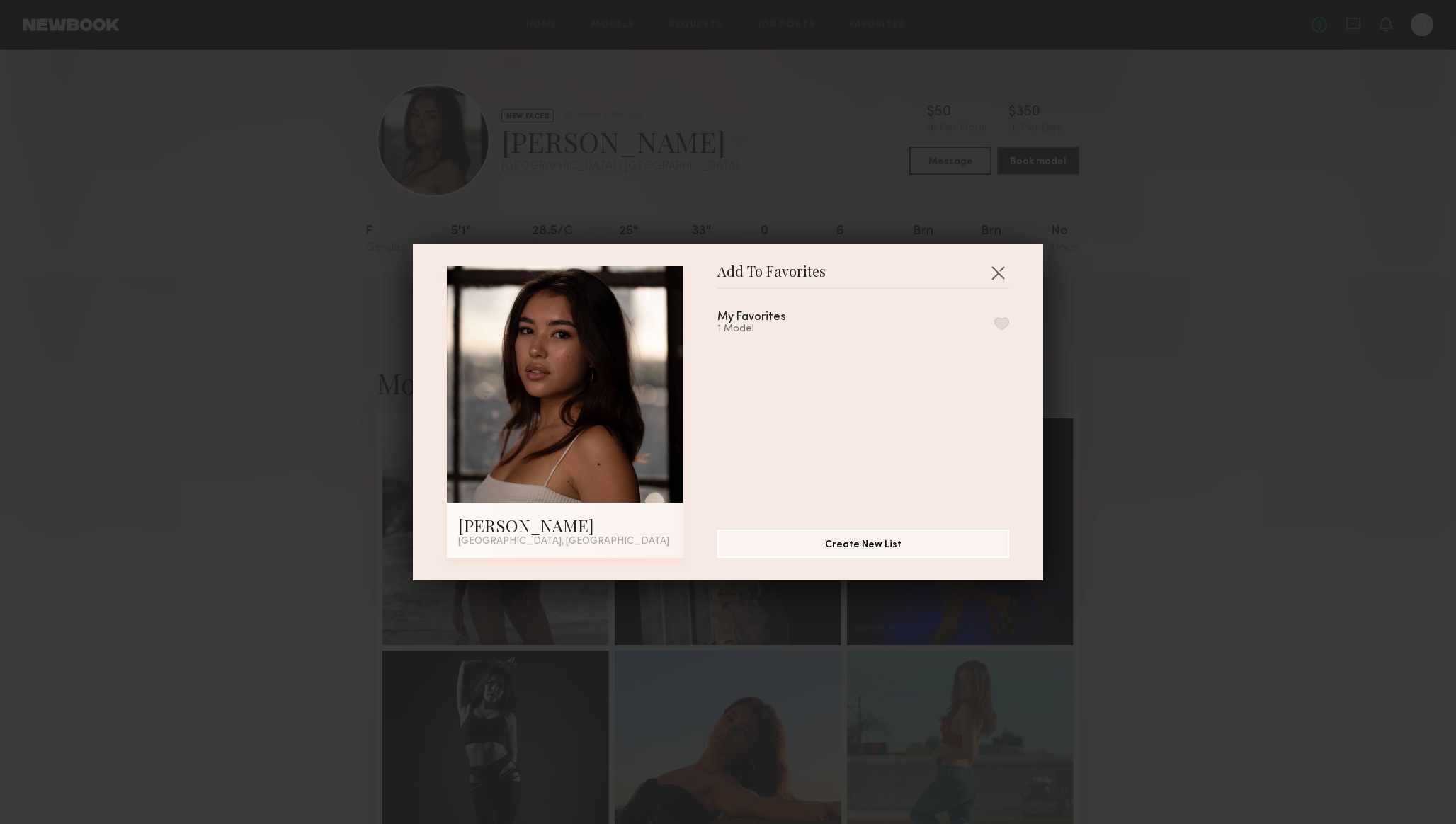
click at [1001, 320] on button "button" at bounding box center [1001, 323] width 15 height 12
click at [1204, 339] on div "Add To Favorites Annie L. Miami, FL Add To Favorites My Favorites 2 Models Remo…" at bounding box center [728, 412] width 1456 height 824
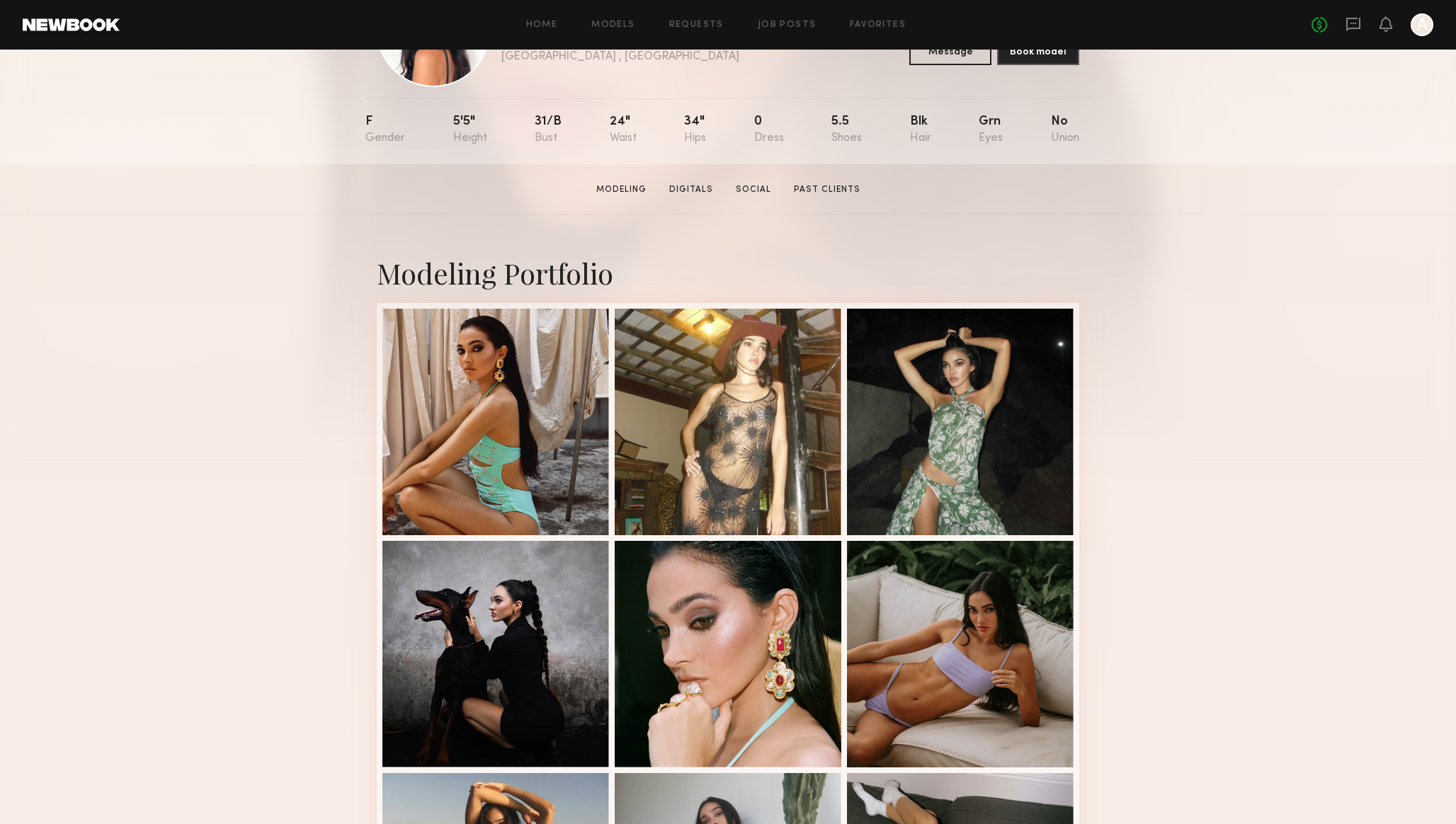
scroll to position [107, 0]
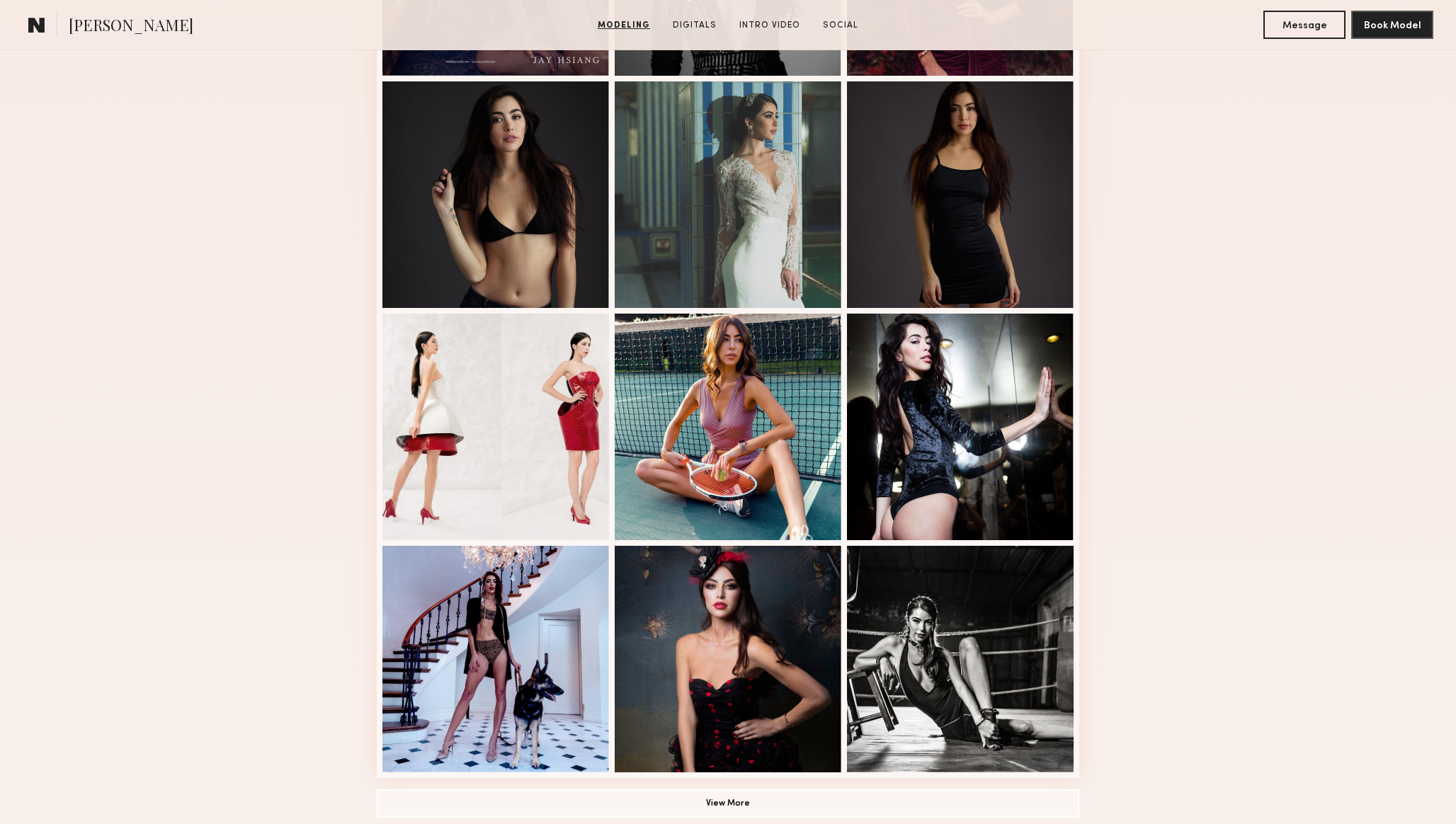
scroll to position [589, 0]
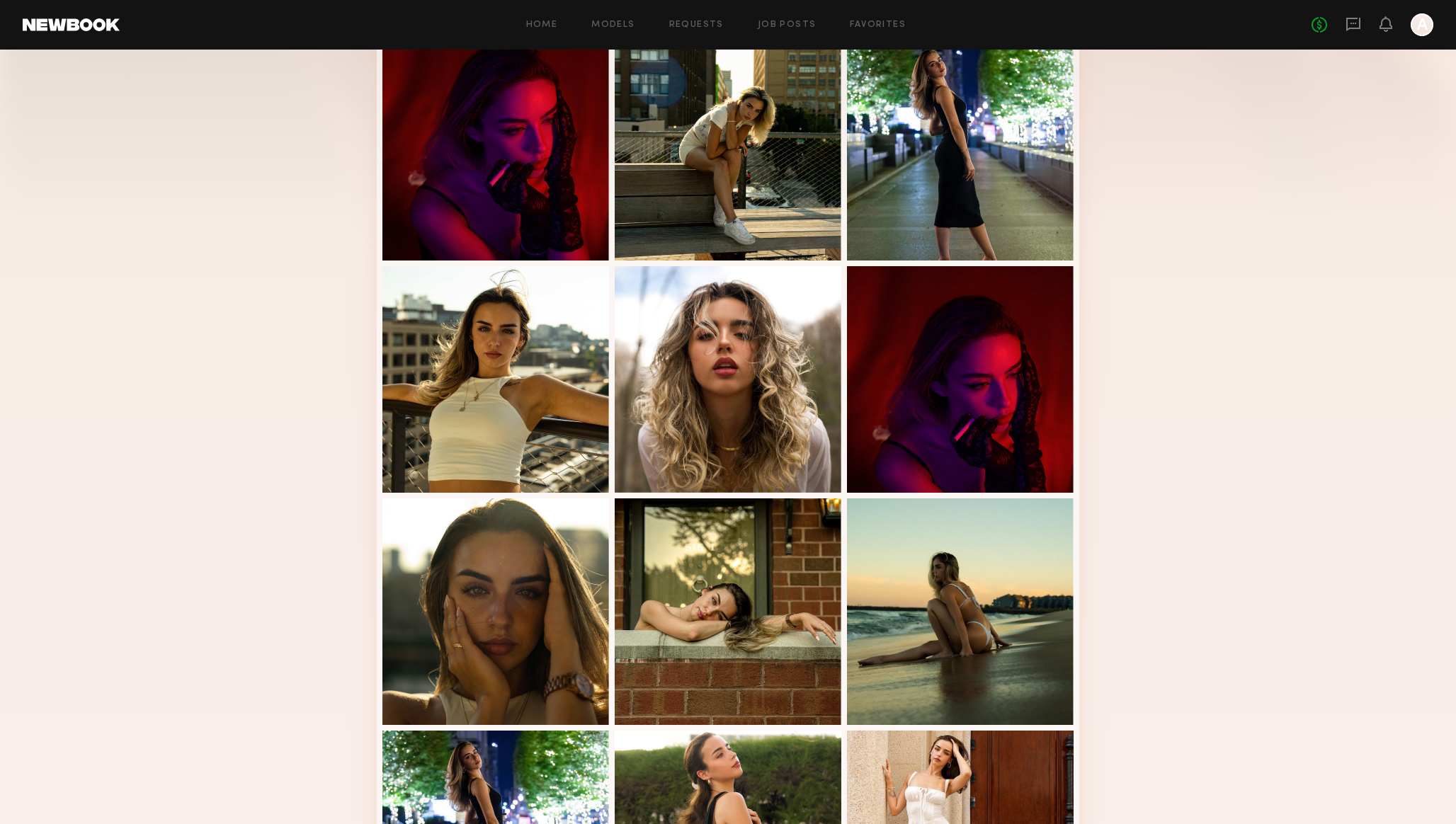
scroll to position [615, 0]
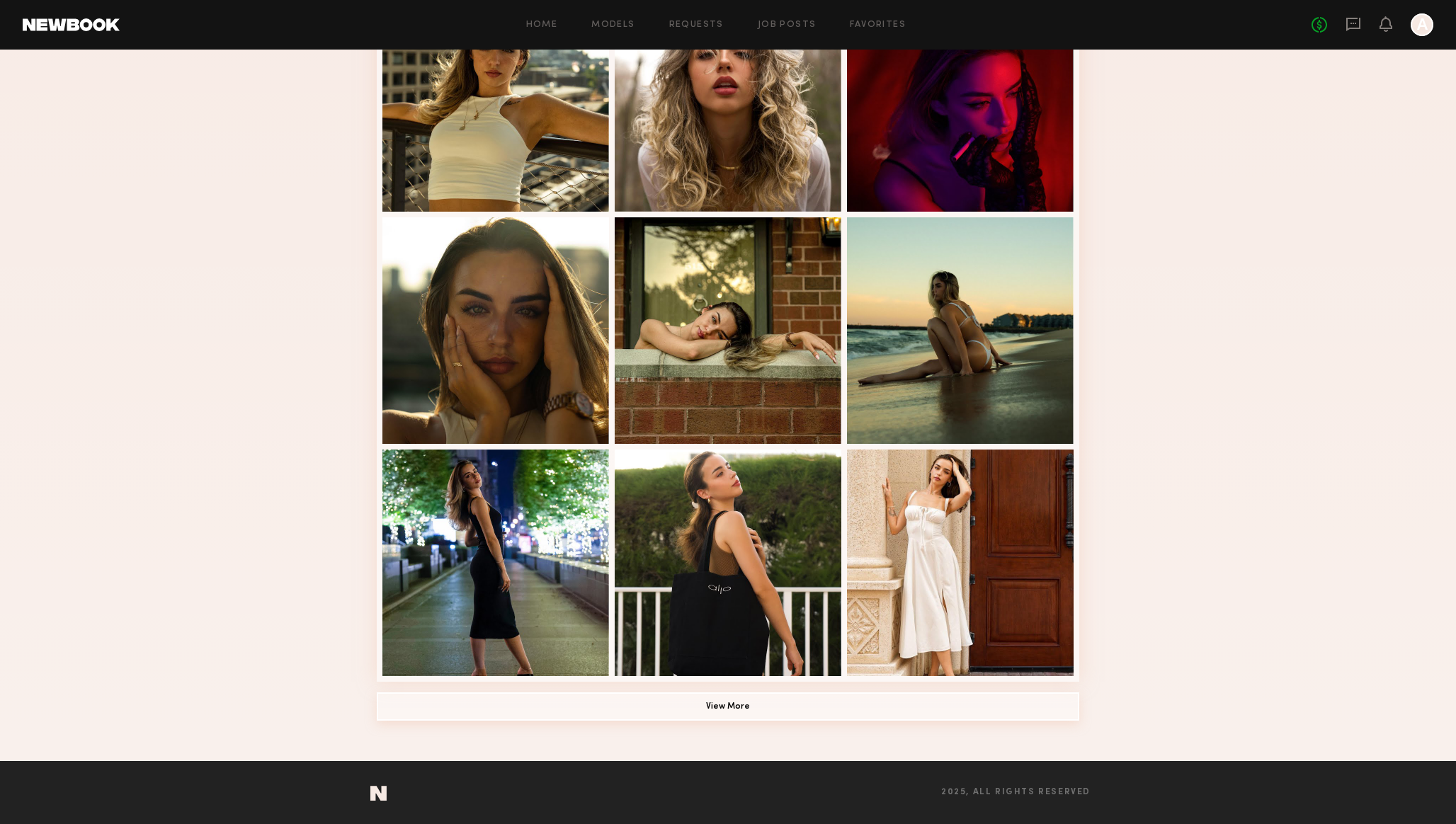
click at [491, 704] on button "View More" at bounding box center [727, 706] width 702 height 28
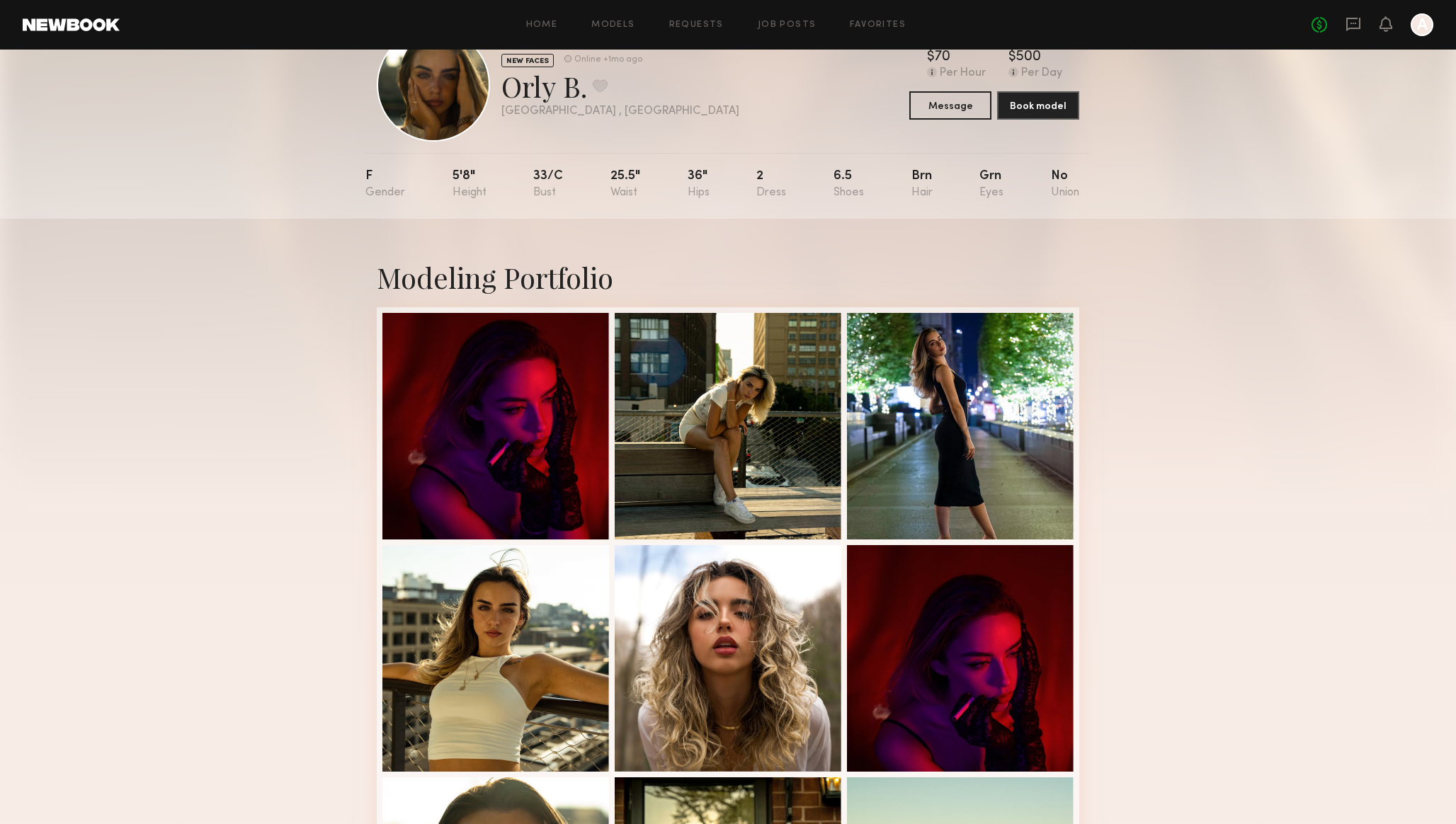
scroll to position [0, 0]
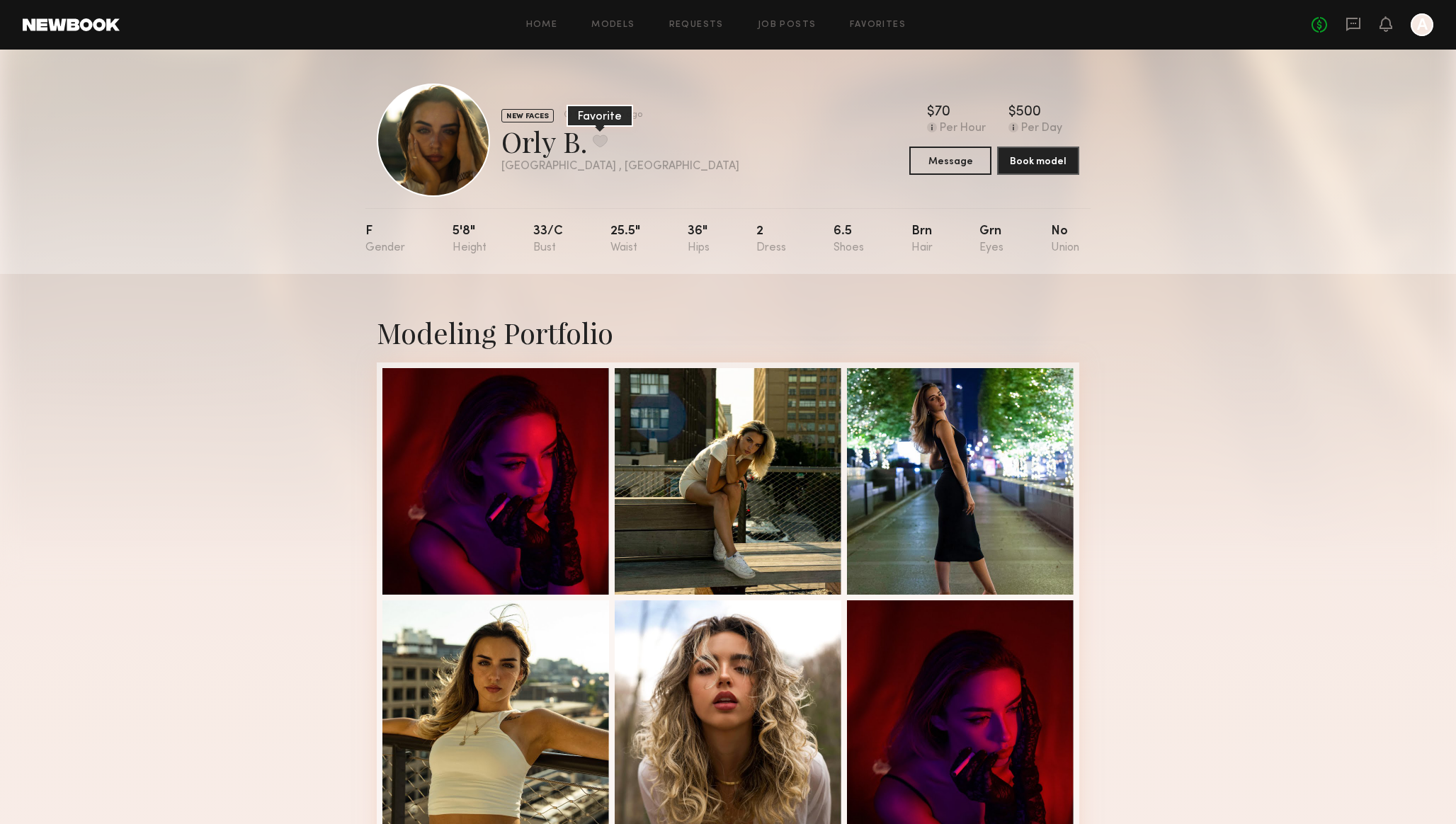
click at [604, 139] on button at bounding box center [600, 140] width 15 height 12
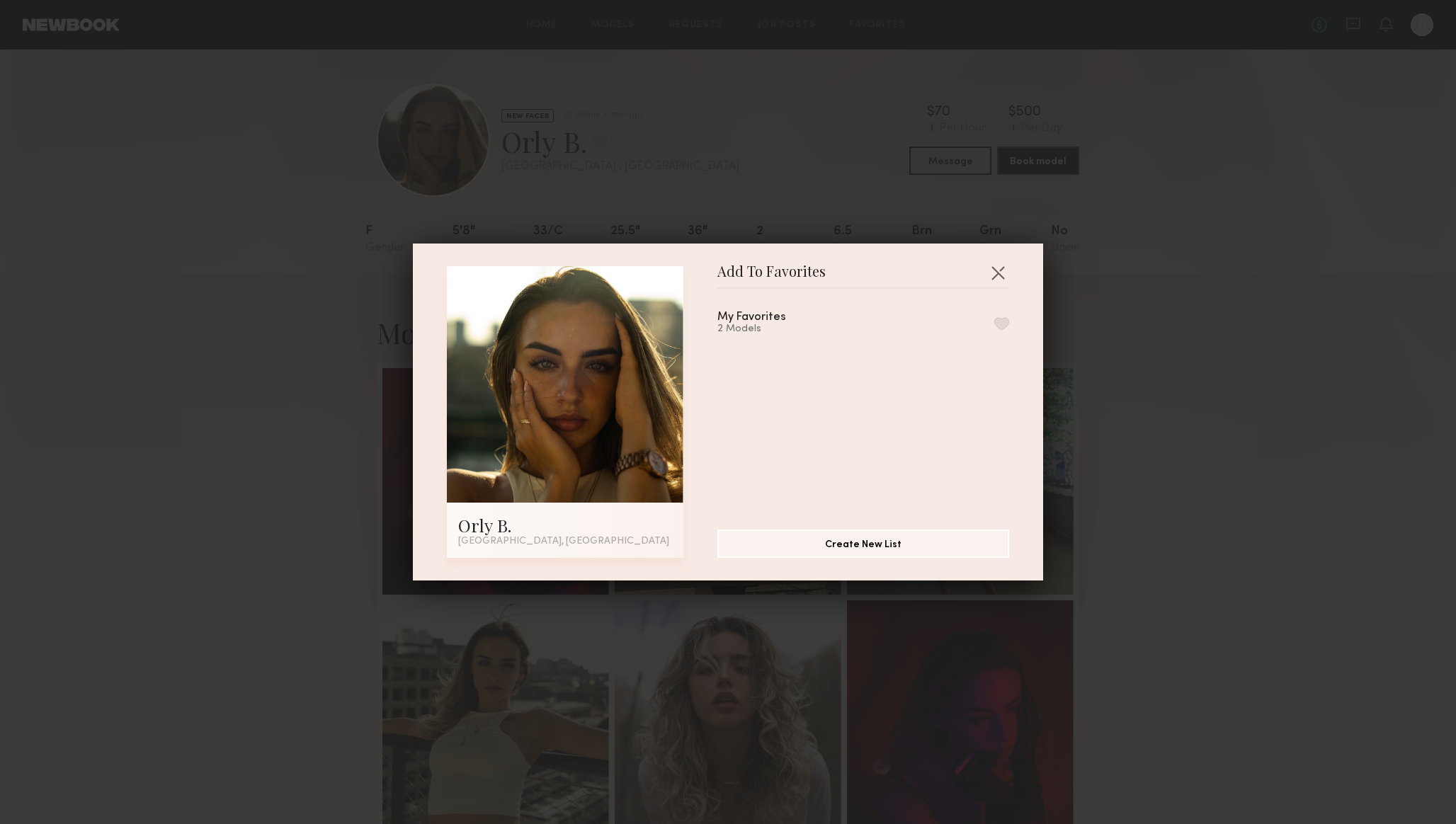
click at [1001, 320] on button "button" at bounding box center [1001, 323] width 15 height 12
click at [1156, 361] on div "Add To Favorites Orly B. Miami, FL Add To Favorites My Favorites 3 Models Remov…" at bounding box center [728, 412] width 1456 height 824
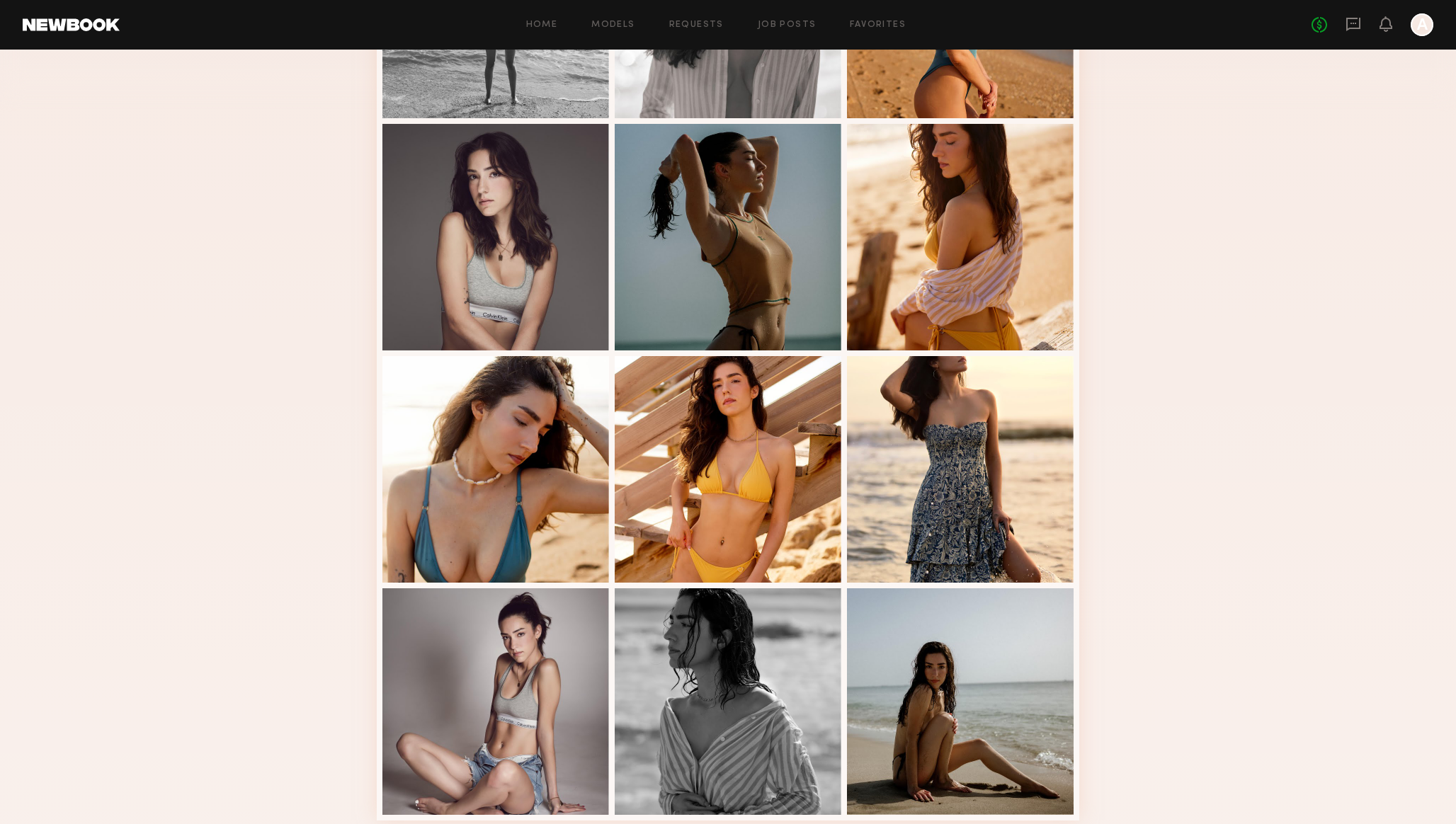
scroll to position [615, 0]
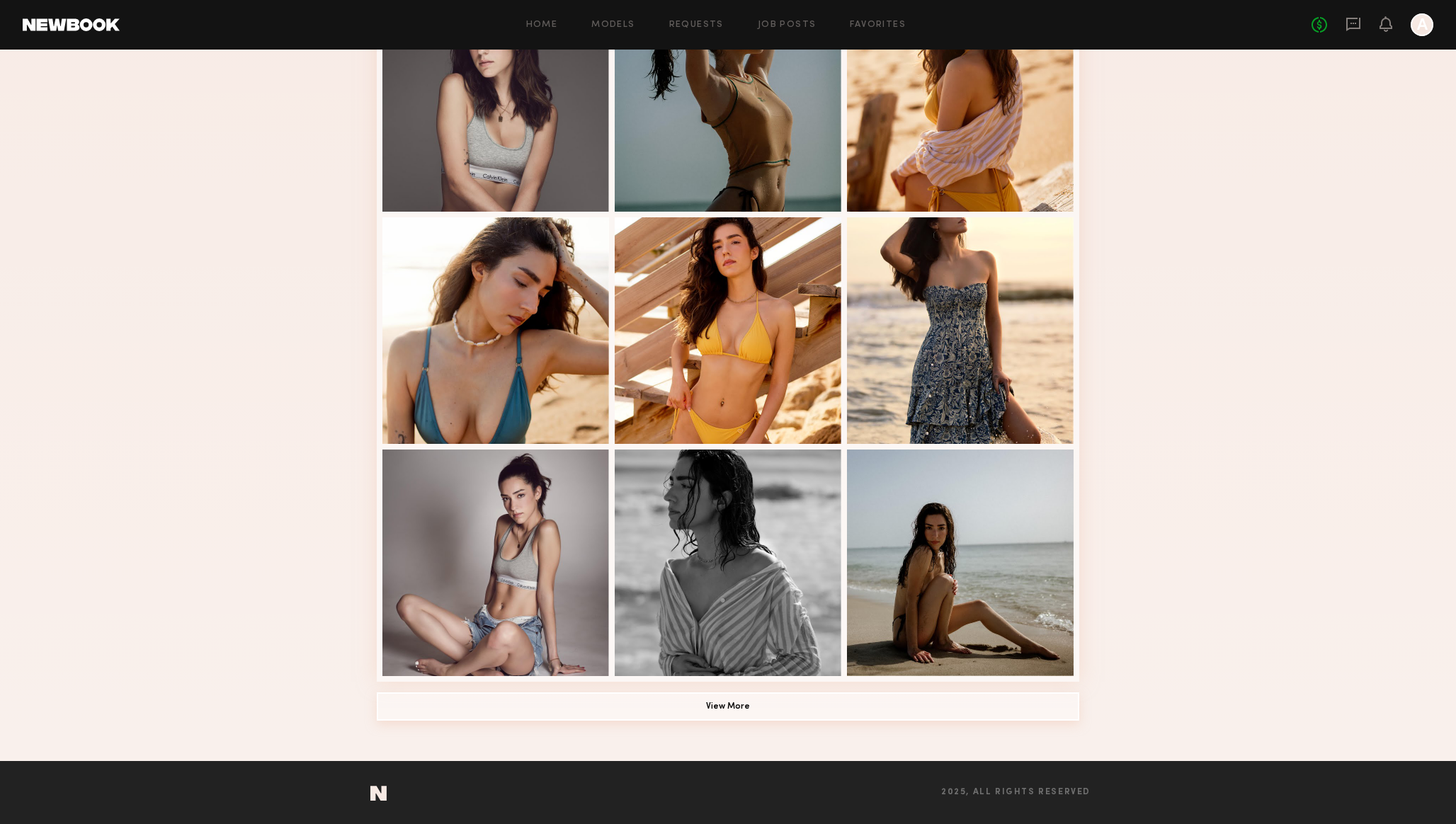
click at [822, 707] on button "View More" at bounding box center [727, 706] width 702 height 28
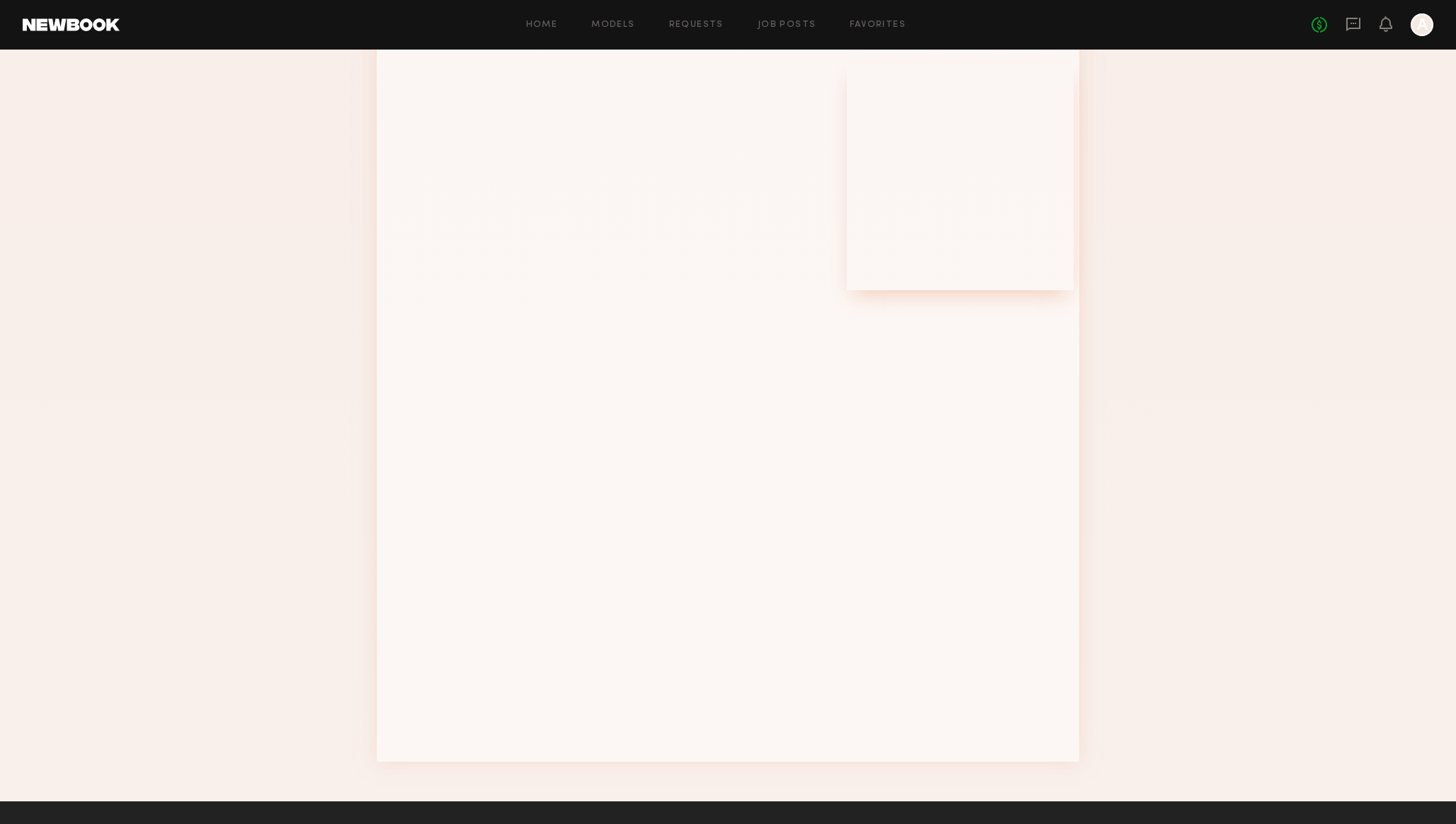
scroll to position [1465, 0]
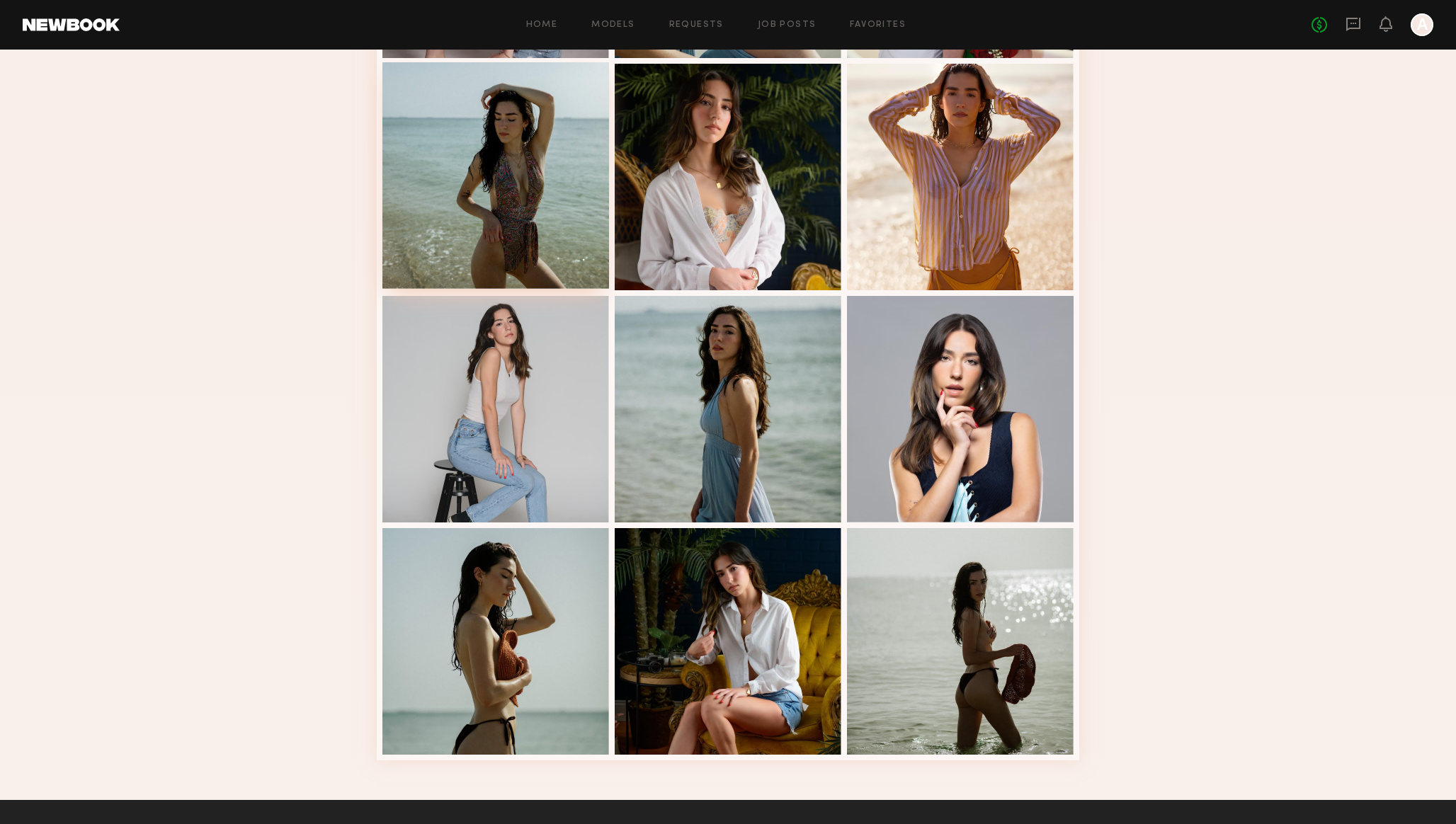
click at [440, 167] on div at bounding box center [495, 175] width 226 height 226
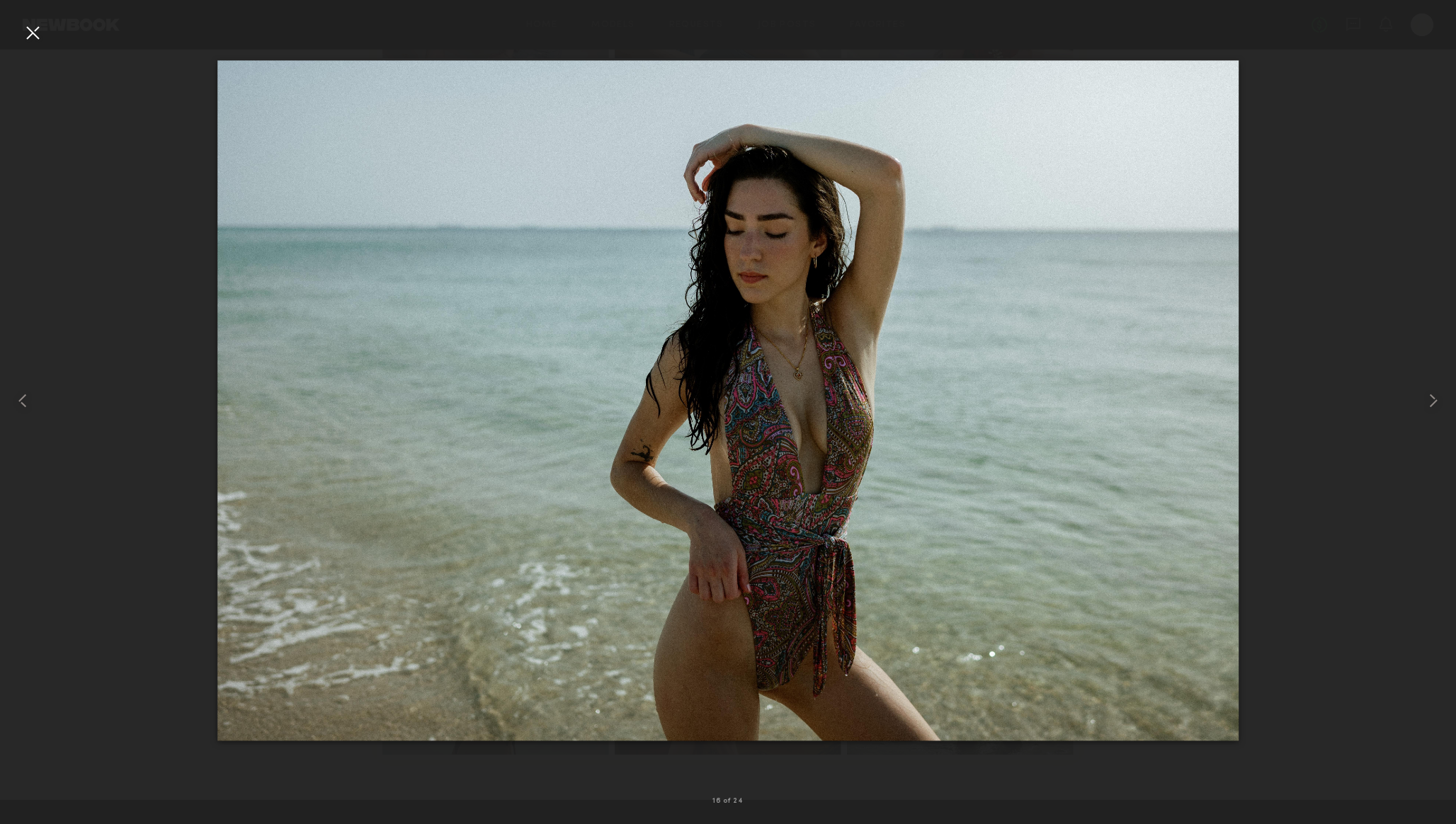
click at [180, 216] on div at bounding box center [728, 401] width 1456 height 756
click at [37, 35] on div at bounding box center [33, 33] width 23 height 23
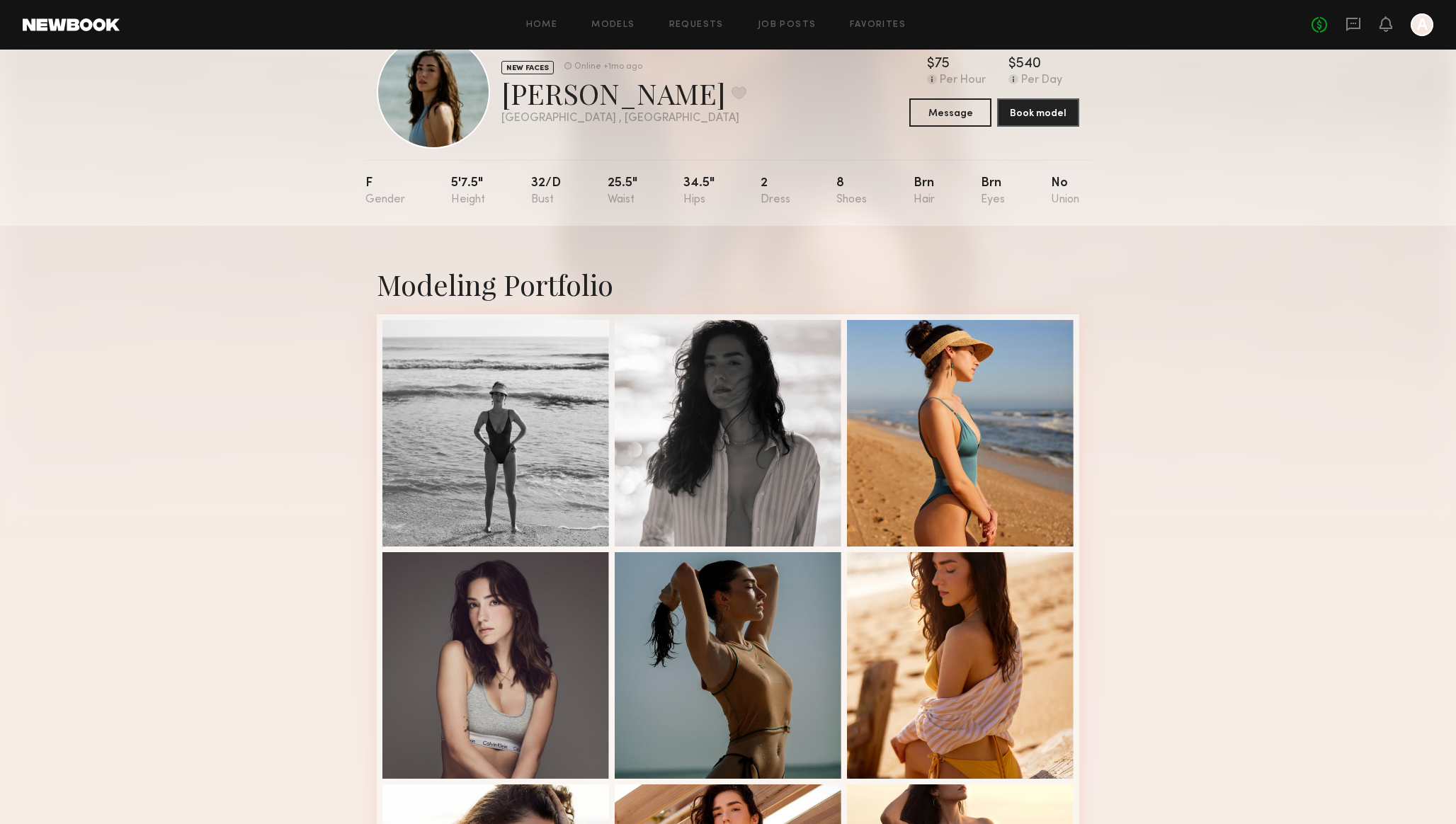
scroll to position [0, 0]
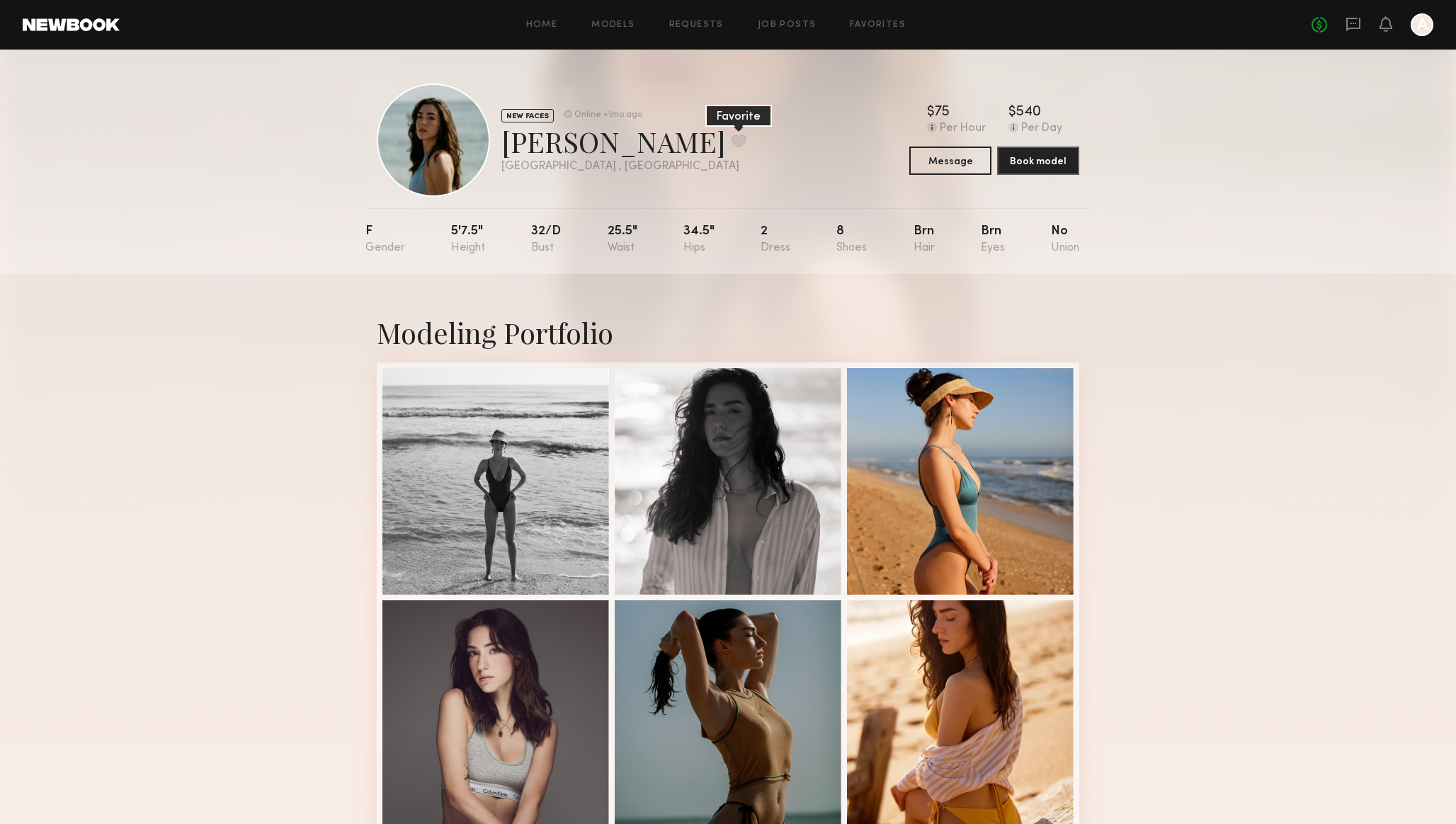
click at [731, 138] on button at bounding box center [739, 140] width 15 height 12
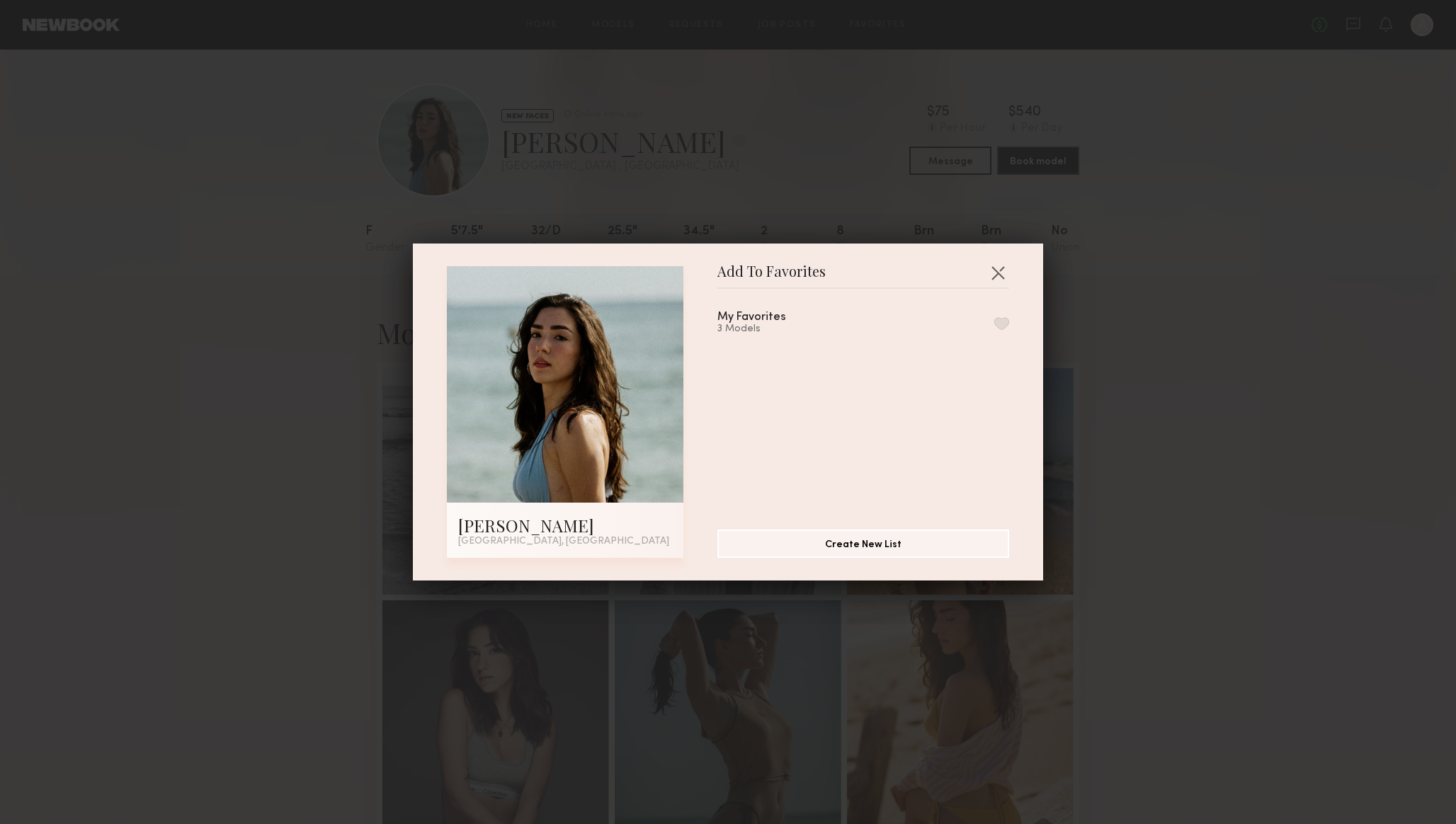
click at [1001, 321] on button "button" at bounding box center [1001, 323] width 15 height 12
click at [1004, 268] on button "button" at bounding box center [998, 272] width 23 height 23
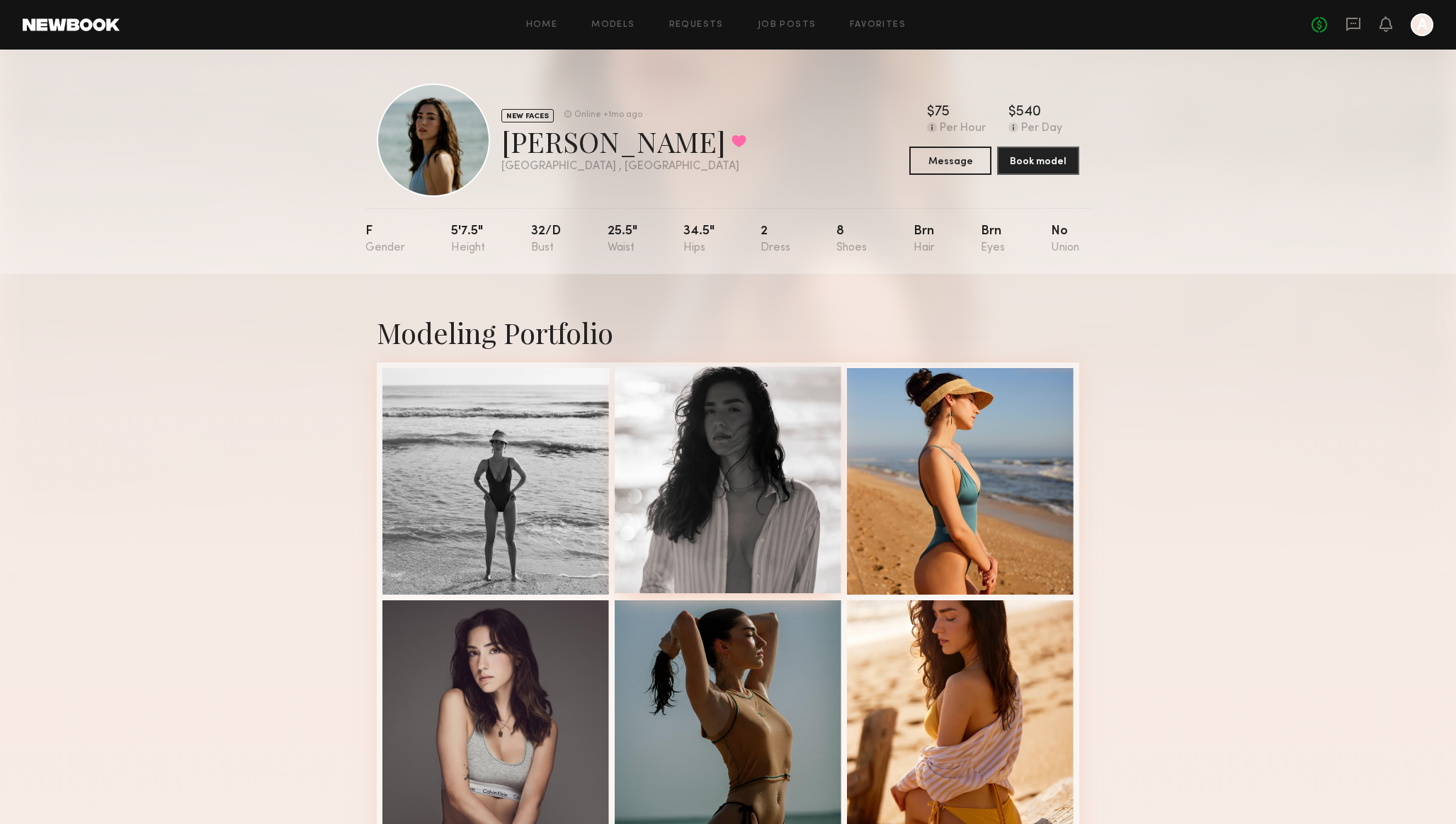
click at [694, 444] on div at bounding box center [727, 479] width 226 height 226
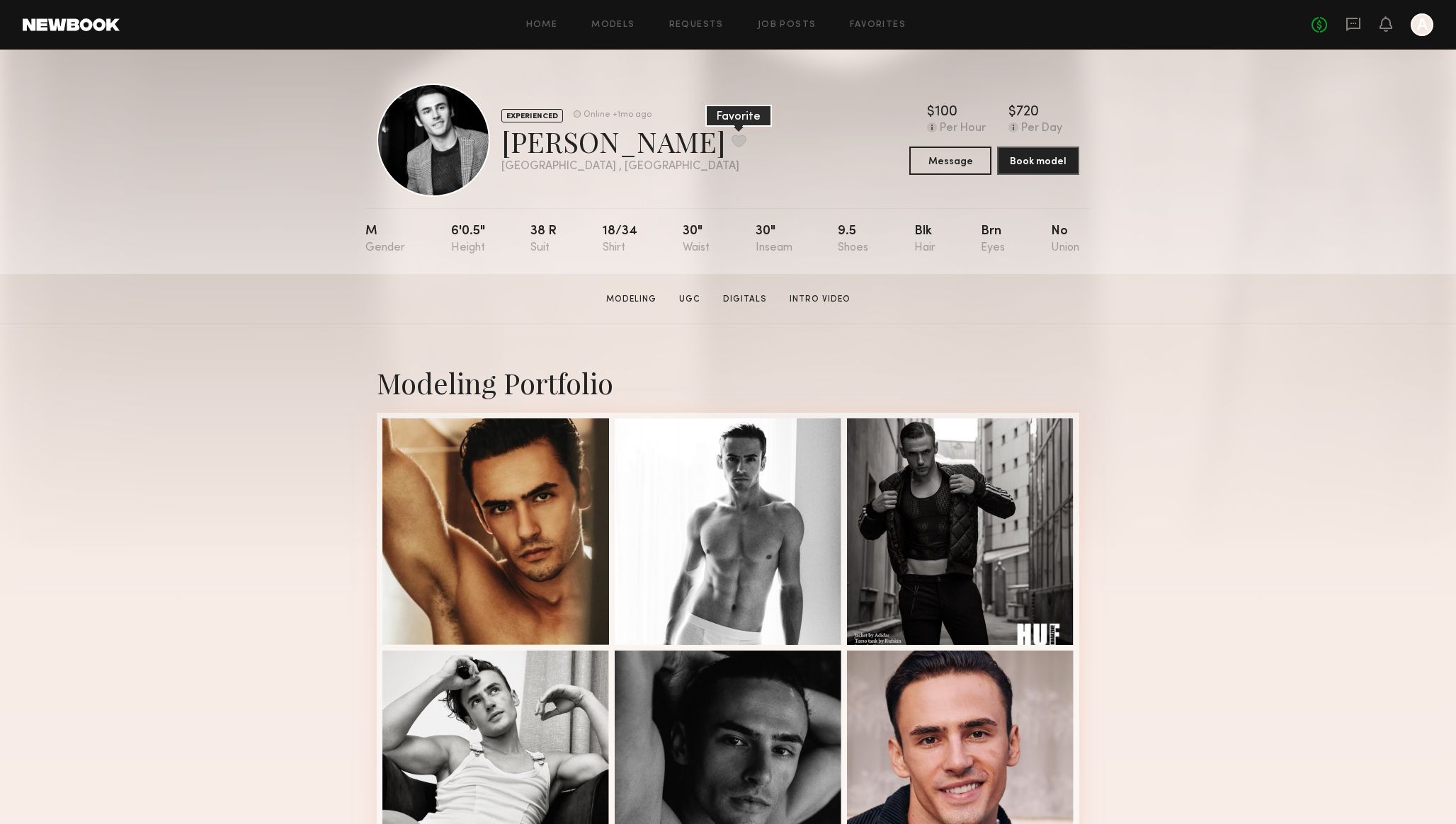
click at [731, 138] on button at bounding box center [739, 140] width 15 height 12
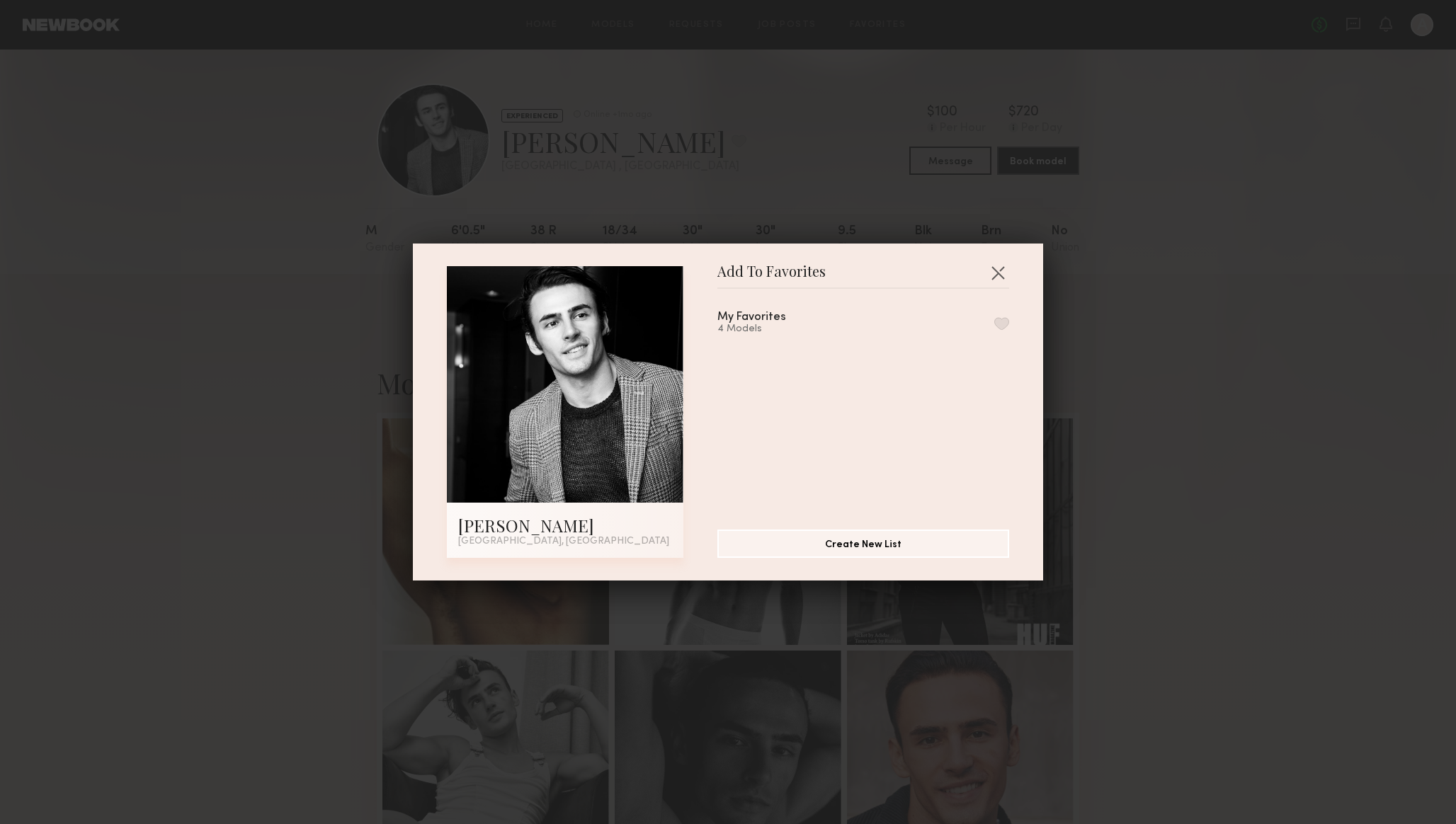
click at [1006, 320] on button "button" at bounding box center [1001, 323] width 15 height 12
click at [1122, 376] on div "Add To Favorites [PERSON_NAME] [GEOGRAPHIC_DATA], [GEOGRAPHIC_DATA] Add To Favo…" at bounding box center [728, 412] width 1456 height 824
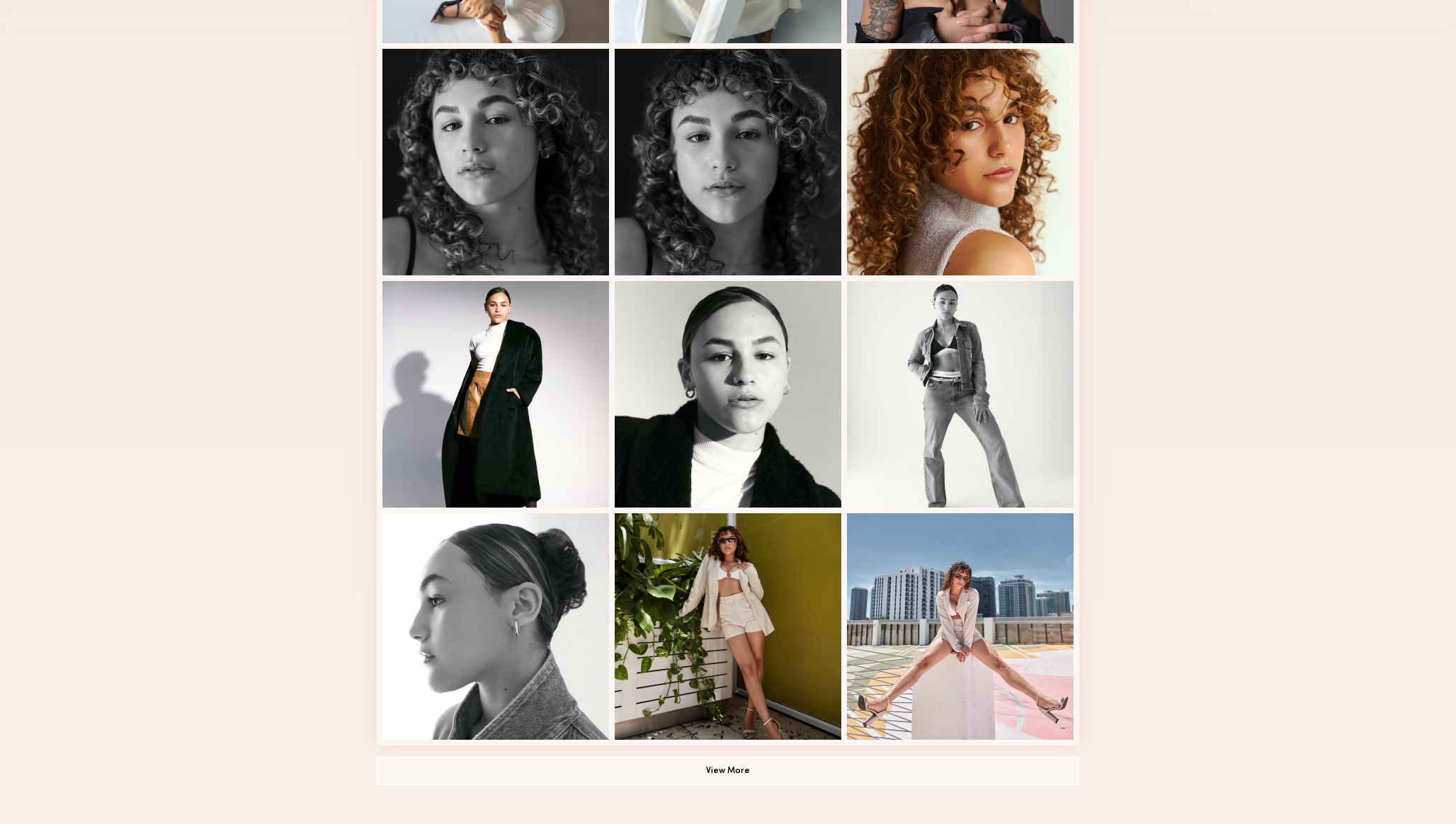
scroll to position [622, 0]
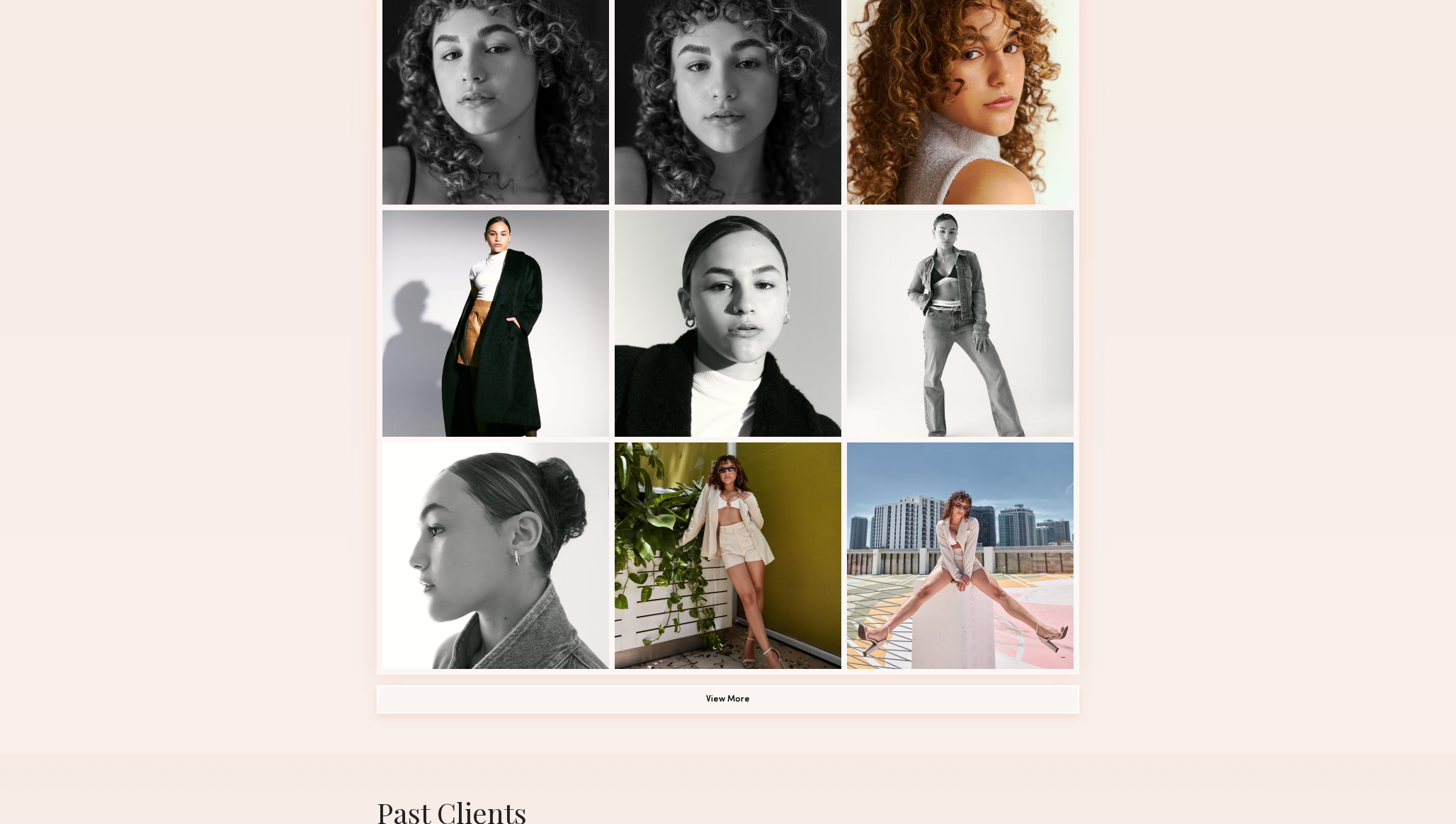
click at [801, 698] on button "View More" at bounding box center [727, 699] width 702 height 28
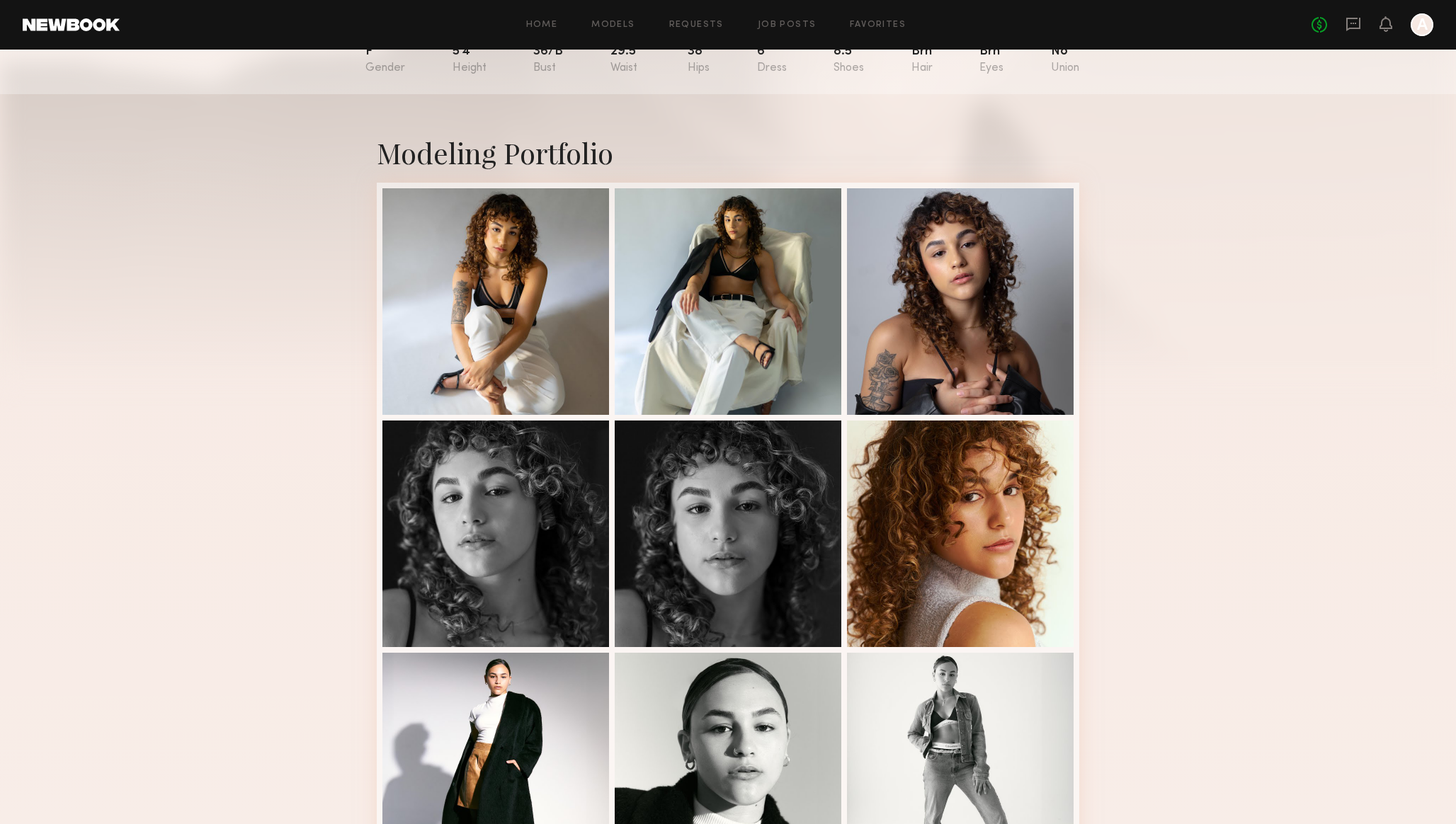
scroll to position [0, 0]
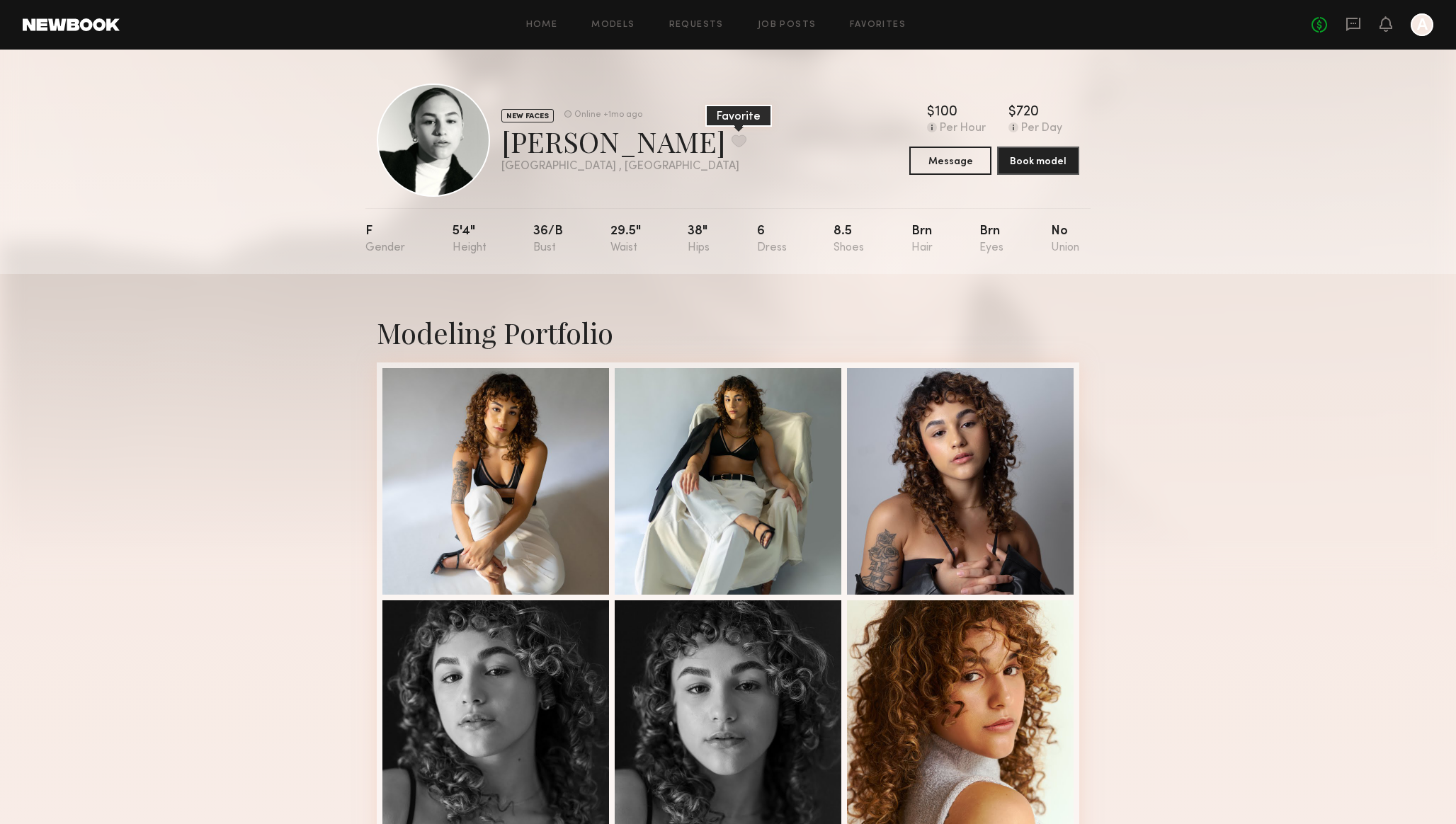
click at [731, 142] on button at bounding box center [739, 140] width 15 height 12
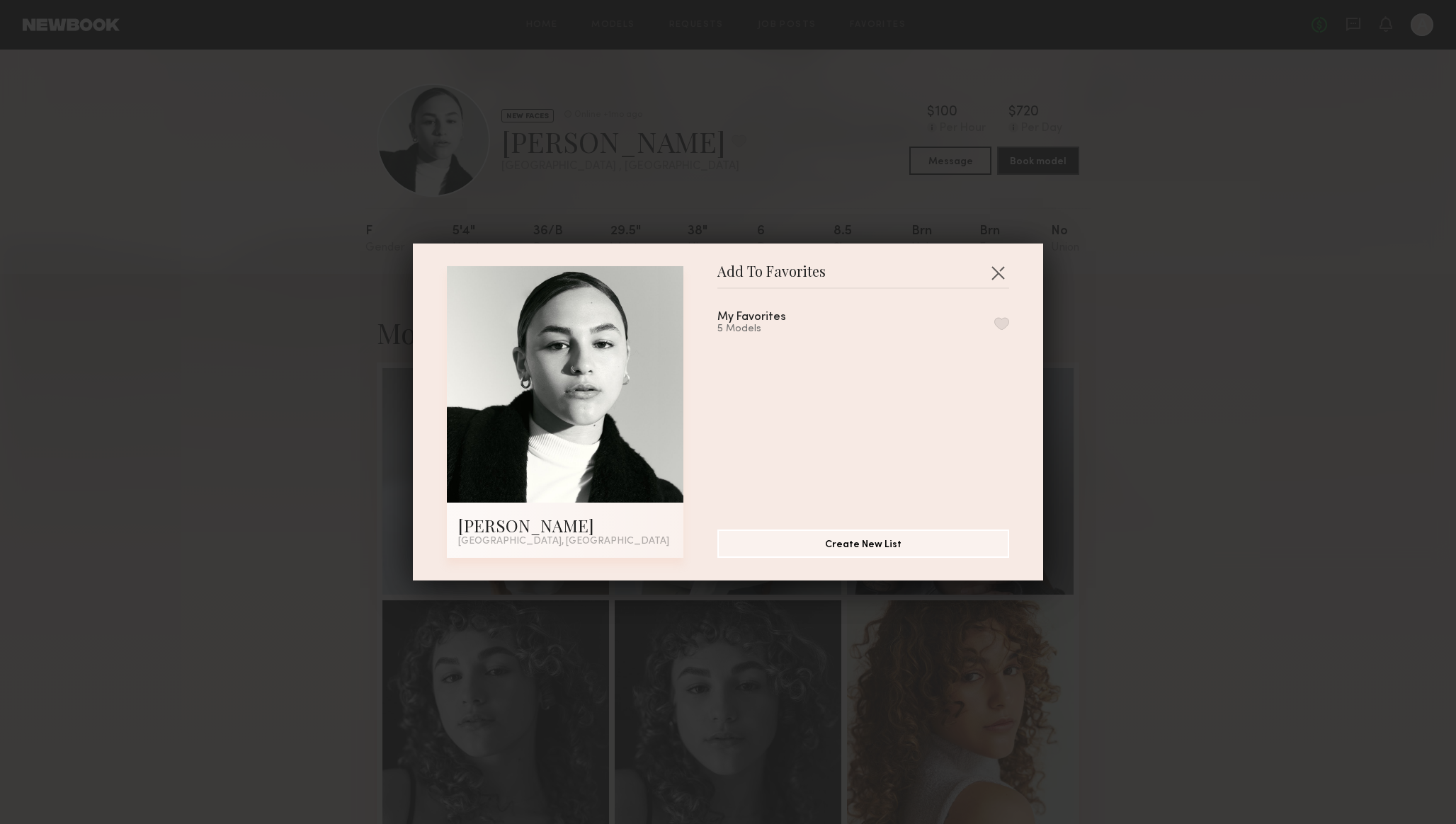
click at [1002, 320] on button "button" at bounding box center [1001, 323] width 15 height 12
click at [992, 270] on button "button" at bounding box center [998, 272] width 23 height 23
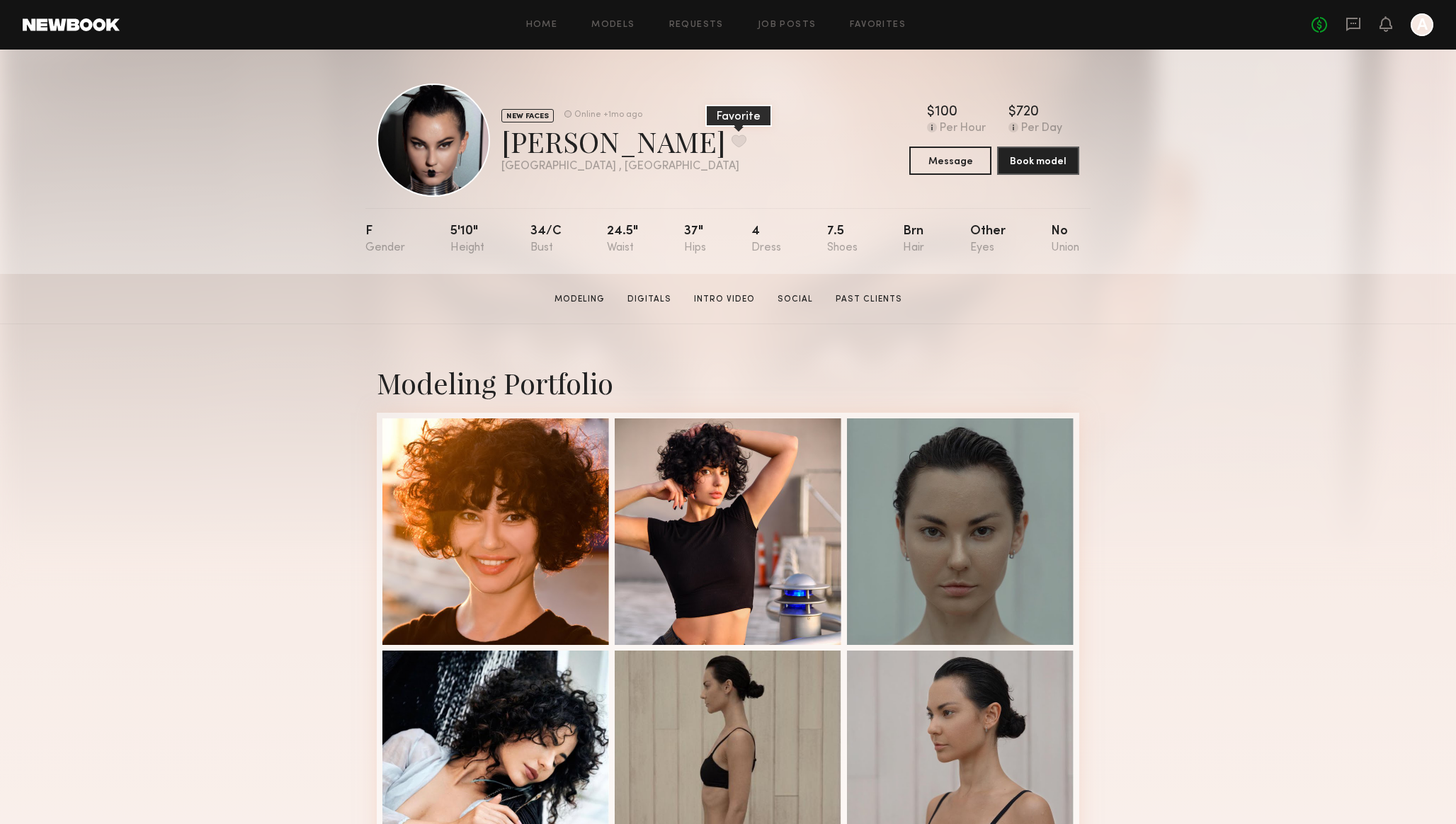
click at [731, 138] on button at bounding box center [739, 140] width 15 height 12
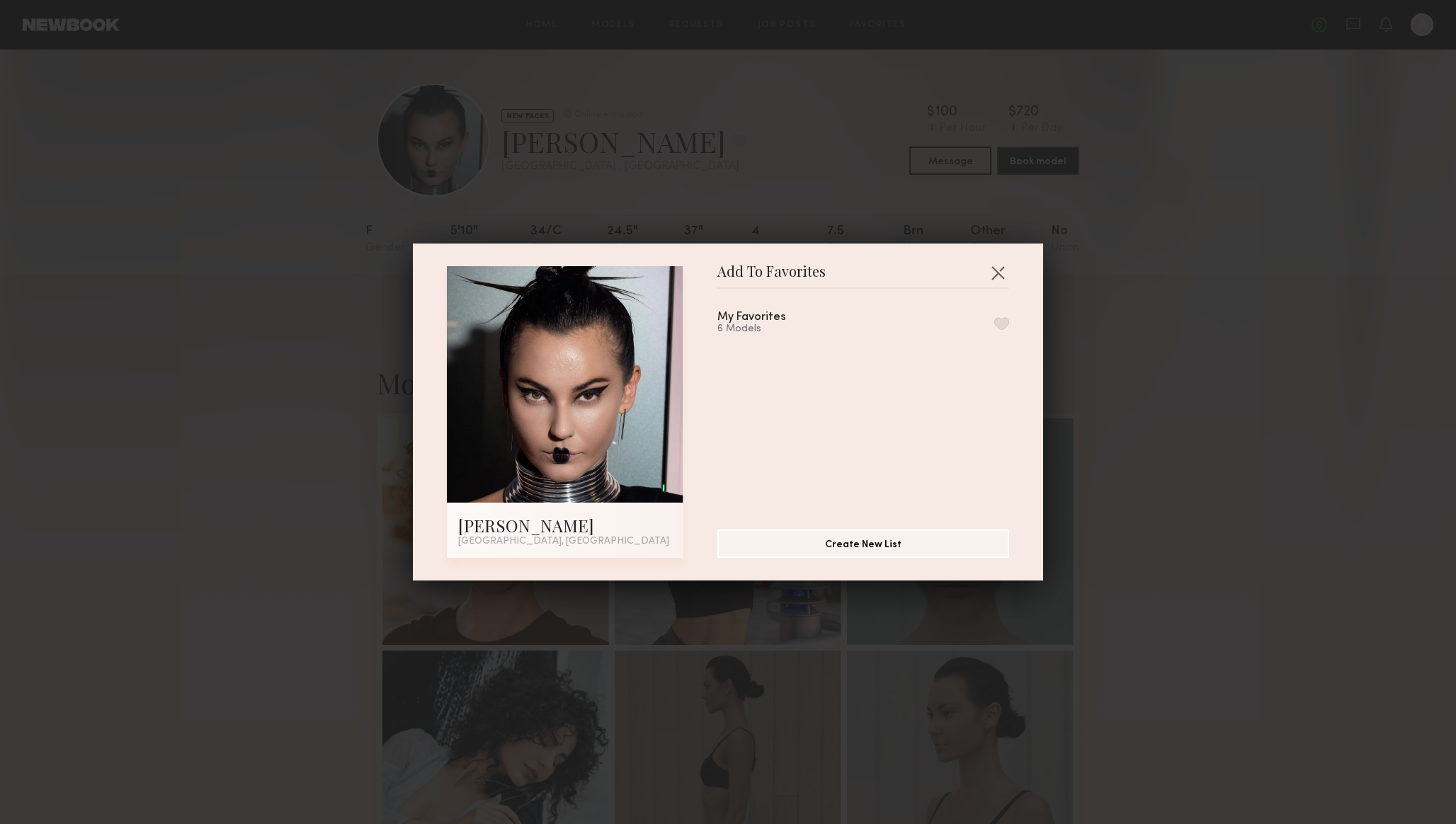
click at [1002, 328] on button "button" at bounding box center [1001, 323] width 15 height 12
click at [1001, 270] on button "button" at bounding box center [998, 272] width 23 height 23
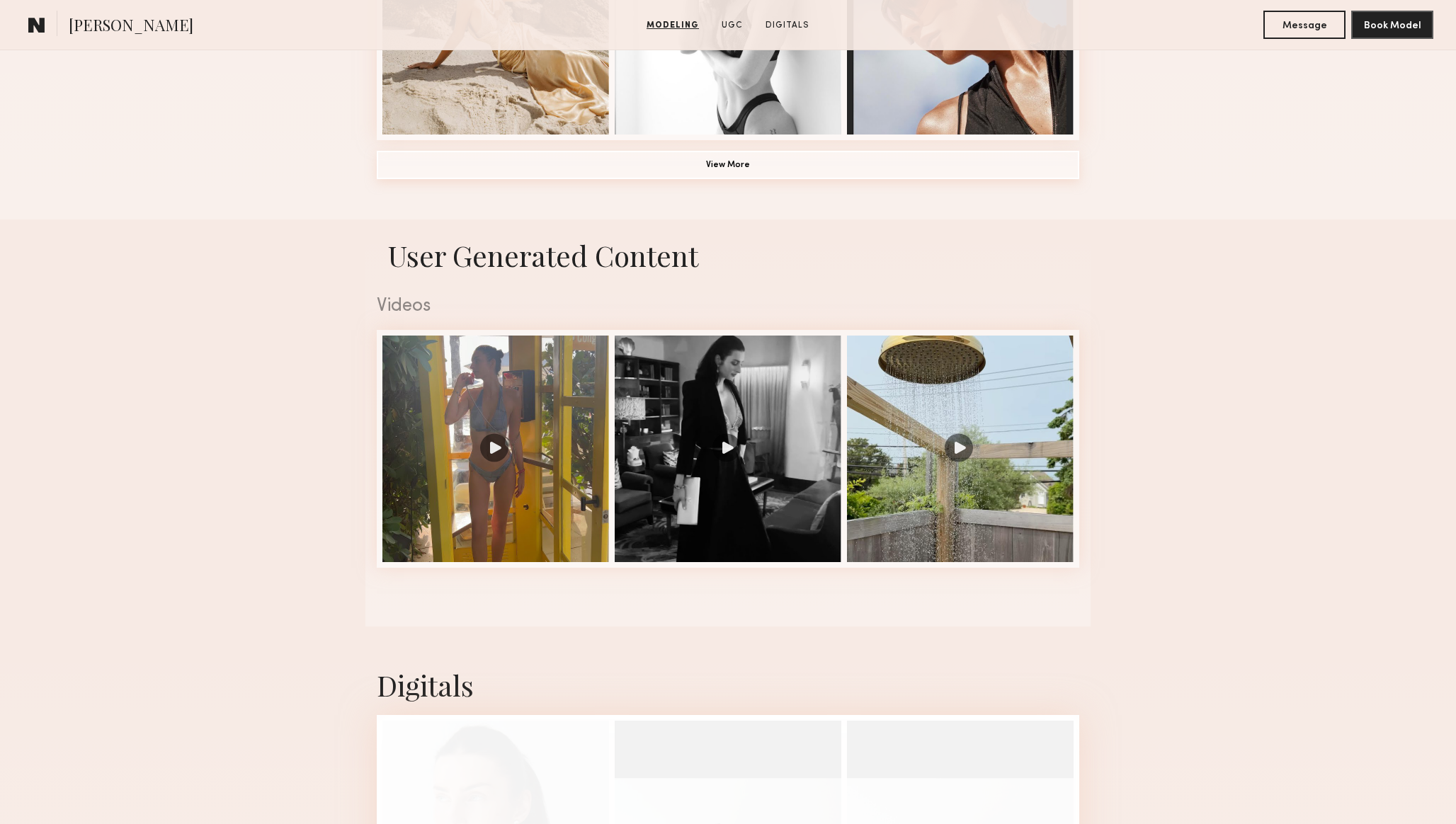
scroll to position [1226, 0]
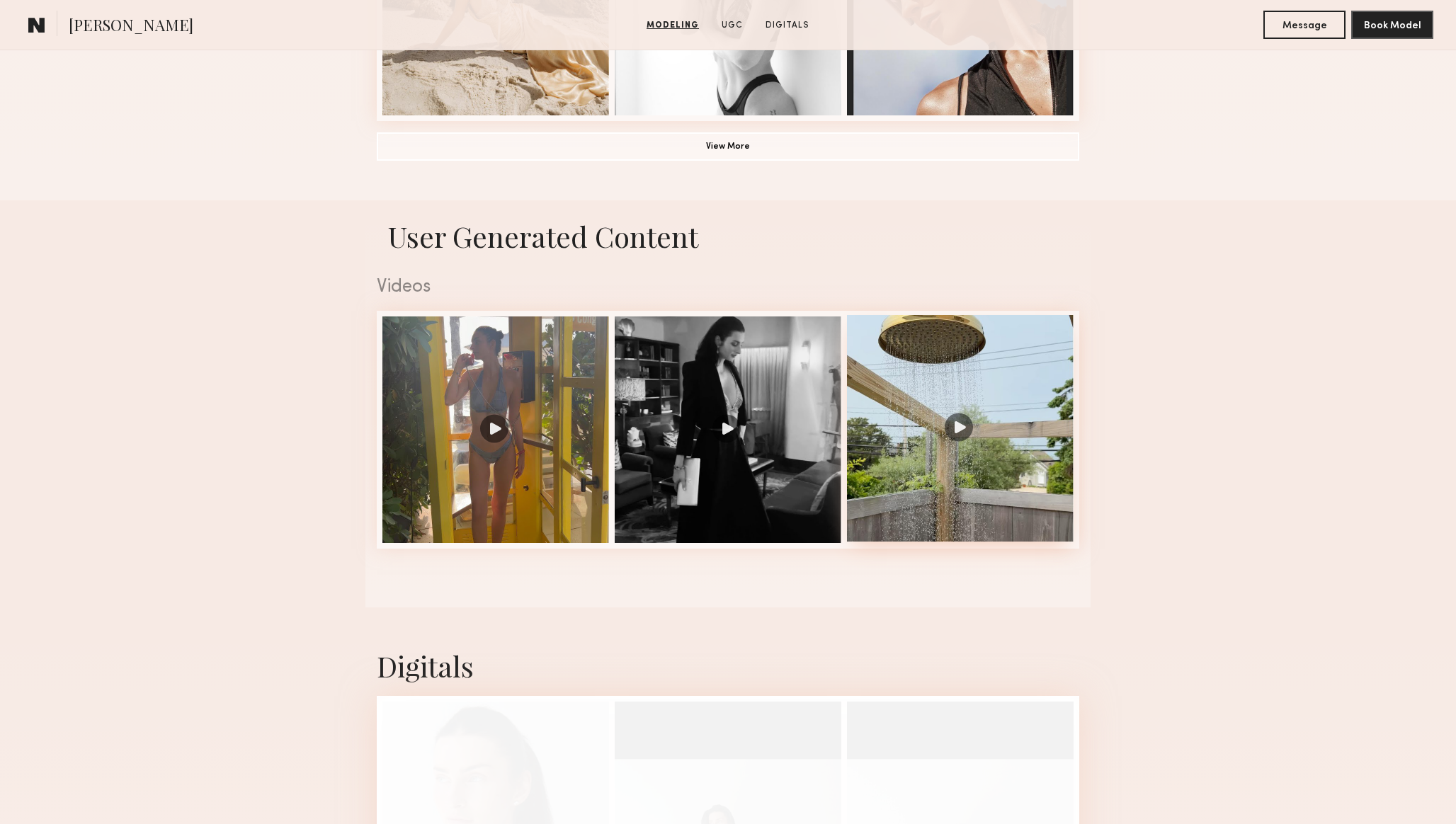
click at [954, 424] on div at bounding box center [959, 428] width 226 height 226
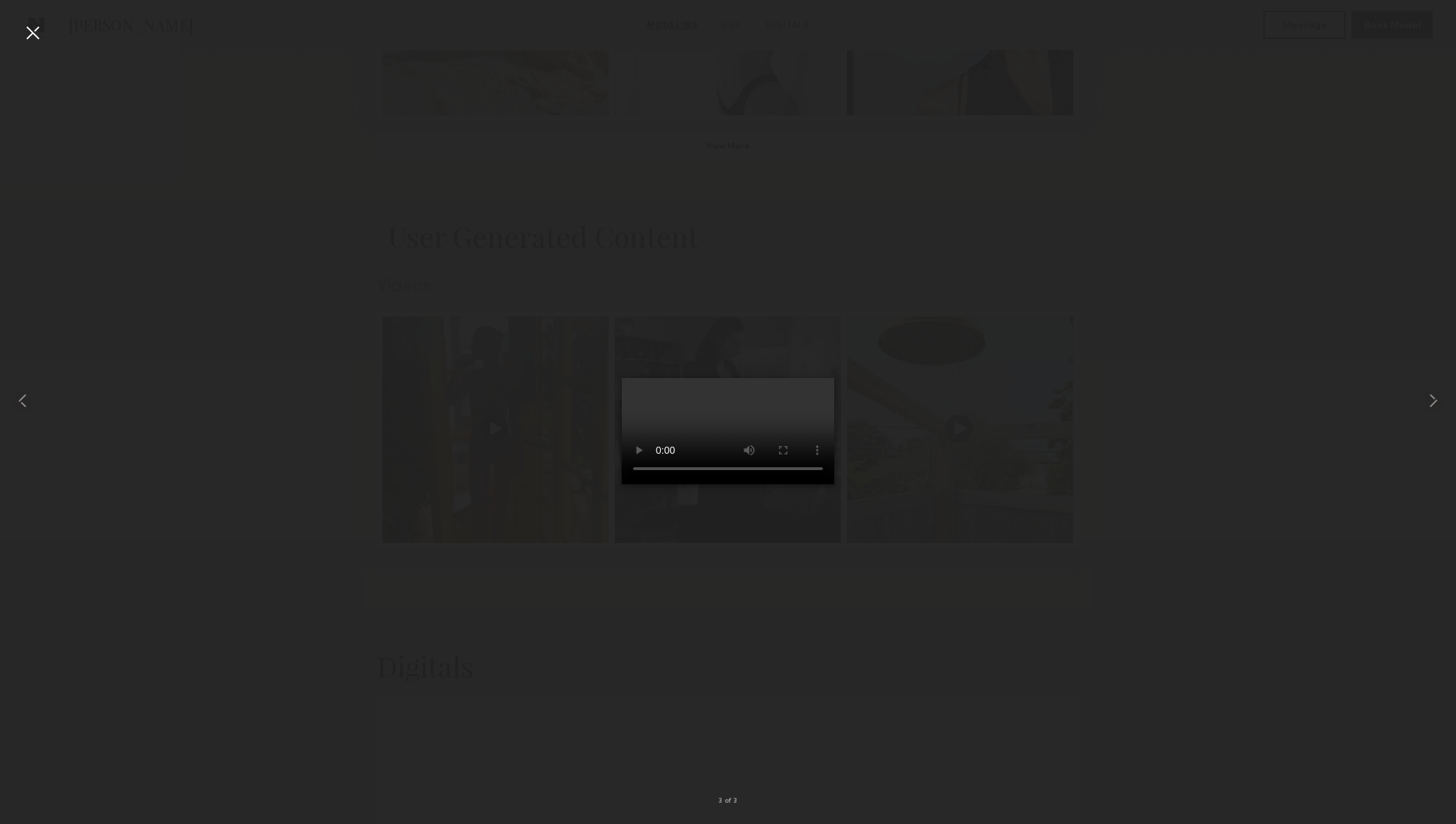
click at [1102, 575] on div at bounding box center [728, 401] width 1456 height 756
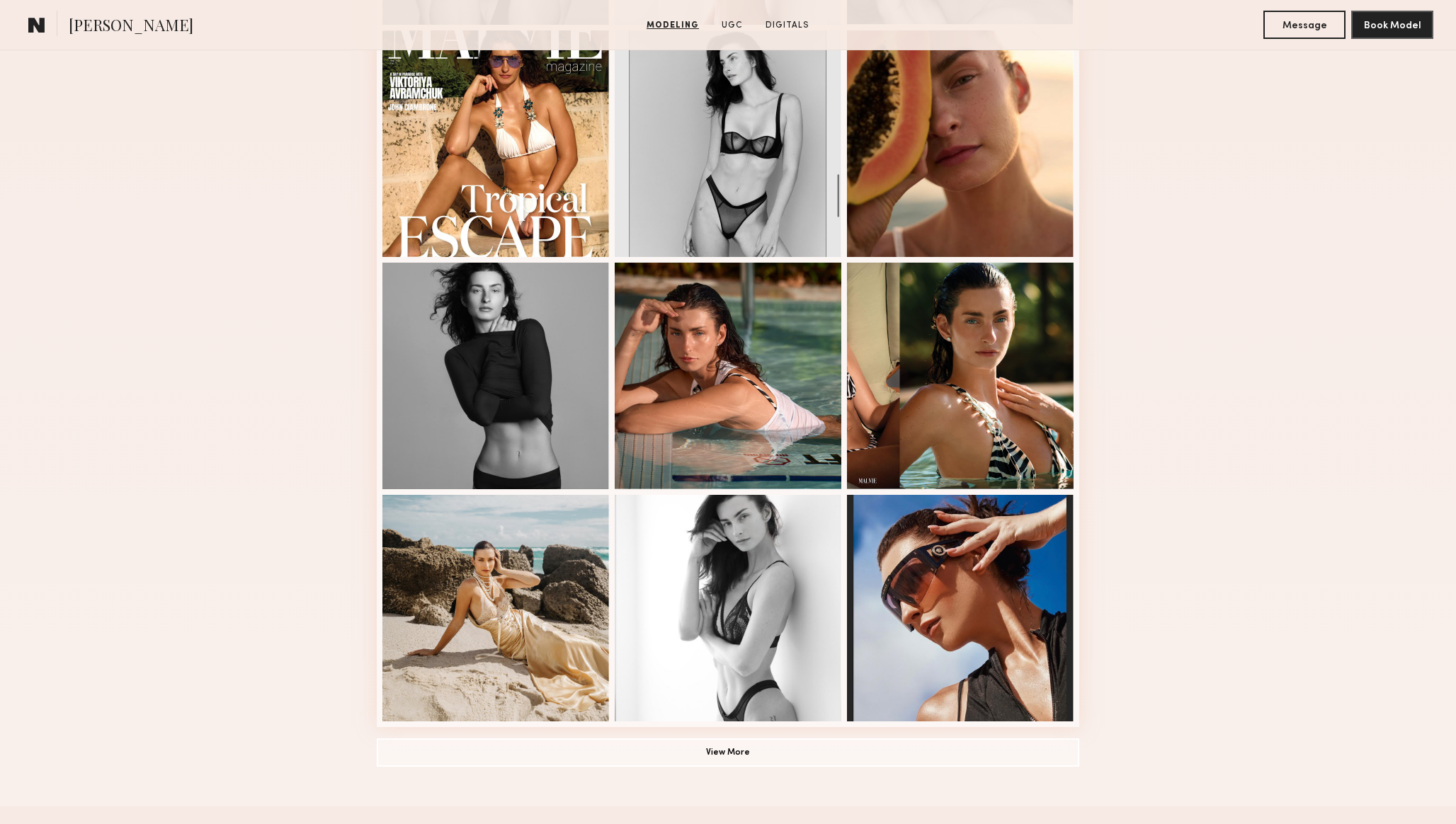
scroll to position [0, 0]
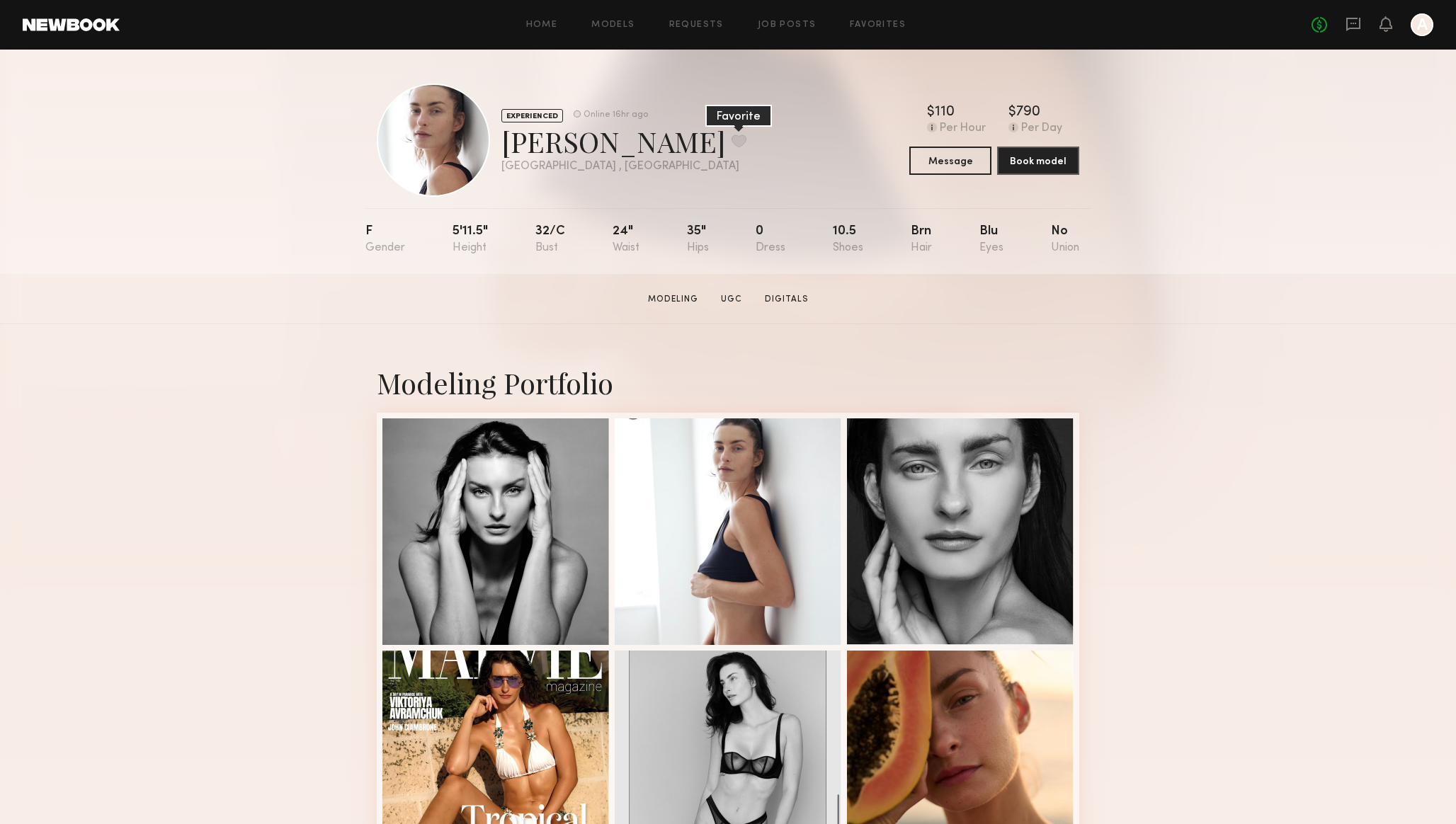
click at [731, 139] on button at bounding box center [739, 140] width 15 height 12
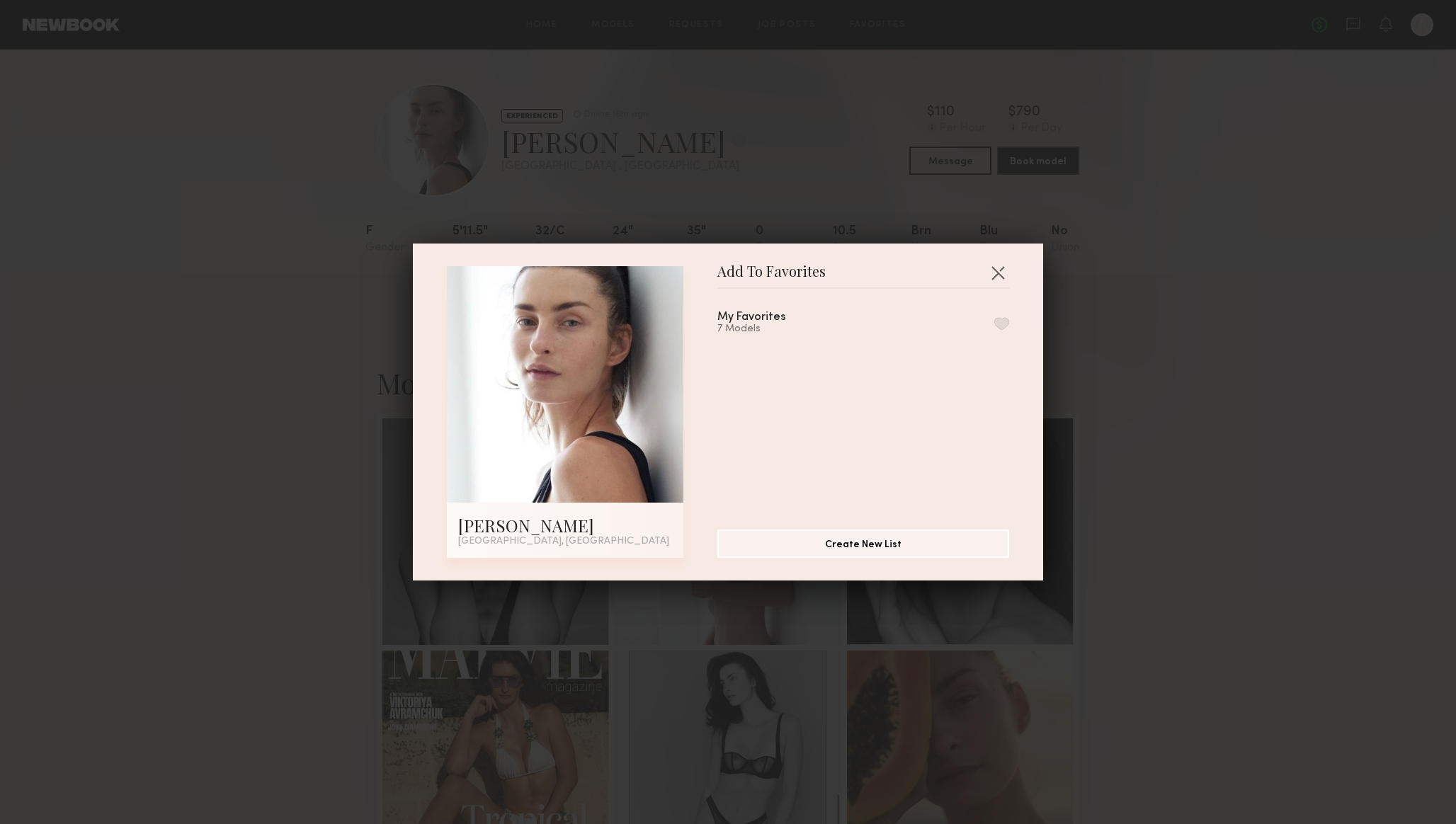
click at [1002, 319] on button "button" at bounding box center [1001, 323] width 15 height 12
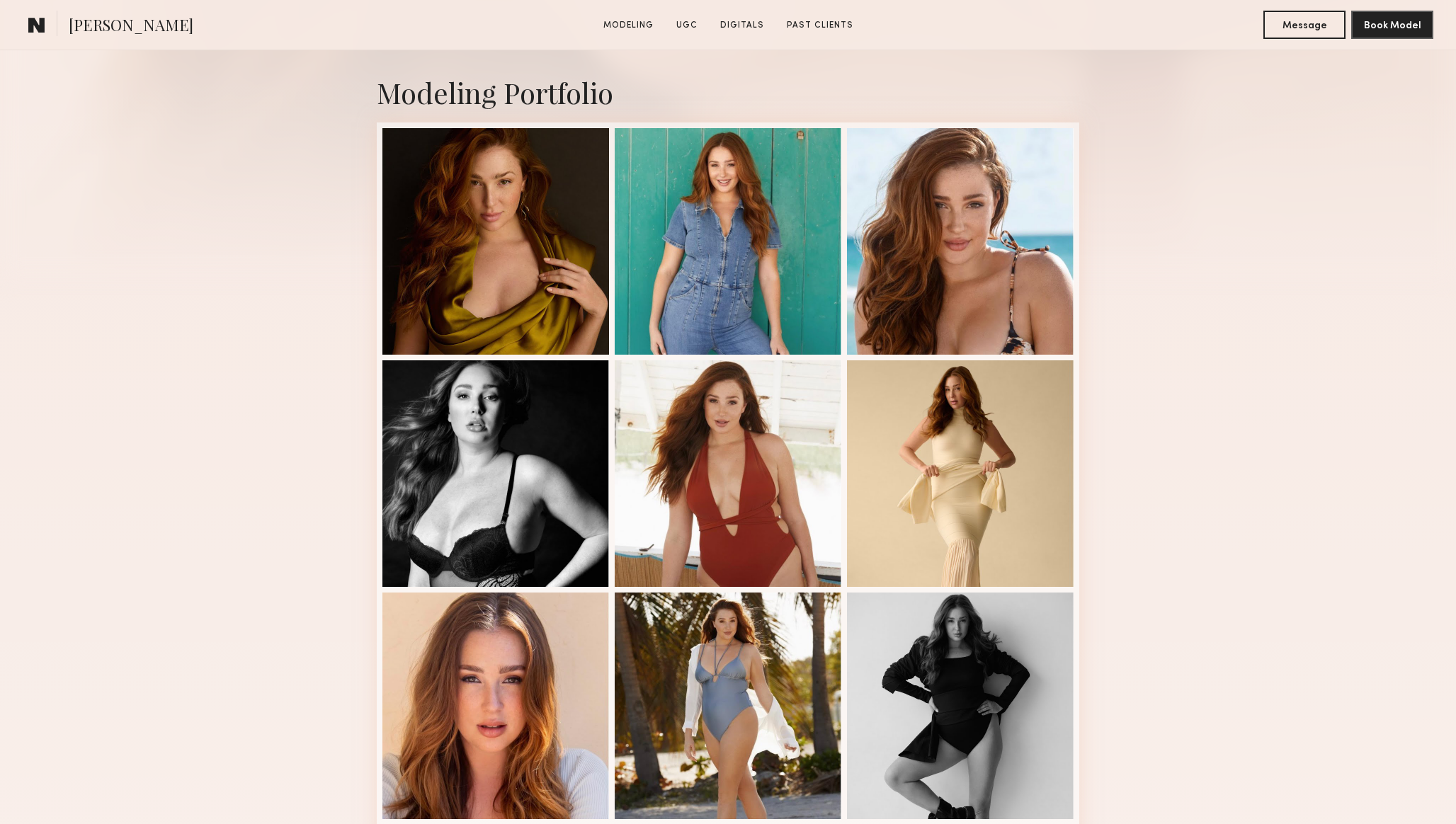
scroll to position [293, 0]
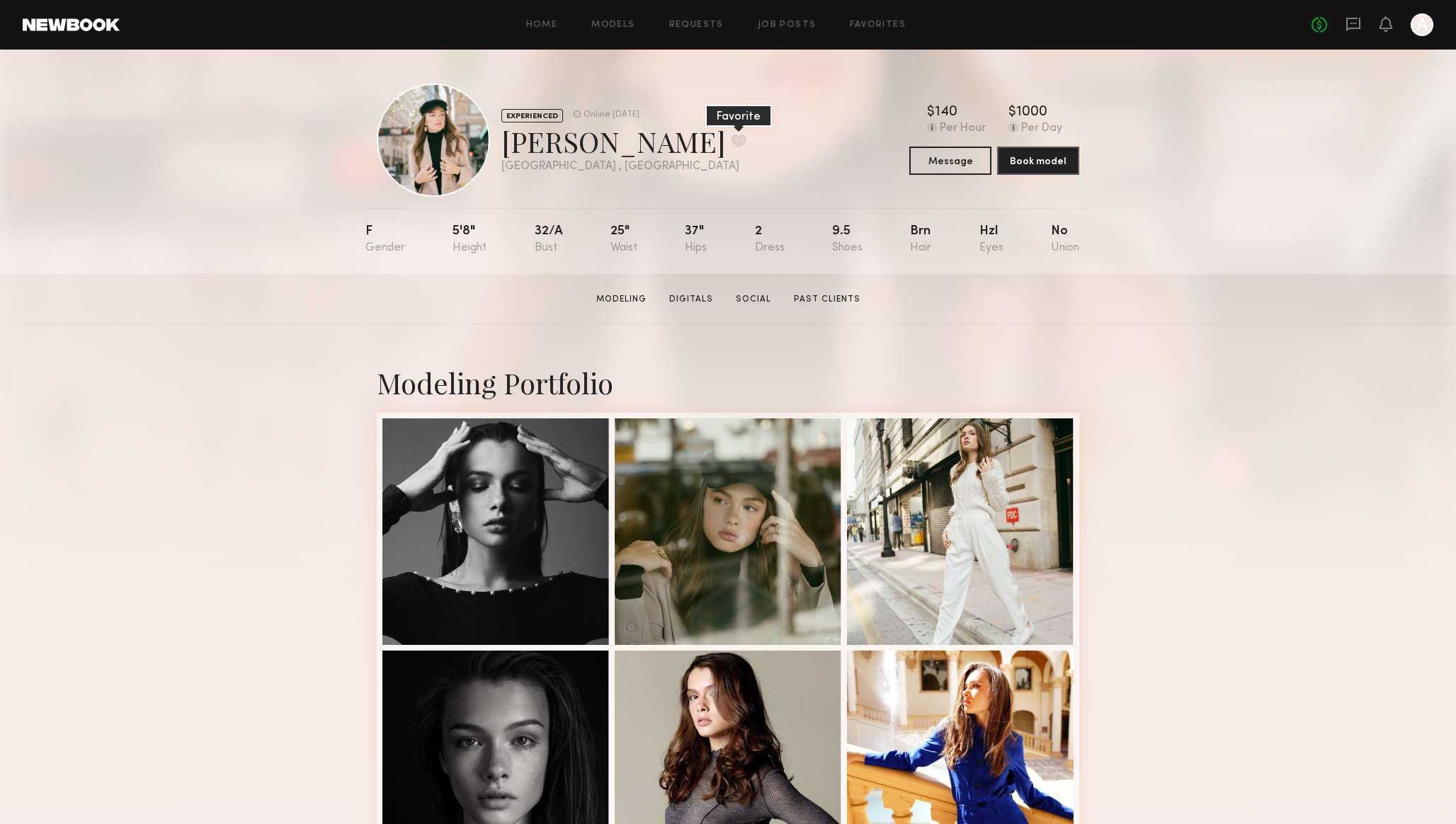
click at [731, 140] on button at bounding box center [739, 140] width 15 height 12
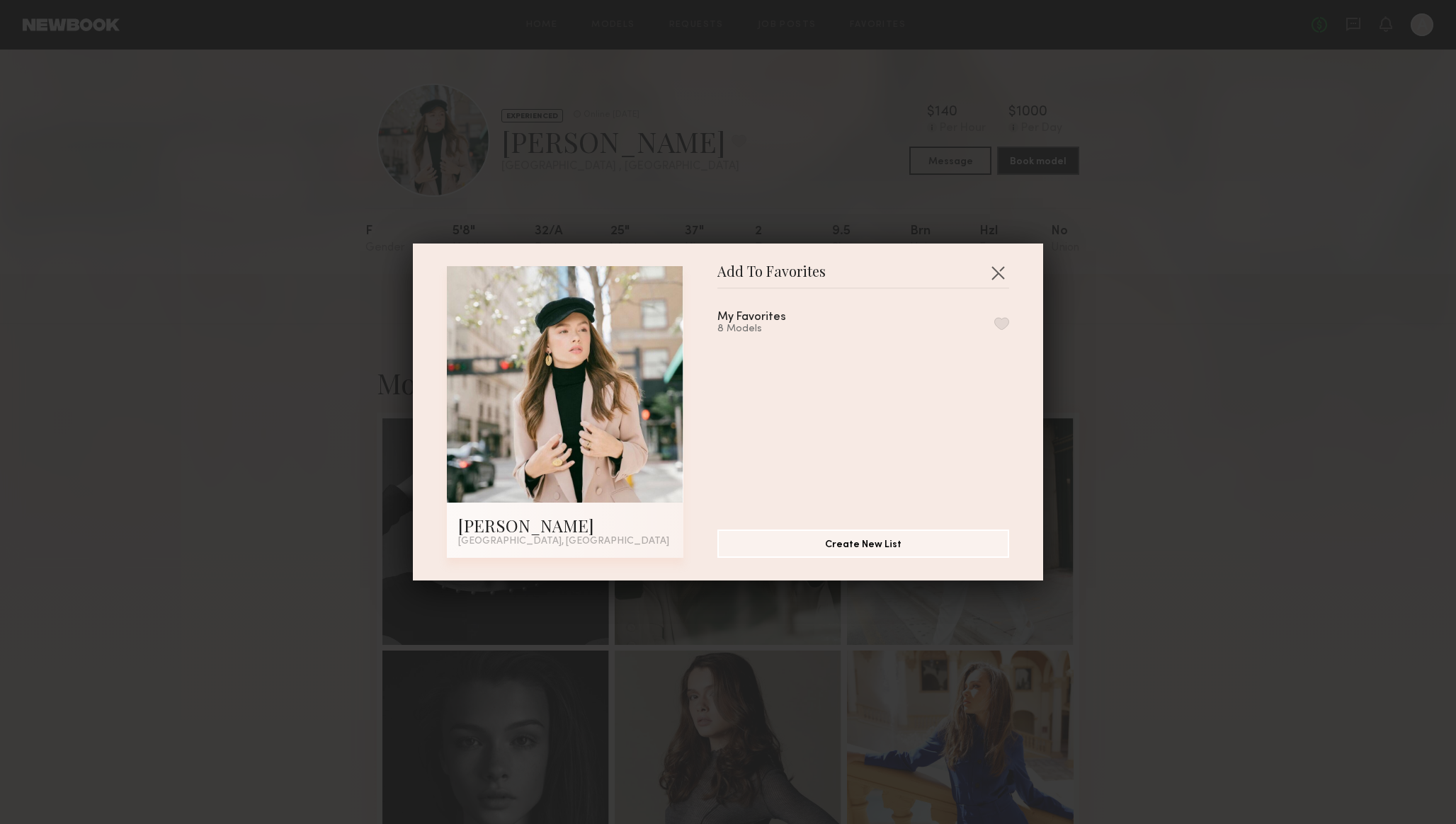
click at [1006, 322] on button "button" at bounding box center [1001, 323] width 15 height 12
click at [996, 274] on button "button" at bounding box center [998, 272] width 23 height 23
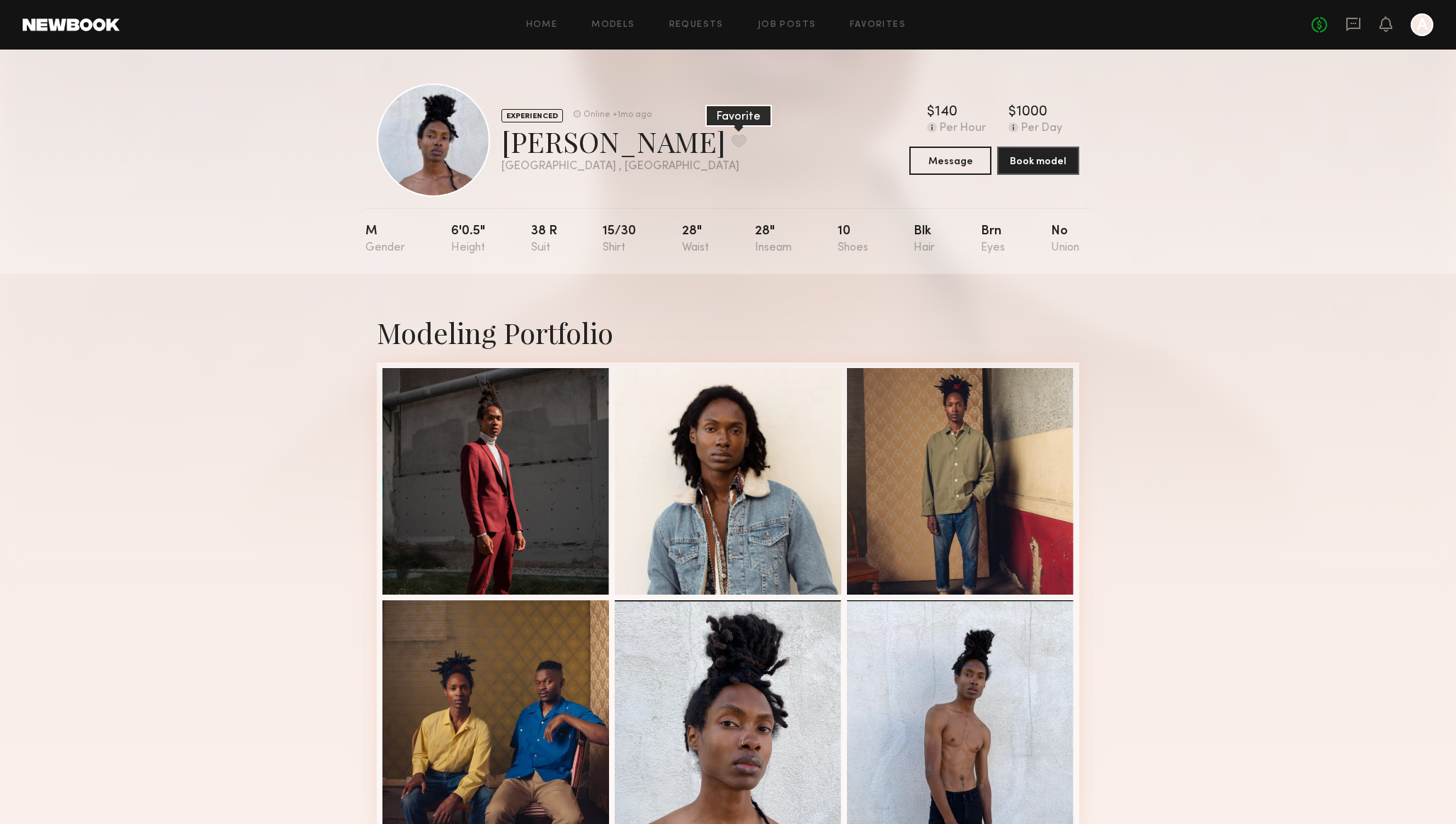
click at [731, 137] on button at bounding box center [739, 140] width 15 height 12
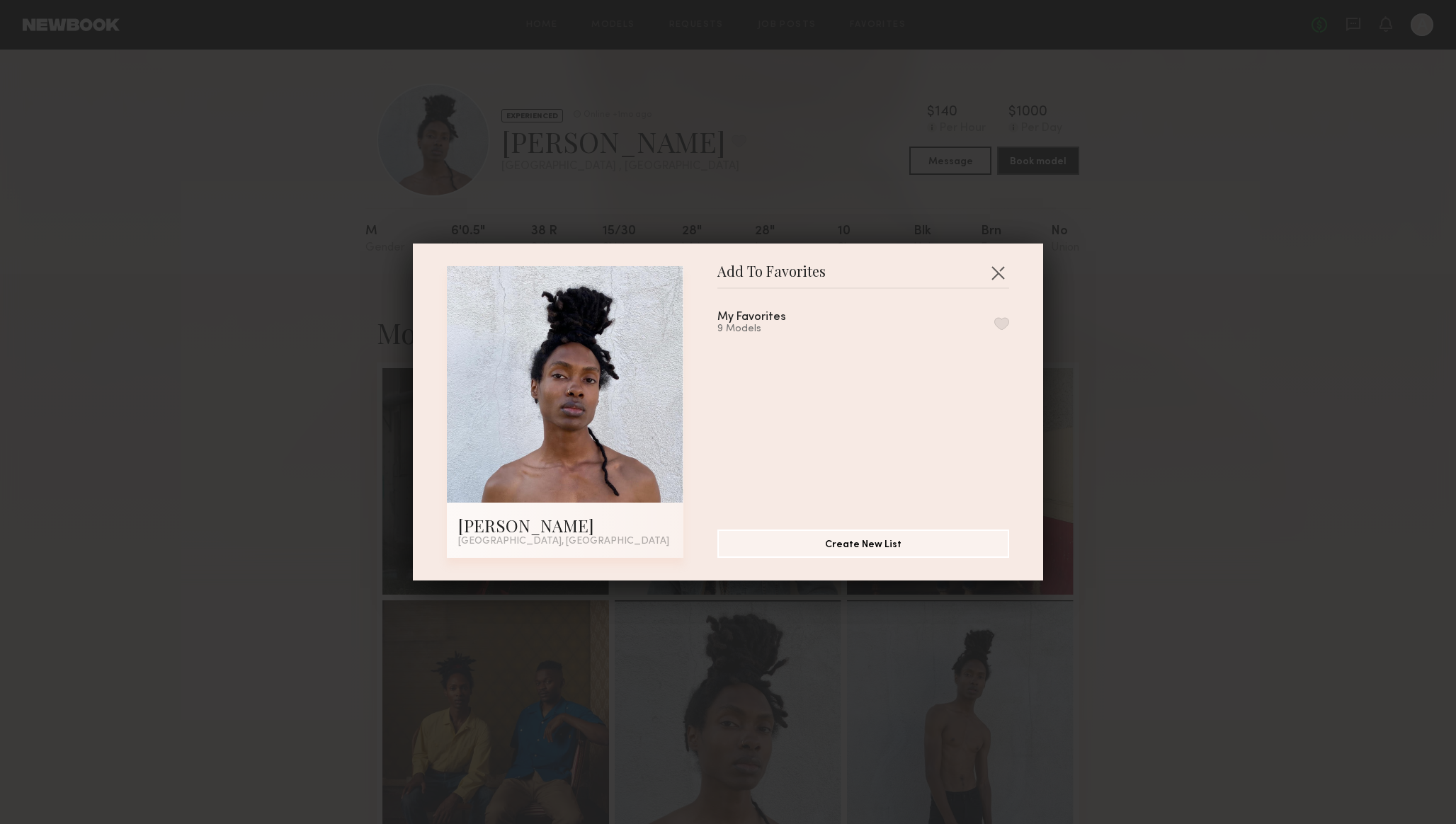
click at [999, 319] on button "button" at bounding box center [1001, 323] width 15 height 12
click at [999, 272] on button "button" at bounding box center [998, 272] width 23 height 23
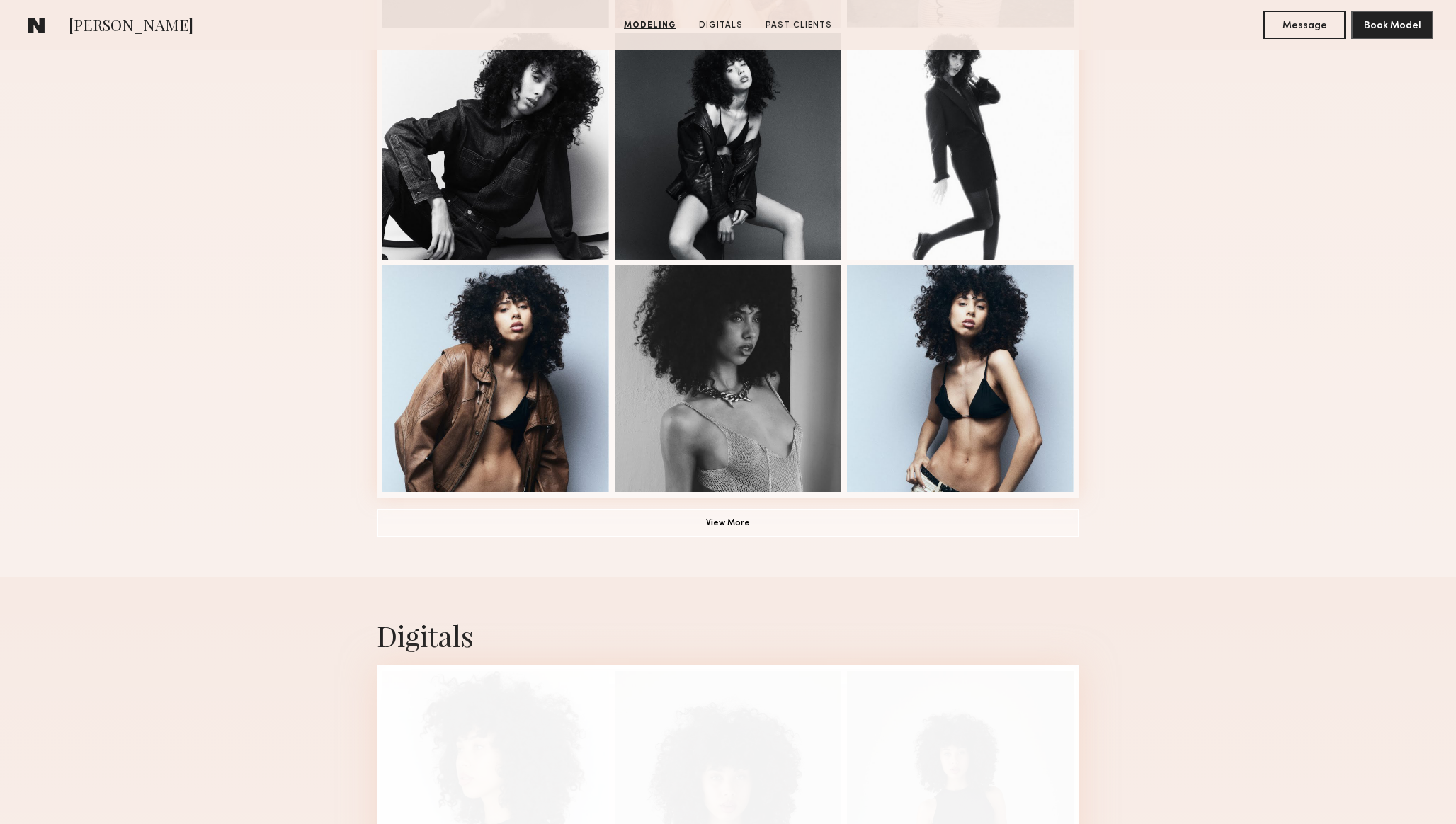
scroll to position [848, 0]
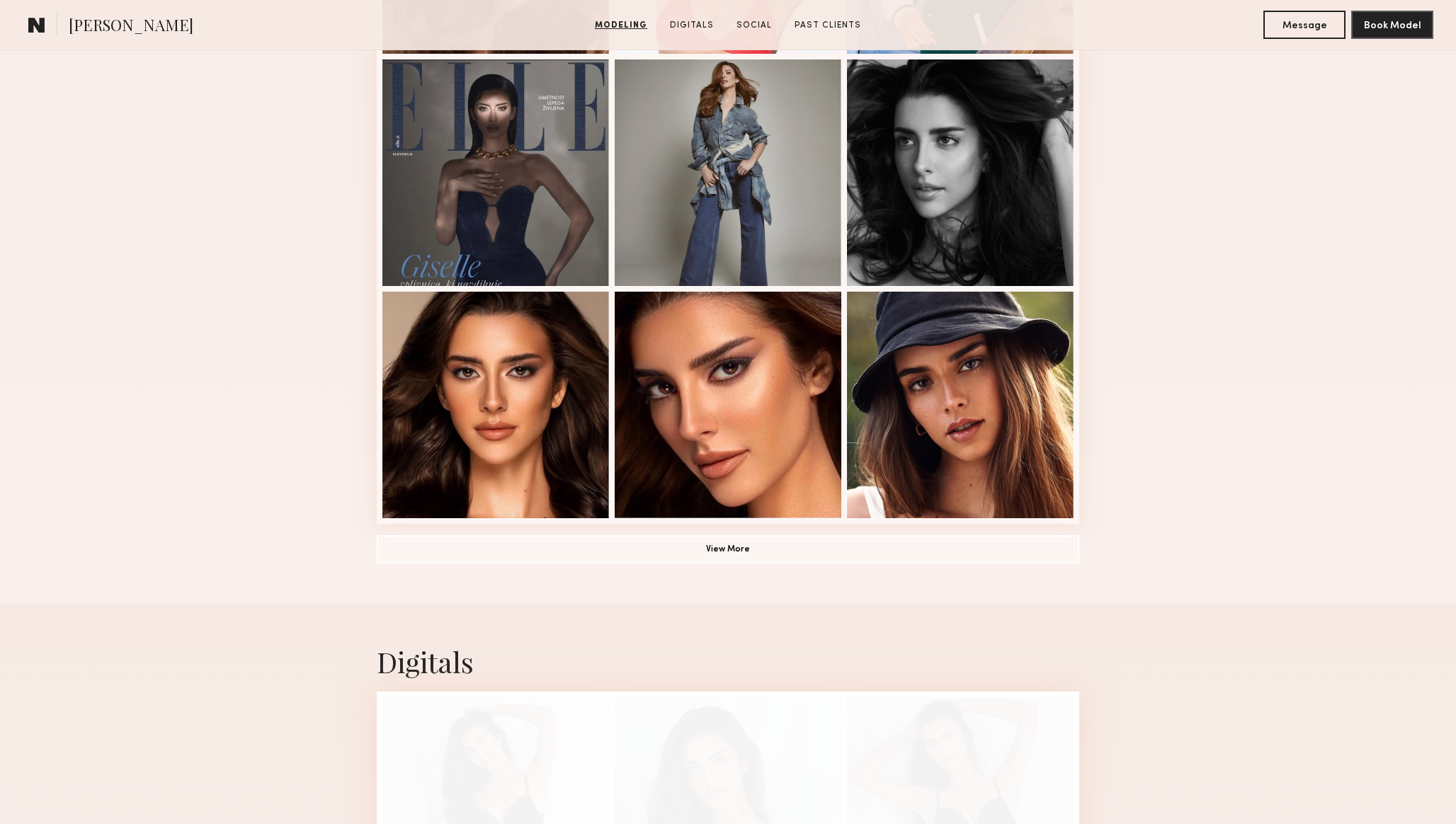
scroll to position [812, 0]
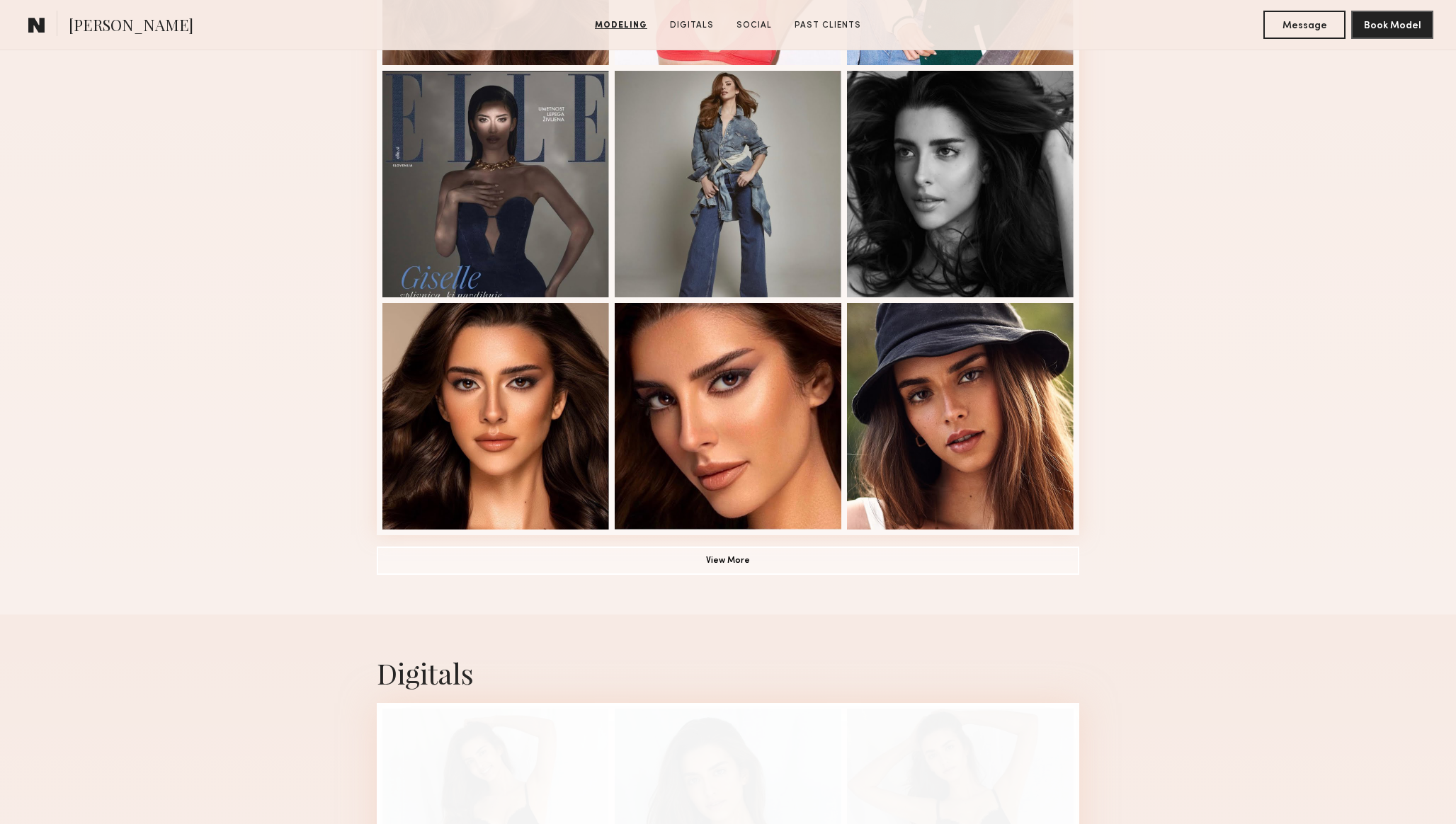
click at [477, 574] on div "Modeling Portfolio View More" at bounding box center [727, 63] width 702 height 1102
click at [472, 560] on button "View More" at bounding box center [727, 560] width 702 height 28
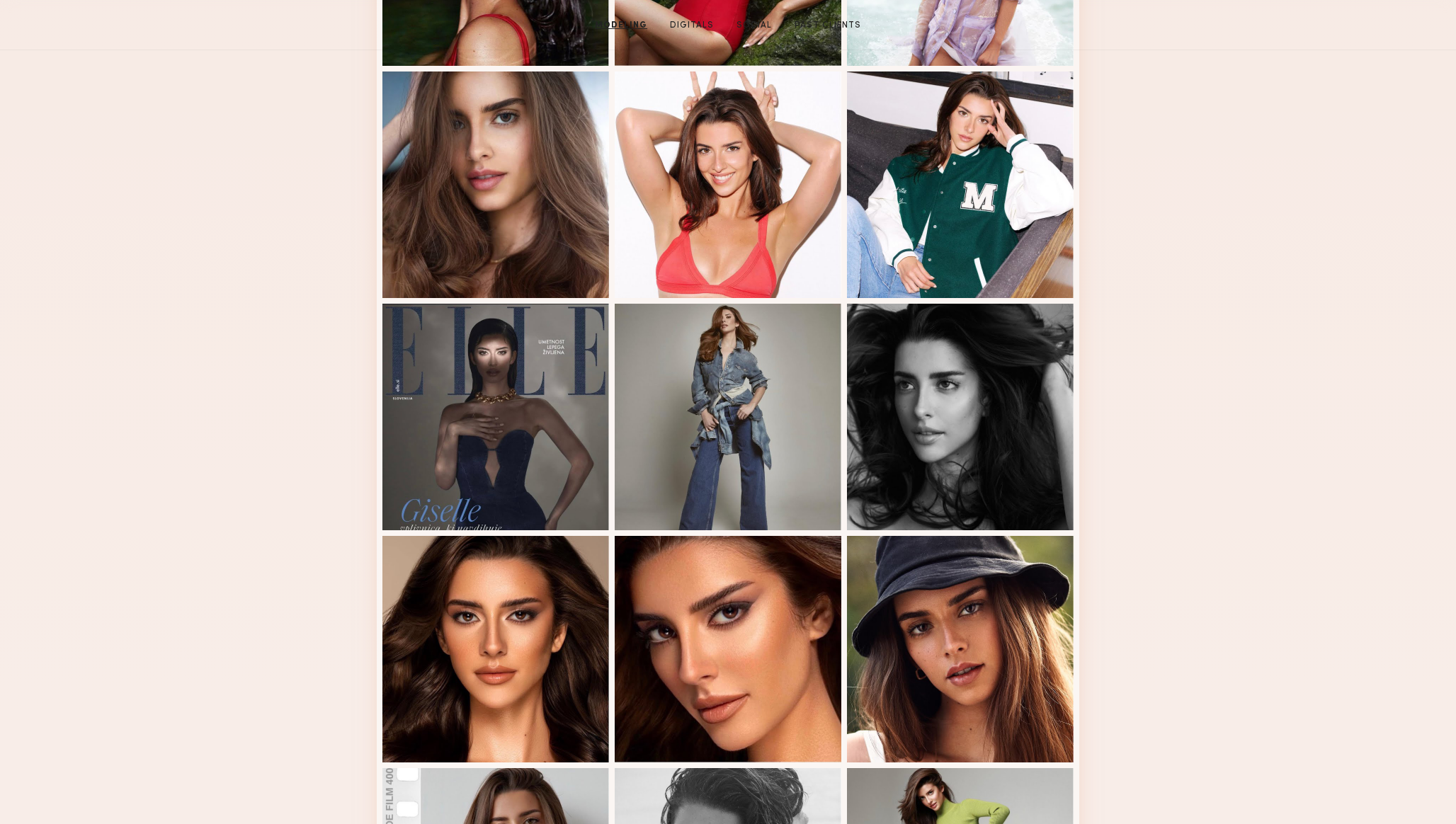
scroll to position [0, 0]
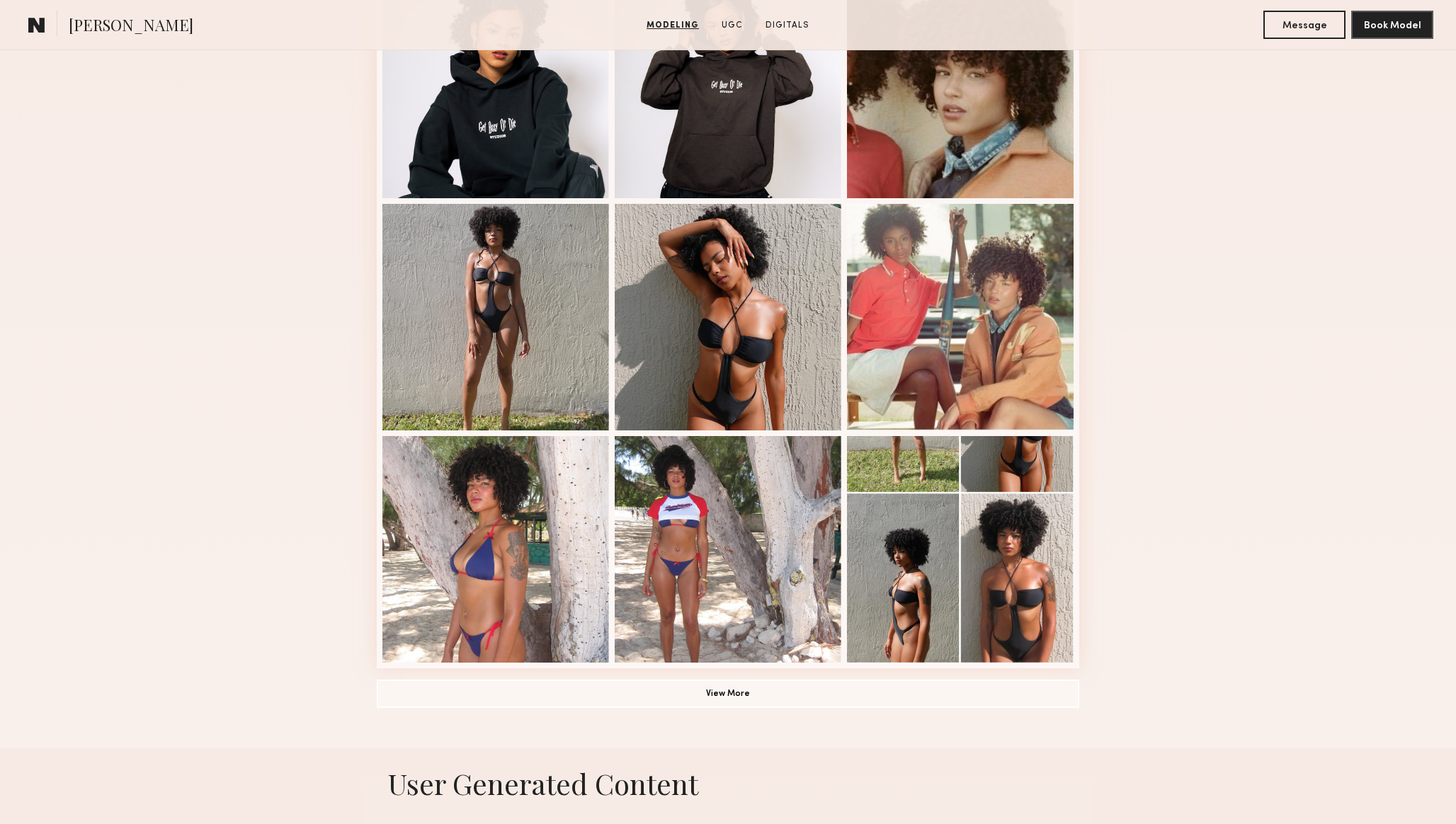
scroll to position [677, 0]
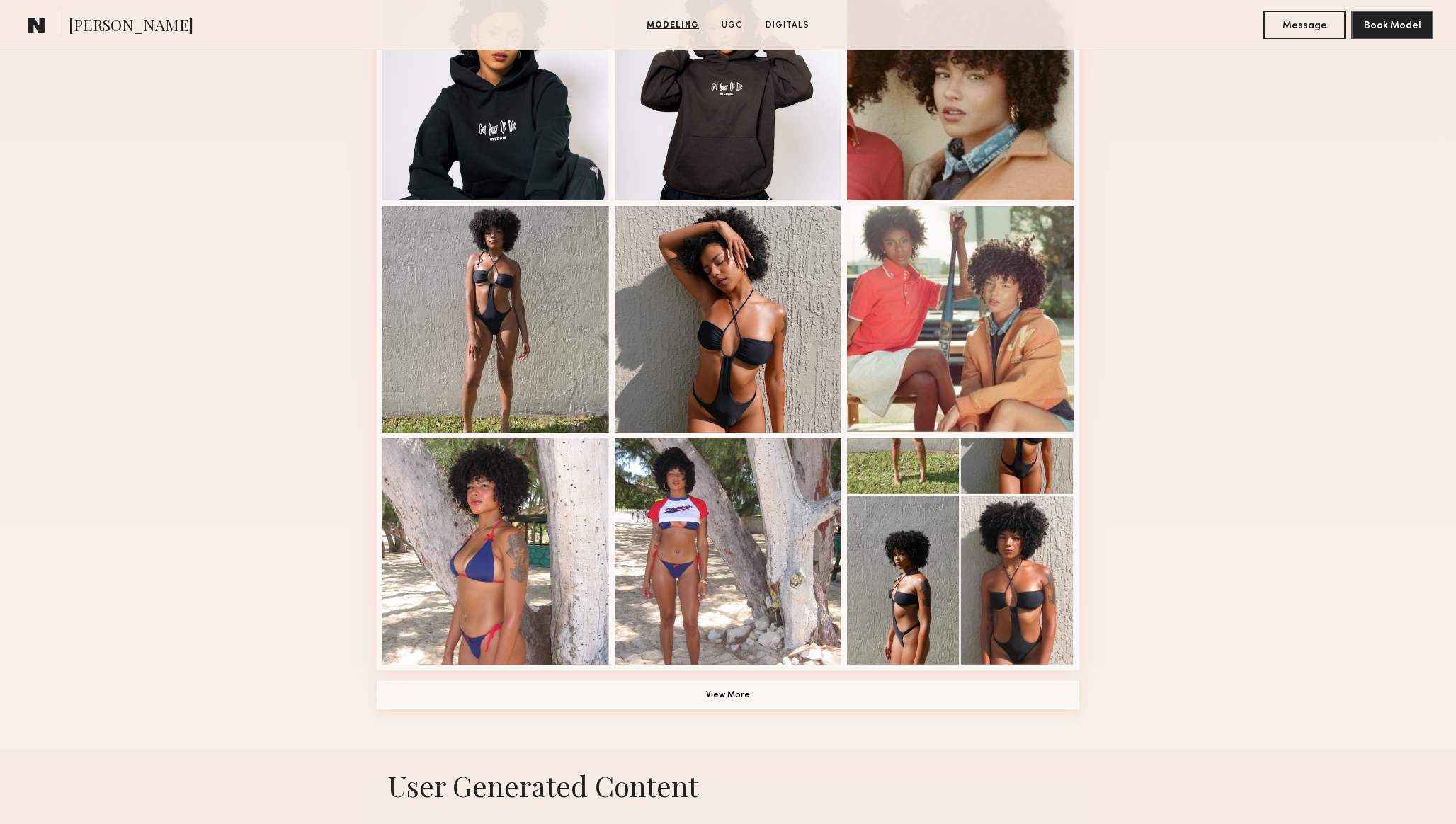
click at [493, 691] on button "View More" at bounding box center [727, 695] width 702 height 28
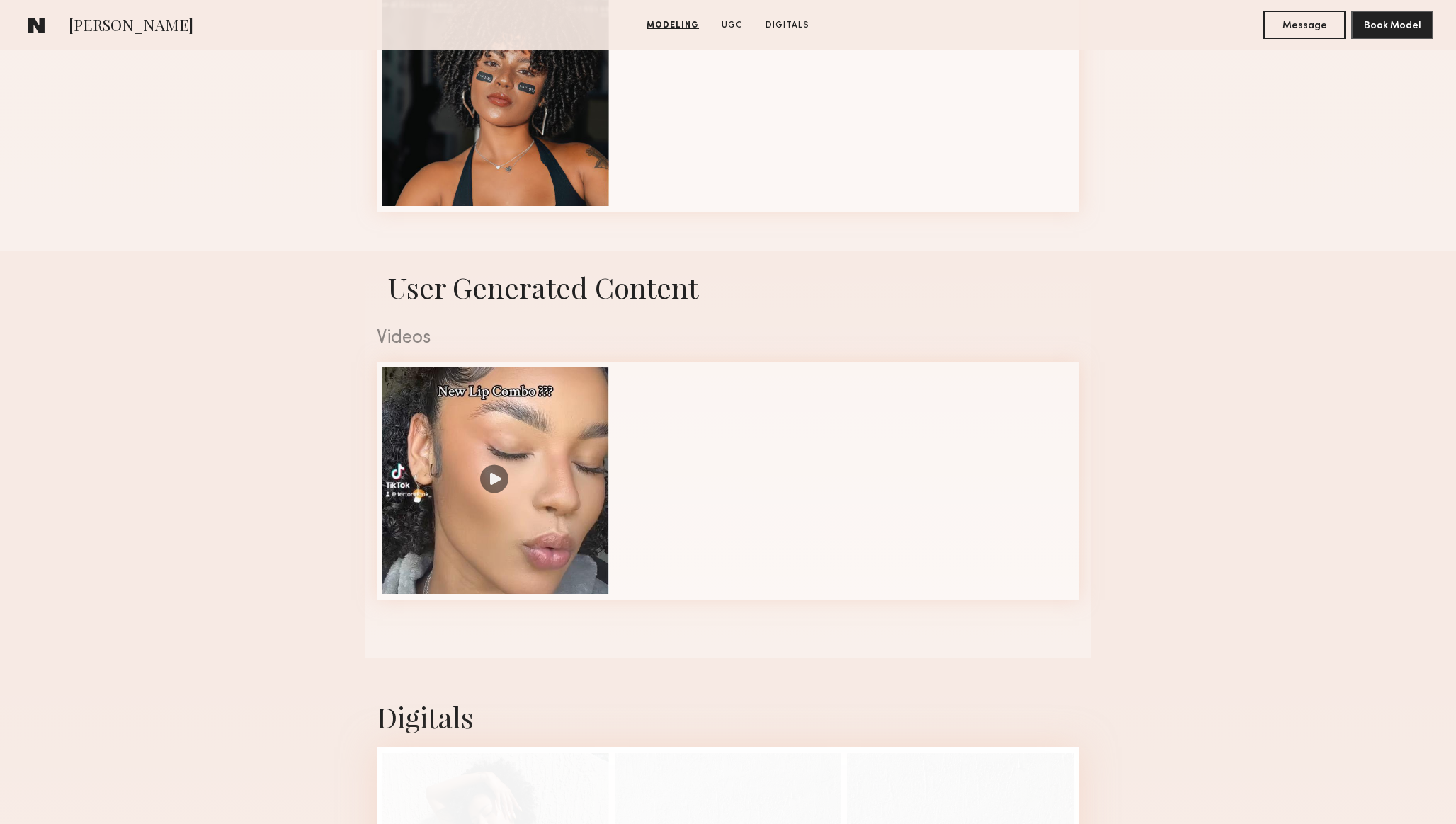
scroll to position [1597, 0]
click at [488, 580] on div at bounding box center [495, 481] width 226 height 226
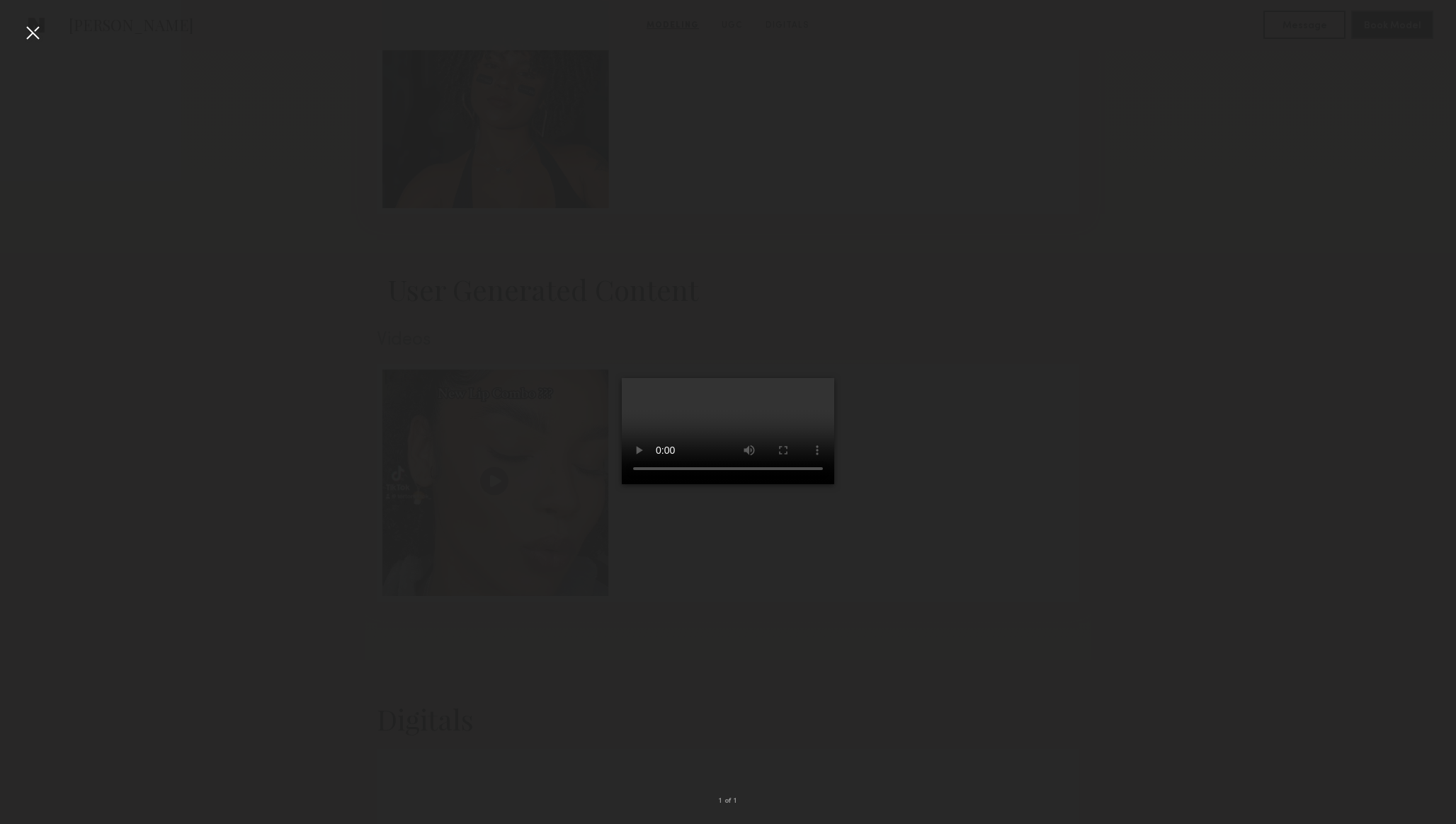
click at [364, 530] on div at bounding box center [728, 401] width 1456 height 756
click at [287, 498] on div at bounding box center [728, 401] width 1456 height 756
click at [35, 36] on div at bounding box center [33, 33] width 23 height 23
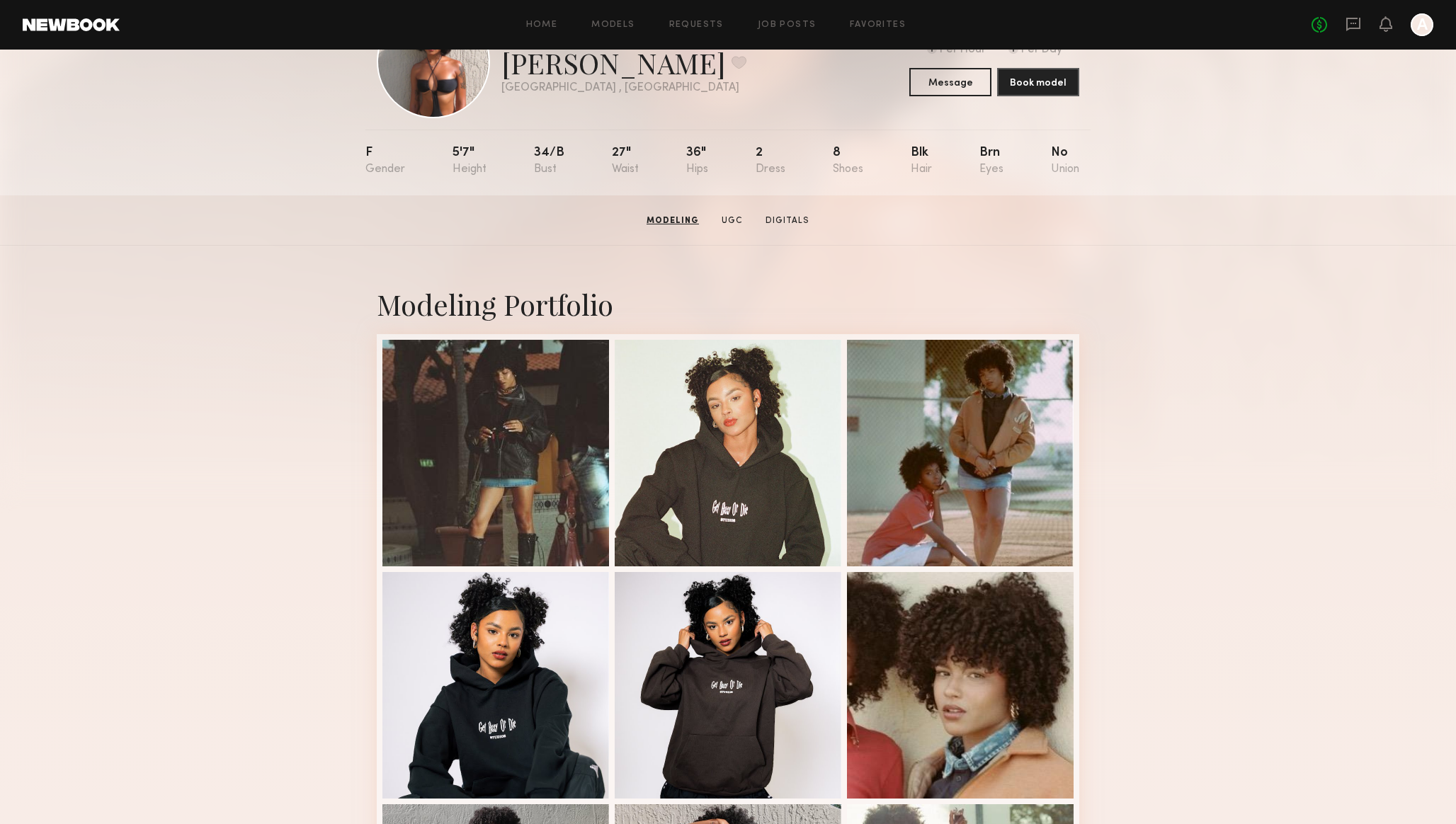
scroll to position [0, 0]
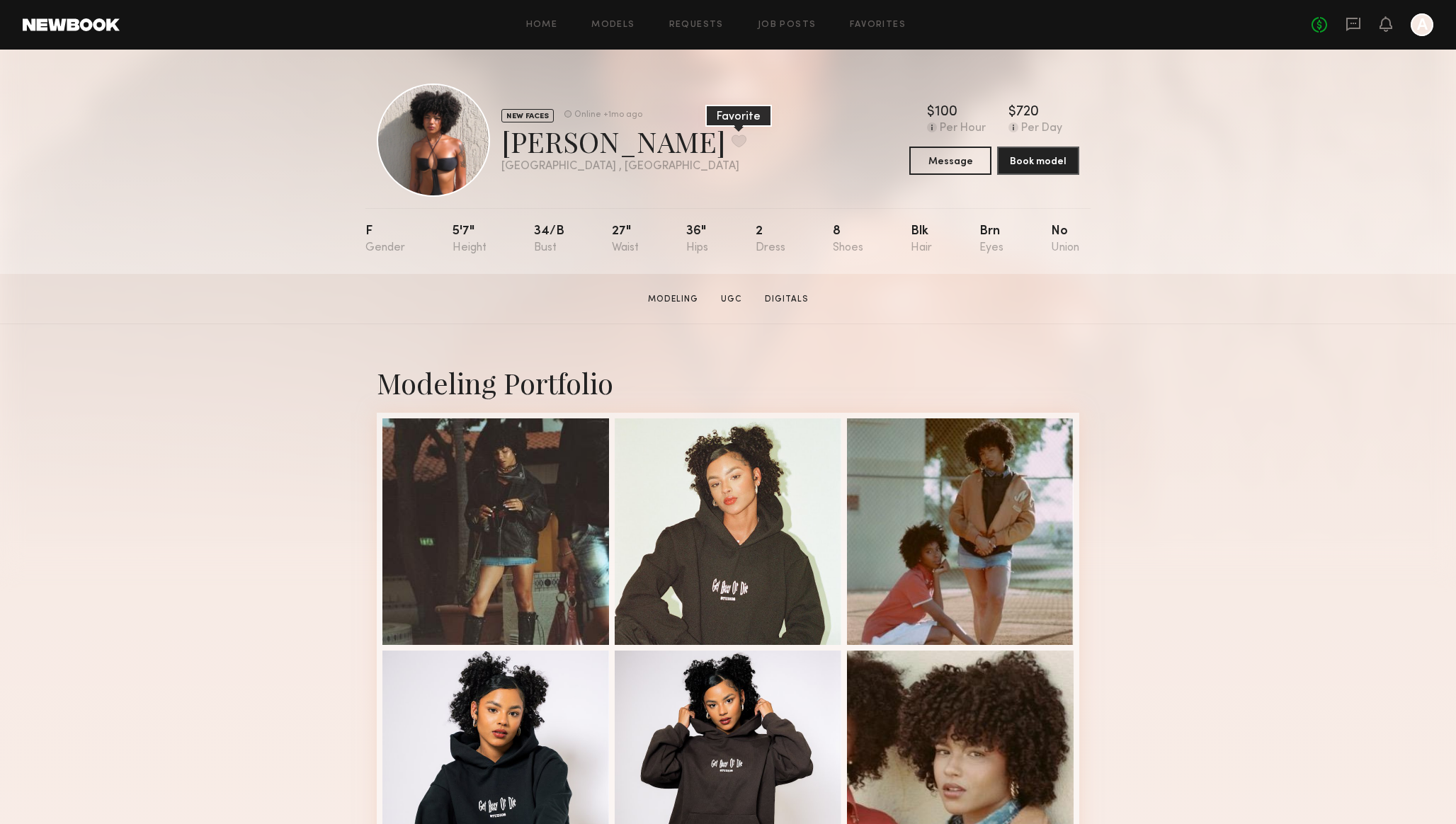
click at [731, 142] on button at bounding box center [739, 140] width 15 height 12
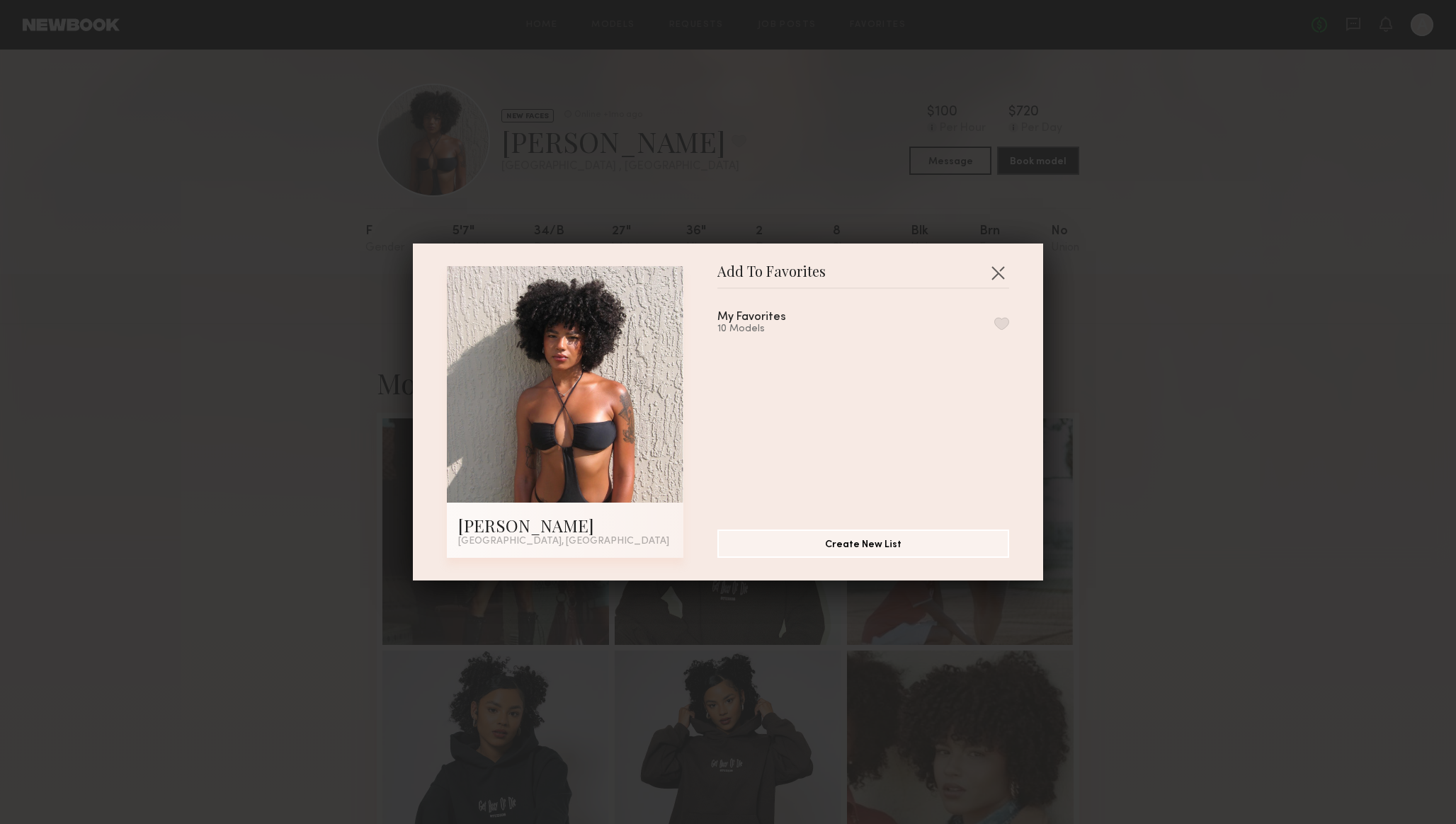
click at [1001, 320] on button "button" at bounding box center [1001, 323] width 15 height 12
click at [992, 270] on button "button" at bounding box center [998, 272] width 23 height 23
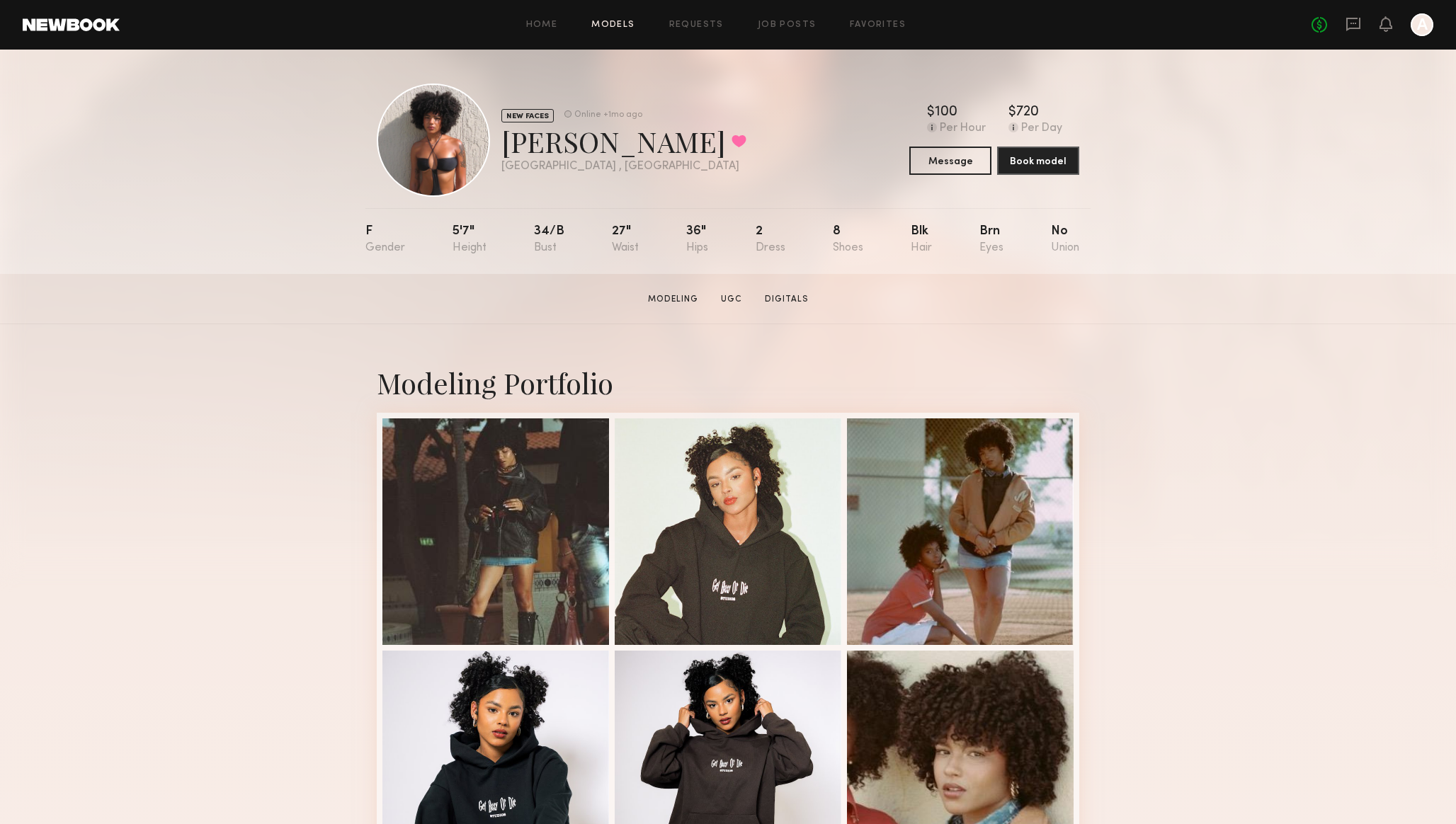
click at [604, 23] on link "Models" at bounding box center [613, 25] width 43 height 9
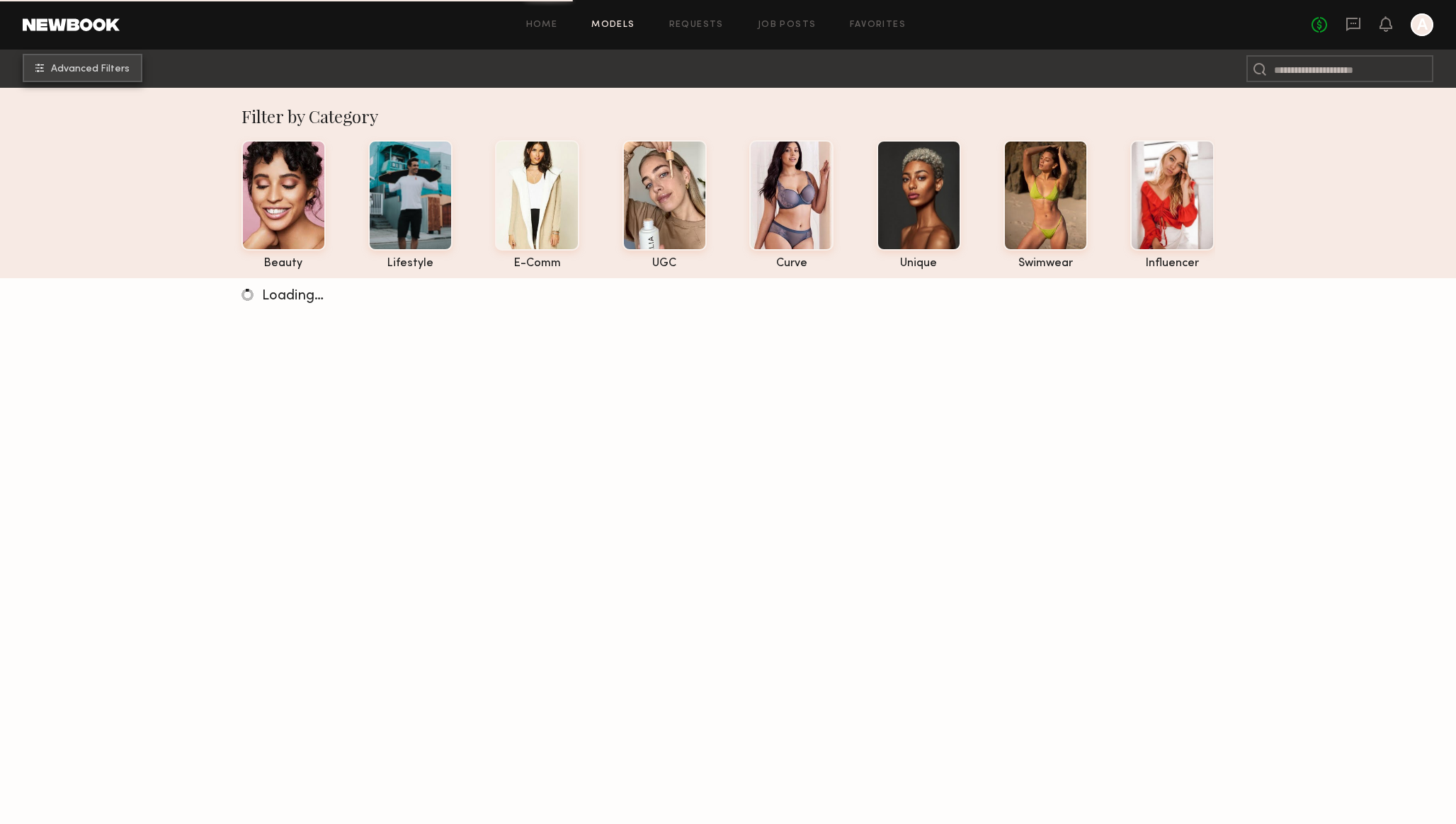
click at [114, 68] on span "Advanced Filters" at bounding box center [90, 69] width 78 height 10
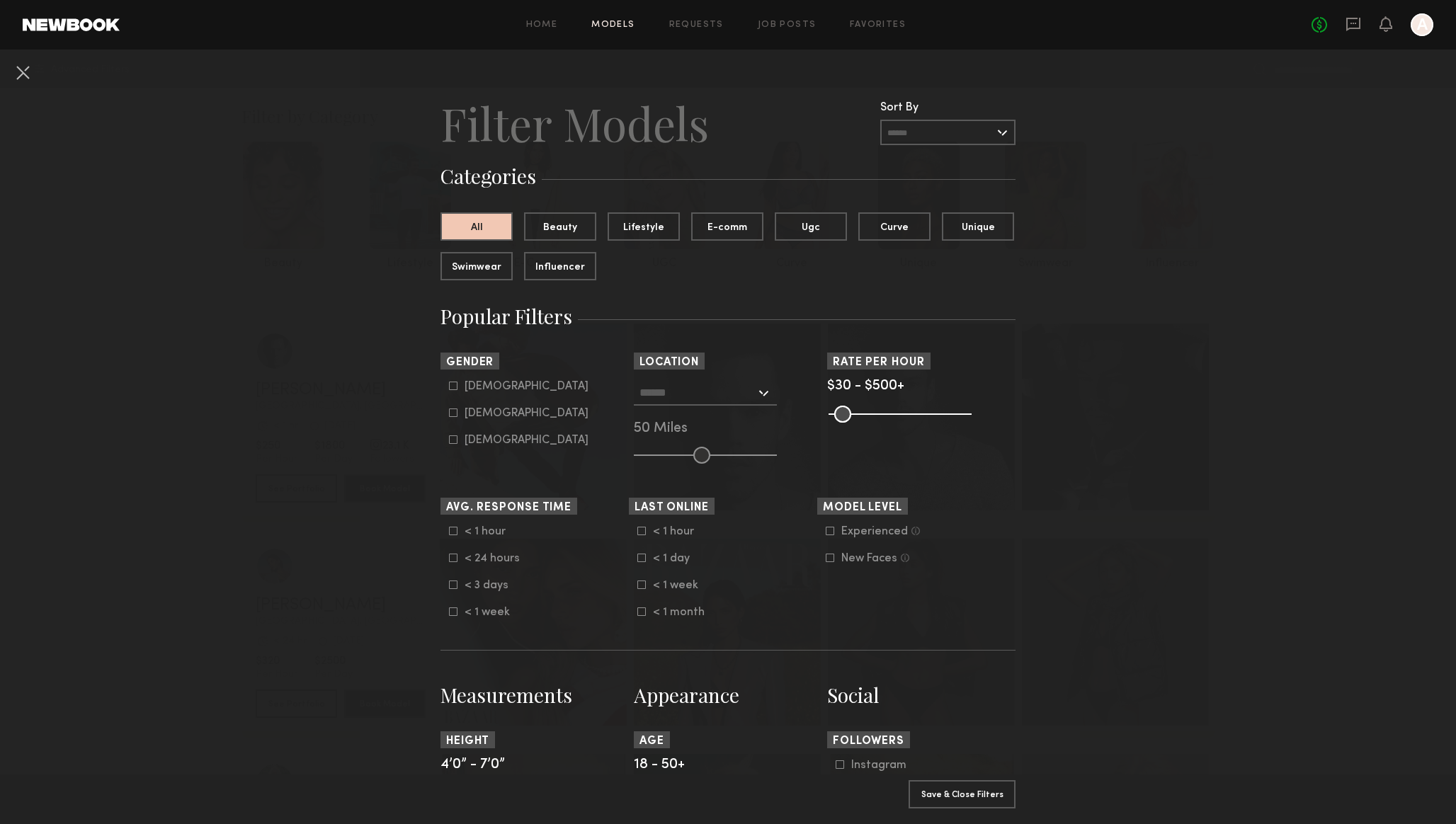
click at [670, 391] on input "text" at bounding box center [697, 392] width 116 height 24
click at [668, 419] on div "Dallas, TX" at bounding box center [705, 424] width 140 height 37
type input "**********"
click at [917, 135] on input "text" at bounding box center [948, 132] width 135 height 26
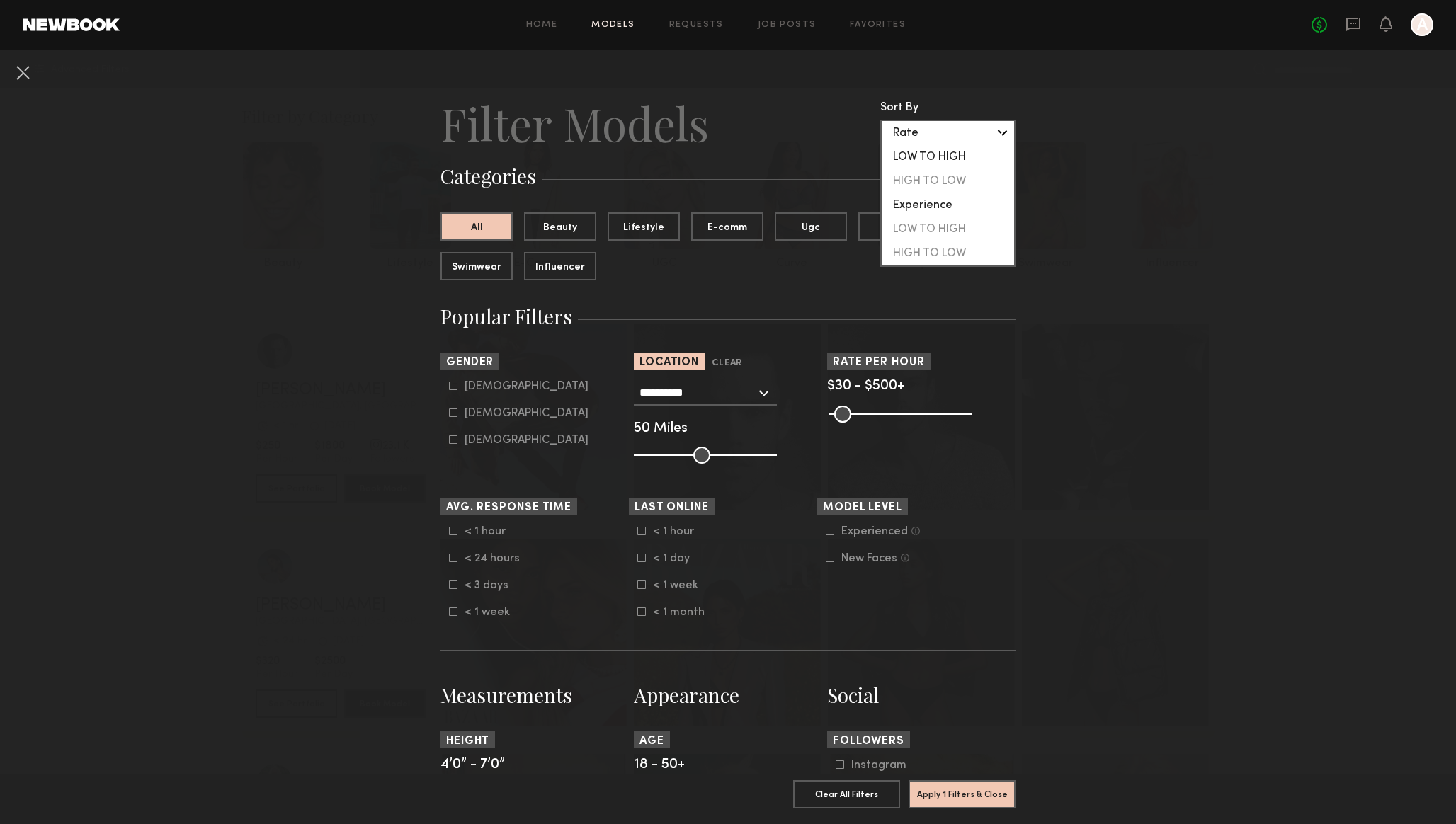
click at [918, 154] on div "LOW TO HIGH" at bounding box center [947, 156] width 133 height 24
type input "**********"
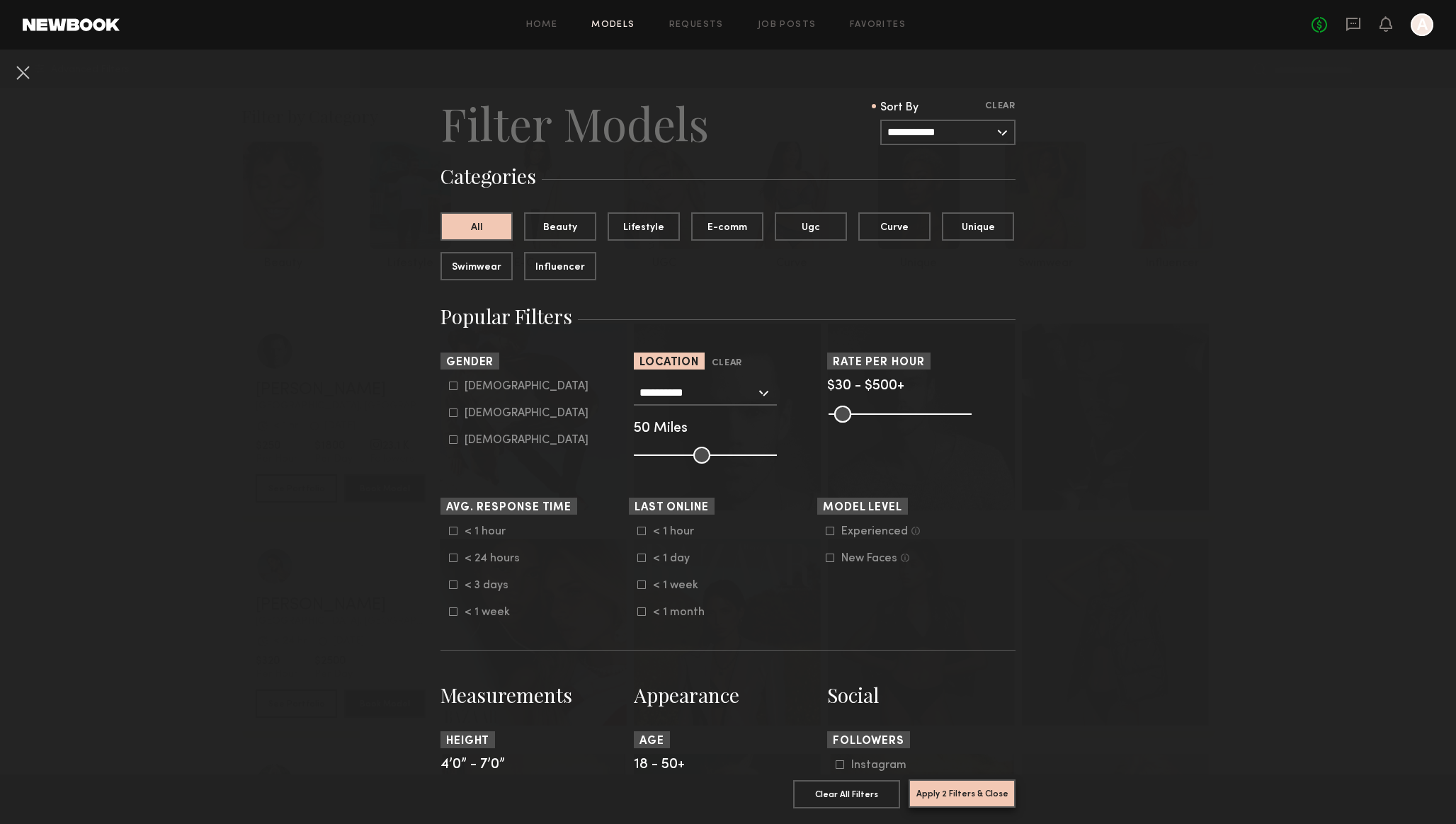
click at [963, 793] on button "Apply 2 Filters & Close" at bounding box center [962, 794] width 107 height 28
